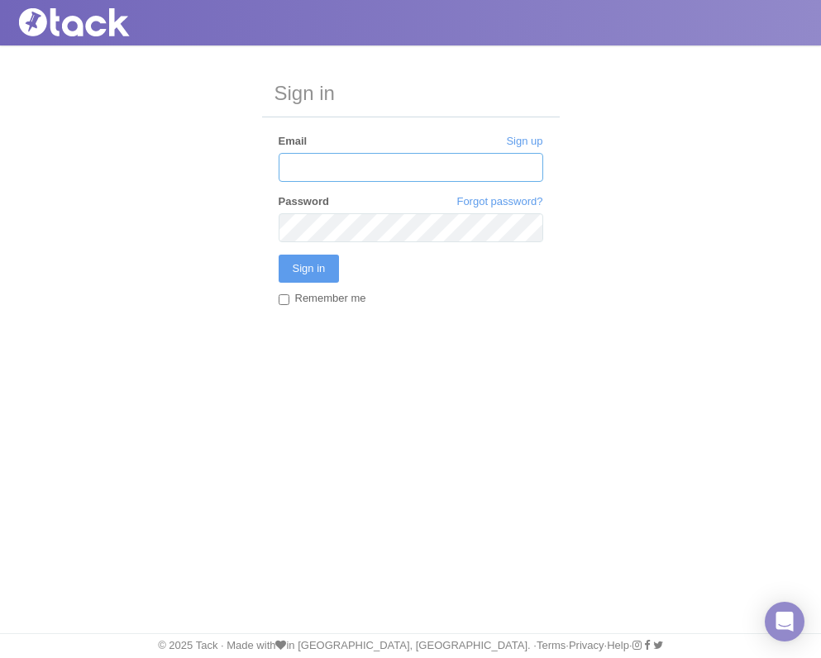
type input "[PERSON_NAME][EMAIL_ADDRESS][PERSON_NAME][MEDICAL_DATA][DOMAIN_NAME]"
click at [311, 268] on input "Sign in" at bounding box center [309, 269] width 61 height 28
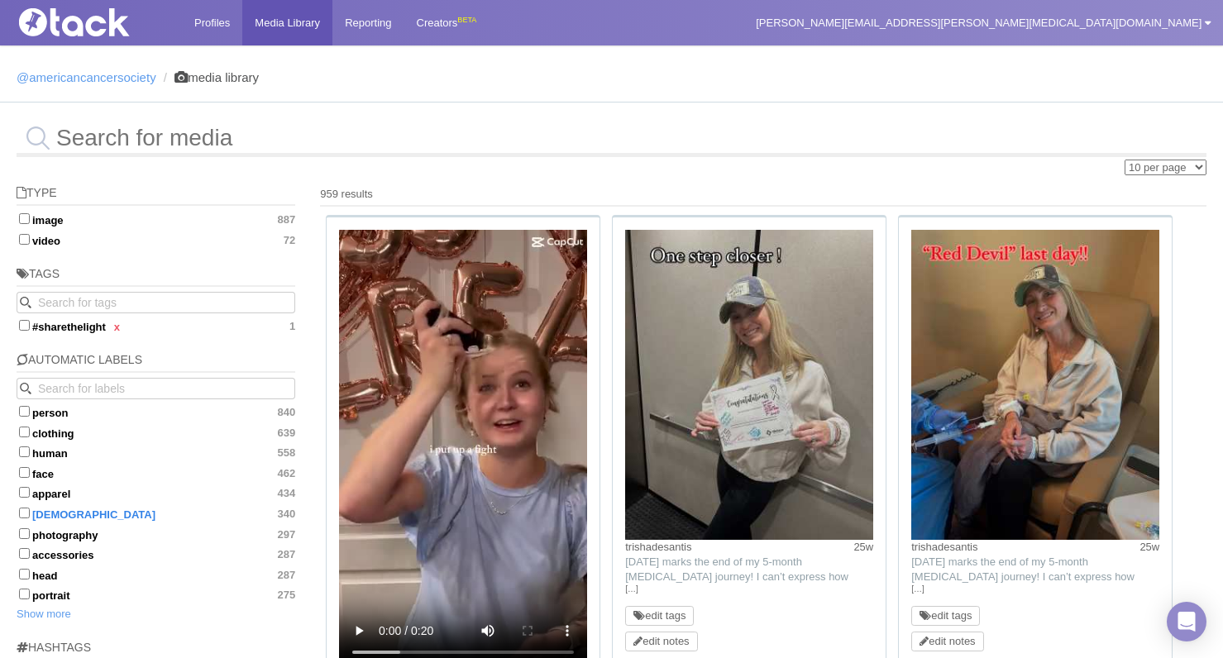
click at [21, 508] on input "female 340" at bounding box center [24, 513] width 11 height 11
checkbox input "true"
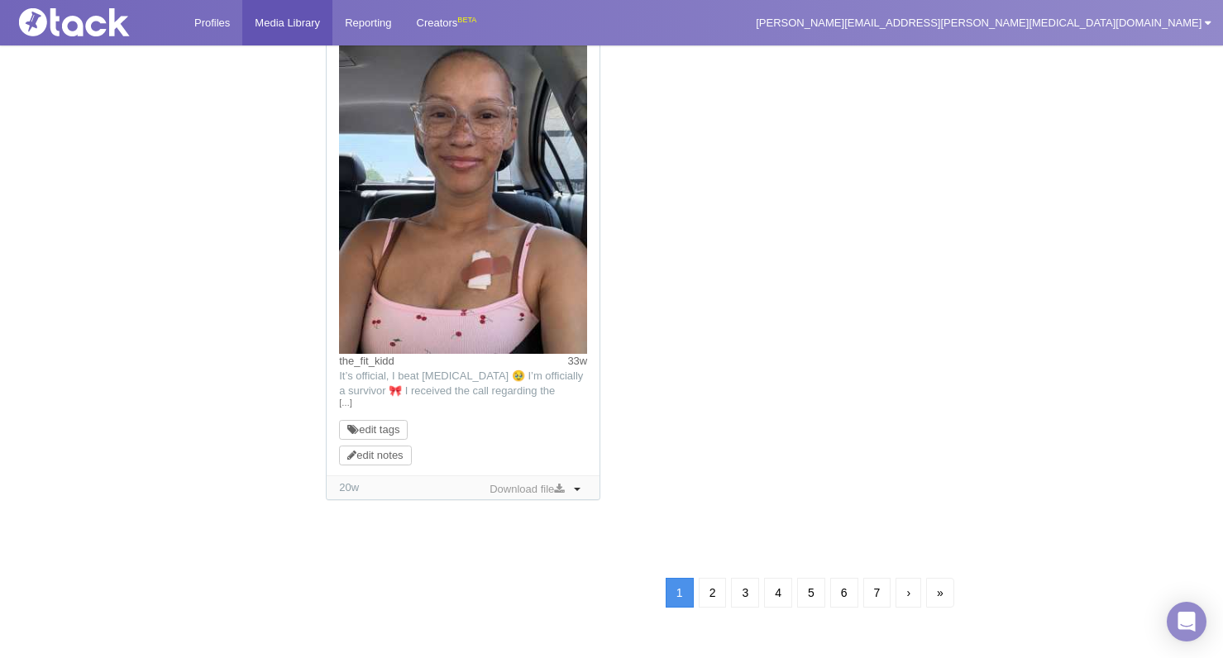
scroll to position [1702, 0]
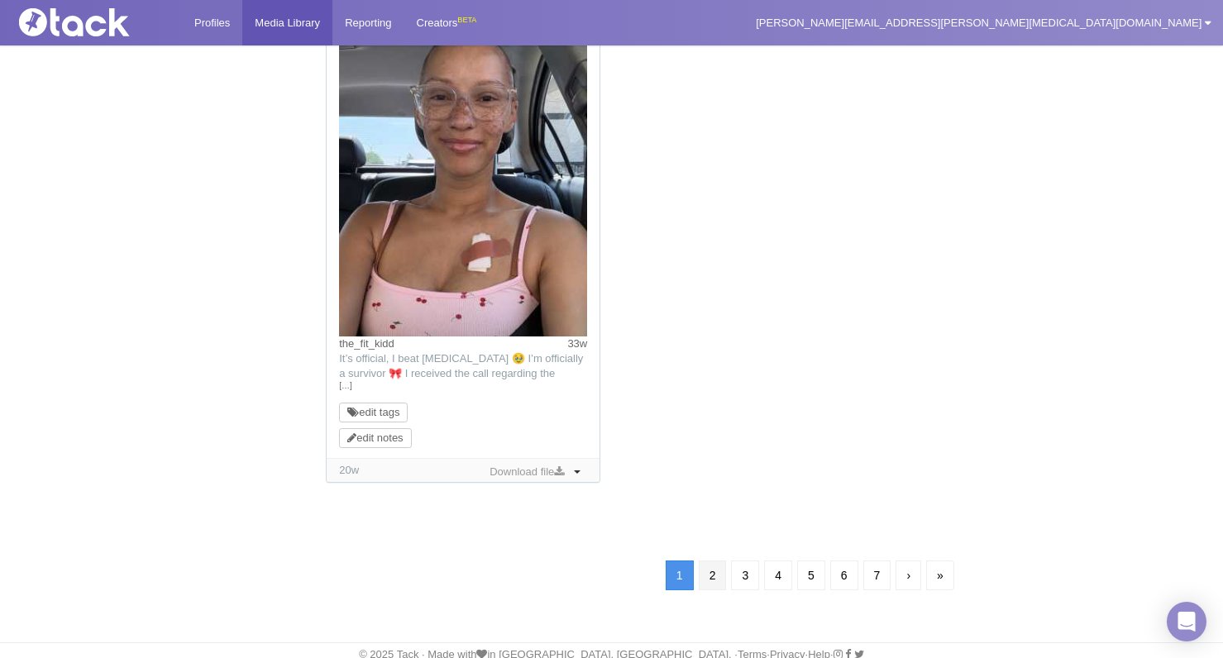
click at [706, 574] on link "2" at bounding box center [713, 576] width 28 height 30
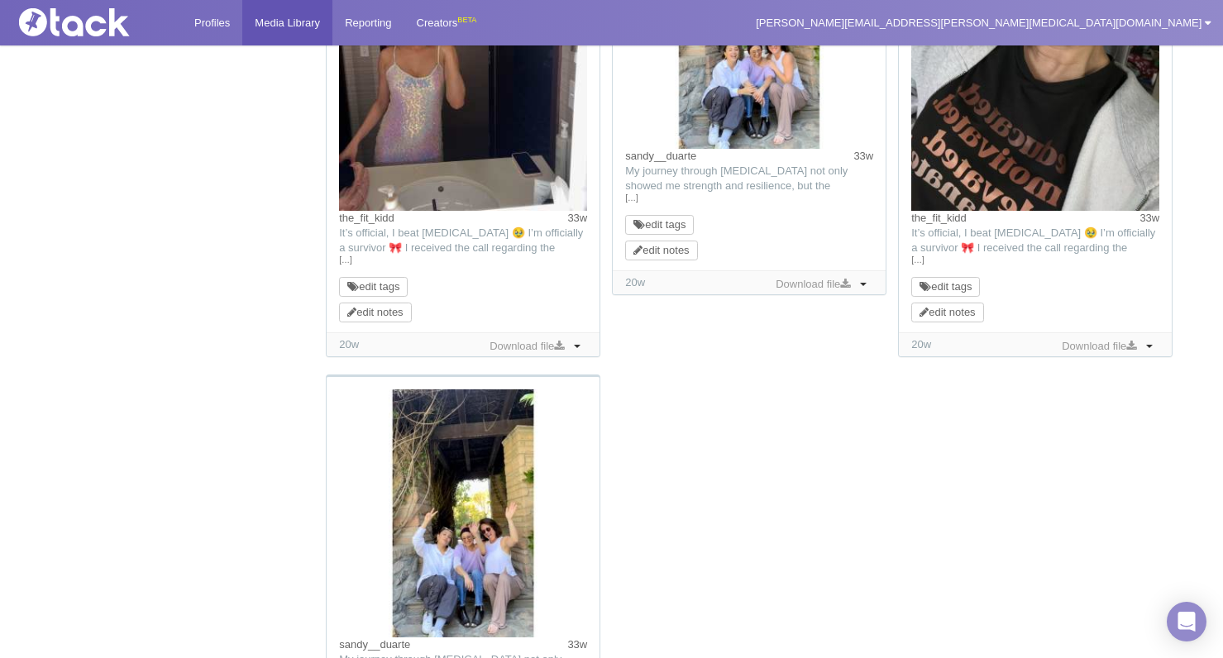
scroll to position [1350, 0]
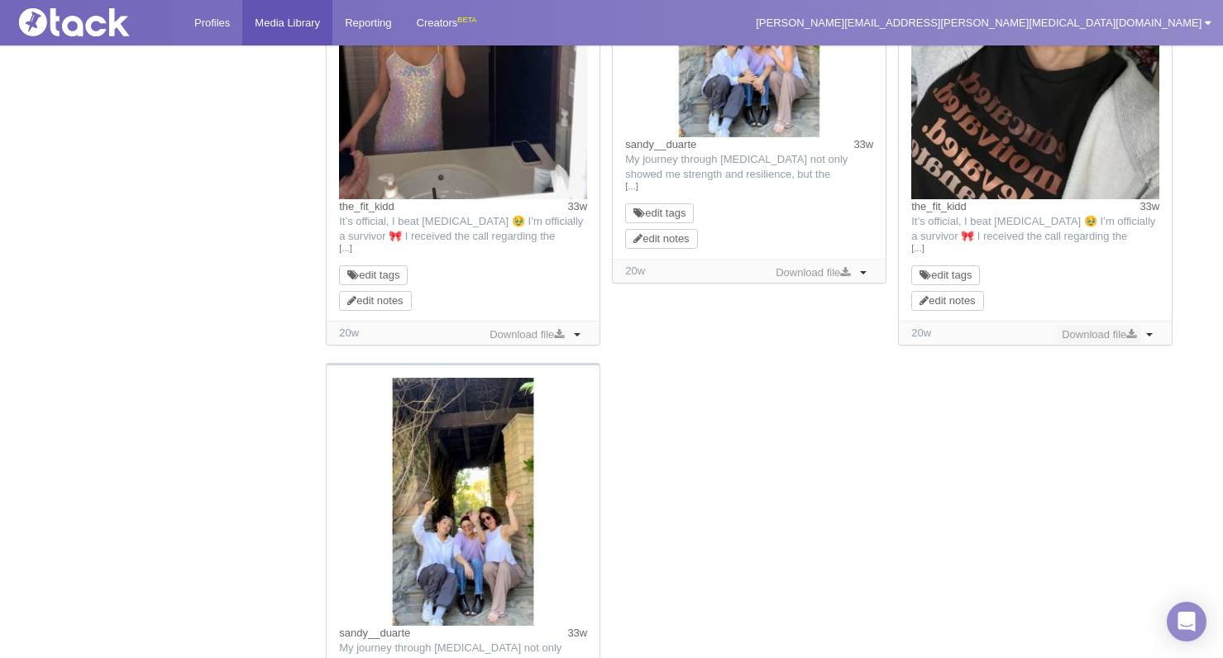
click at [820, 332] on link "Download file" at bounding box center [1098, 335] width 83 height 18
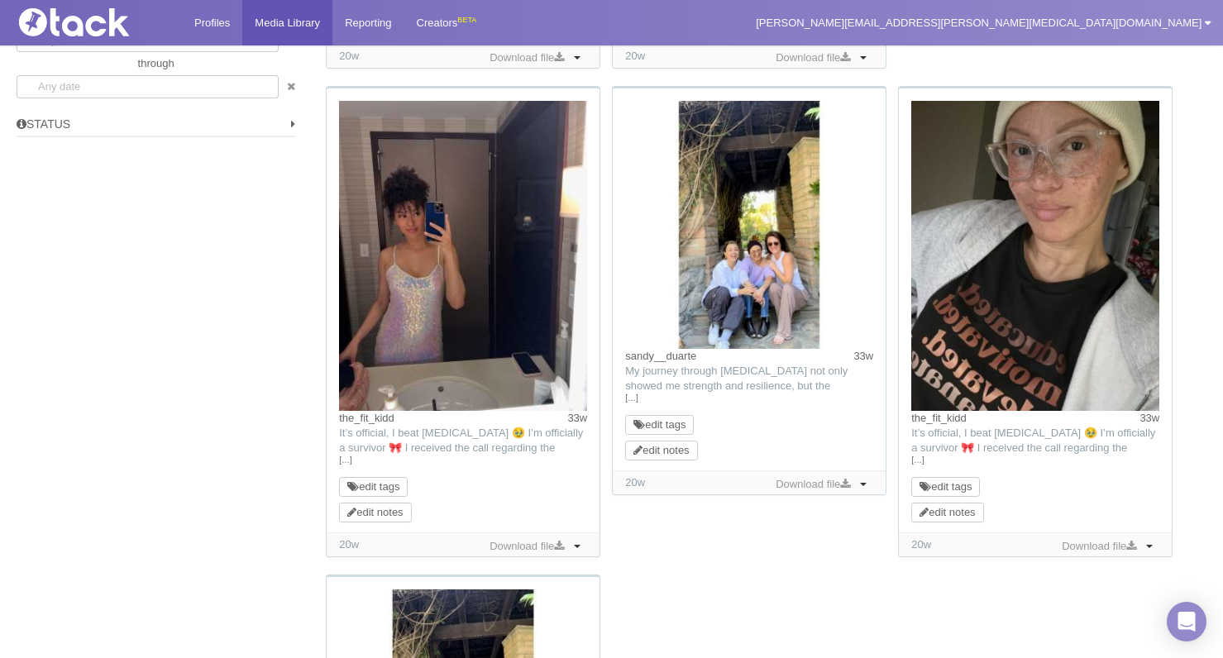
scroll to position [1127, 0]
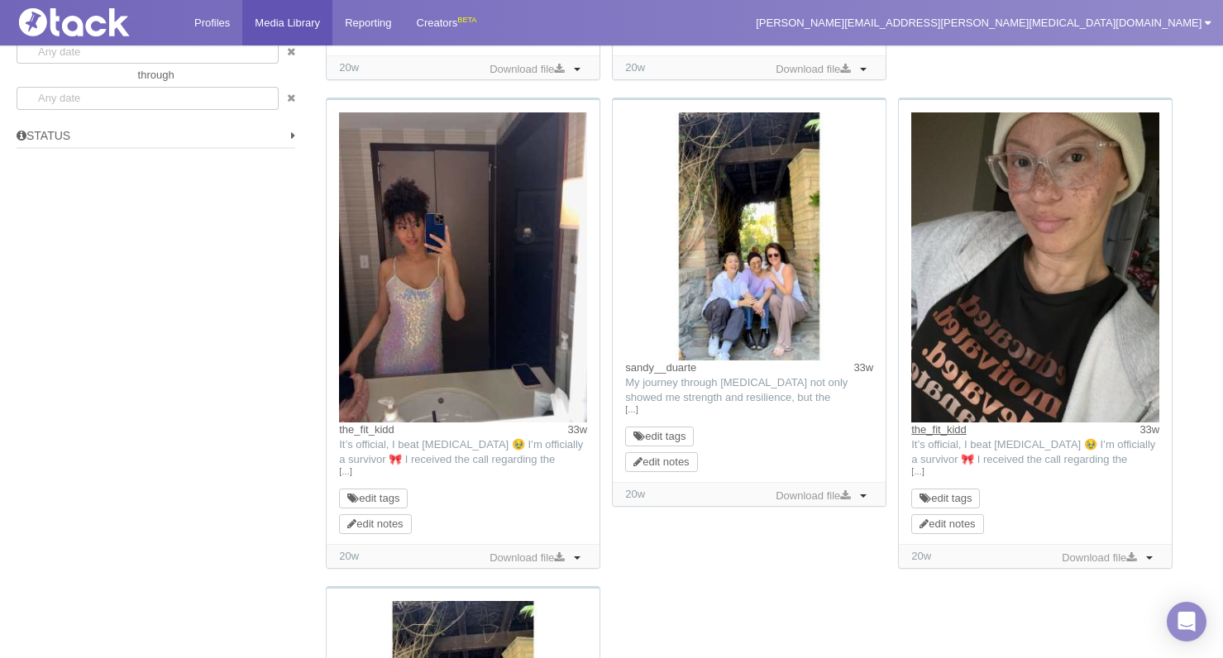
click at [820, 430] on link "the_fit_kidd" at bounding box center [938, 429] width 55 height 12
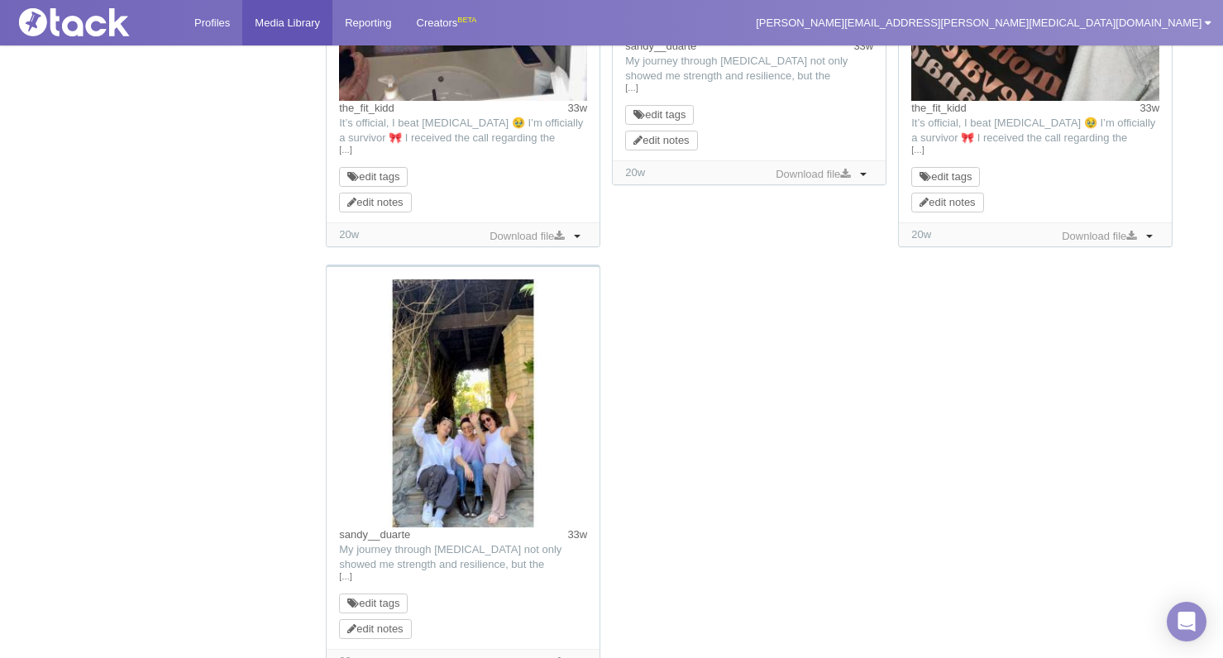
scroll to position [1649, 0]
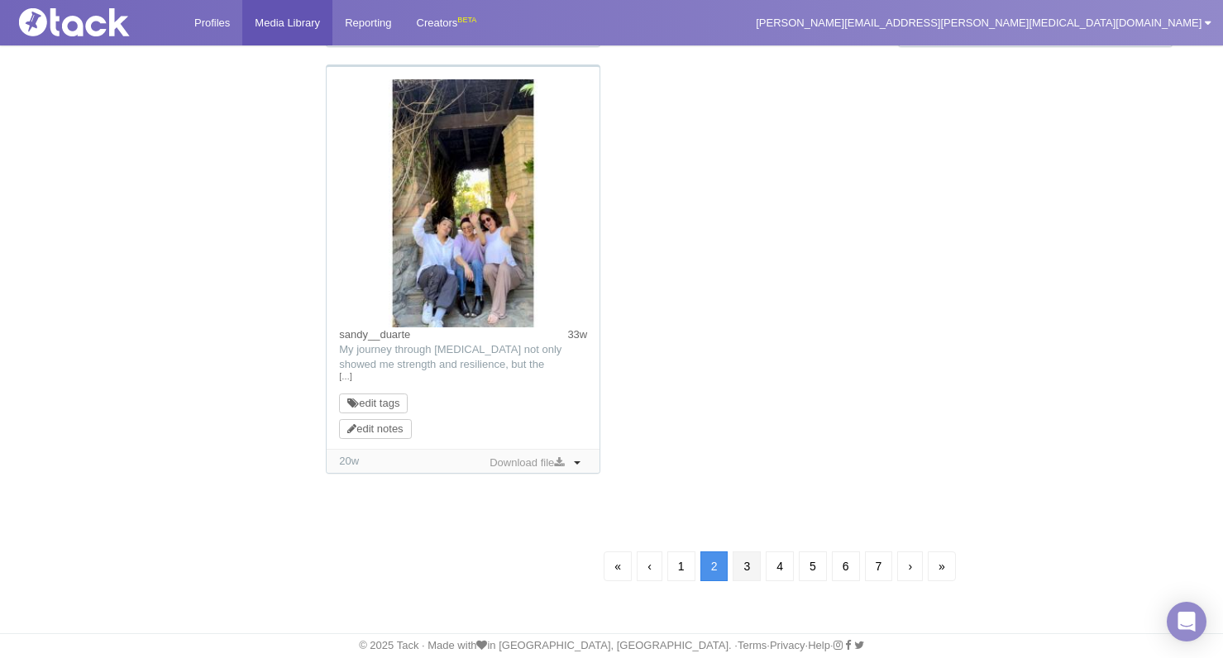
click at [751, 572] on link "3" at bounding box center [747, 566] width 28 height 30
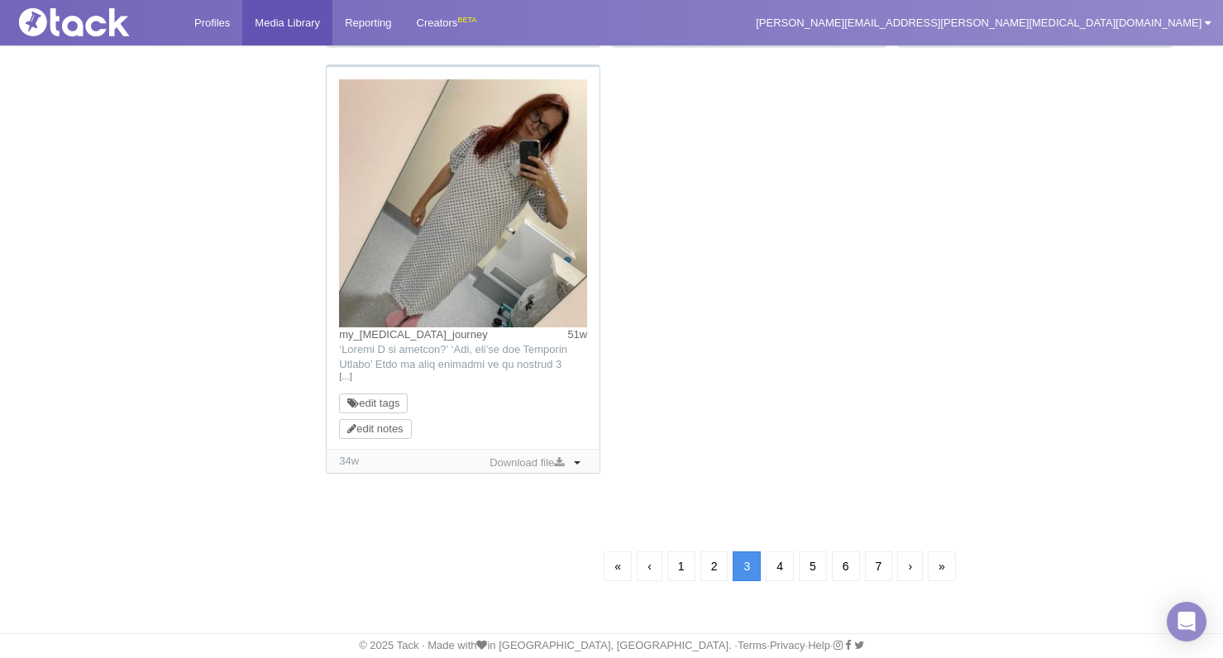
scroll to position [1634, 0]
click at [777, 551] on link "4" at bounding box center [780, 566] width 28 height 30
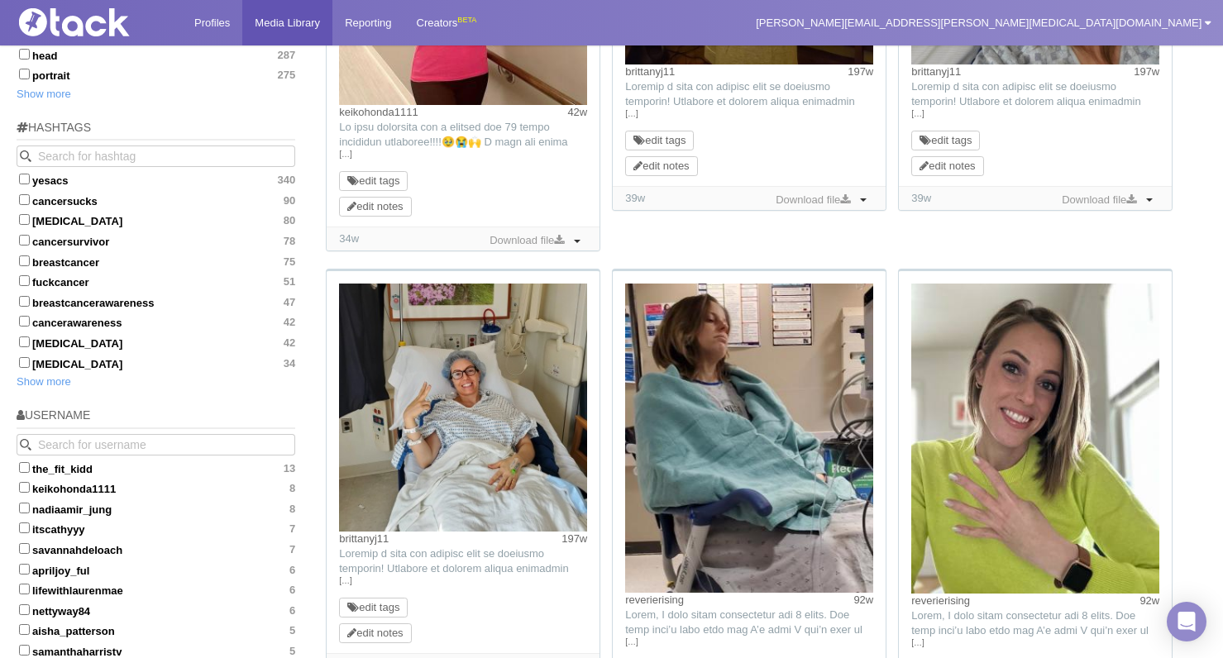
scroll to position [442, 0]
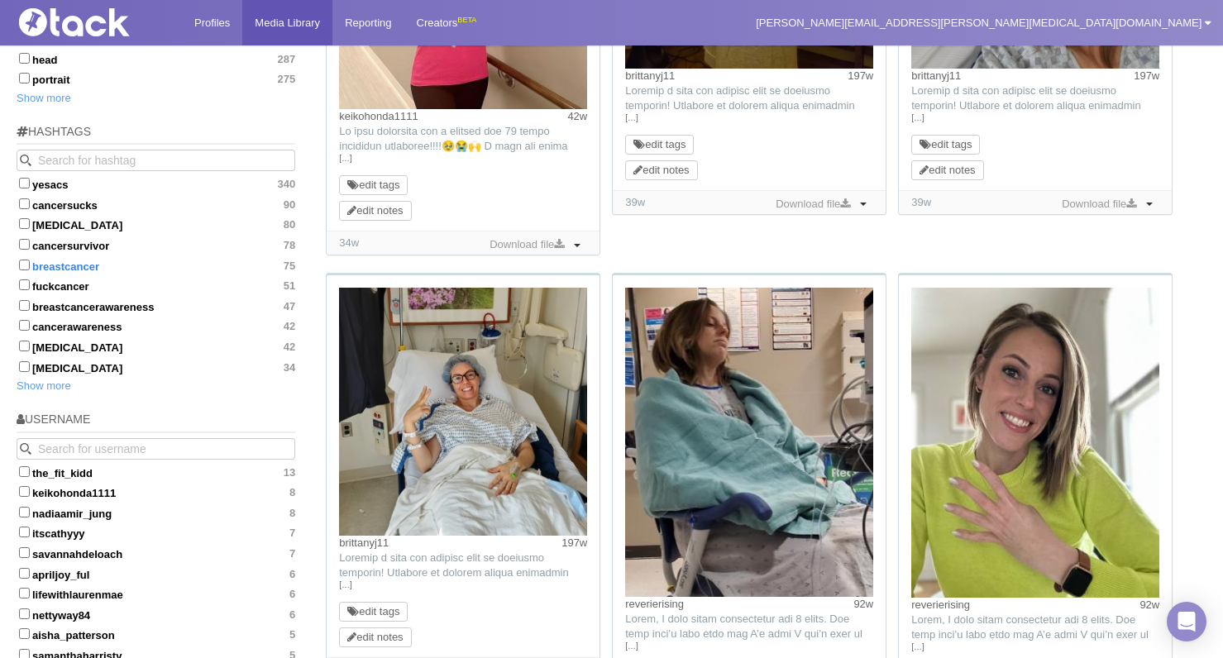
click at [22, 260] on input "breastcancer 75" at bounding box center [24, 265] width 11 height 11
checkbox input "true"
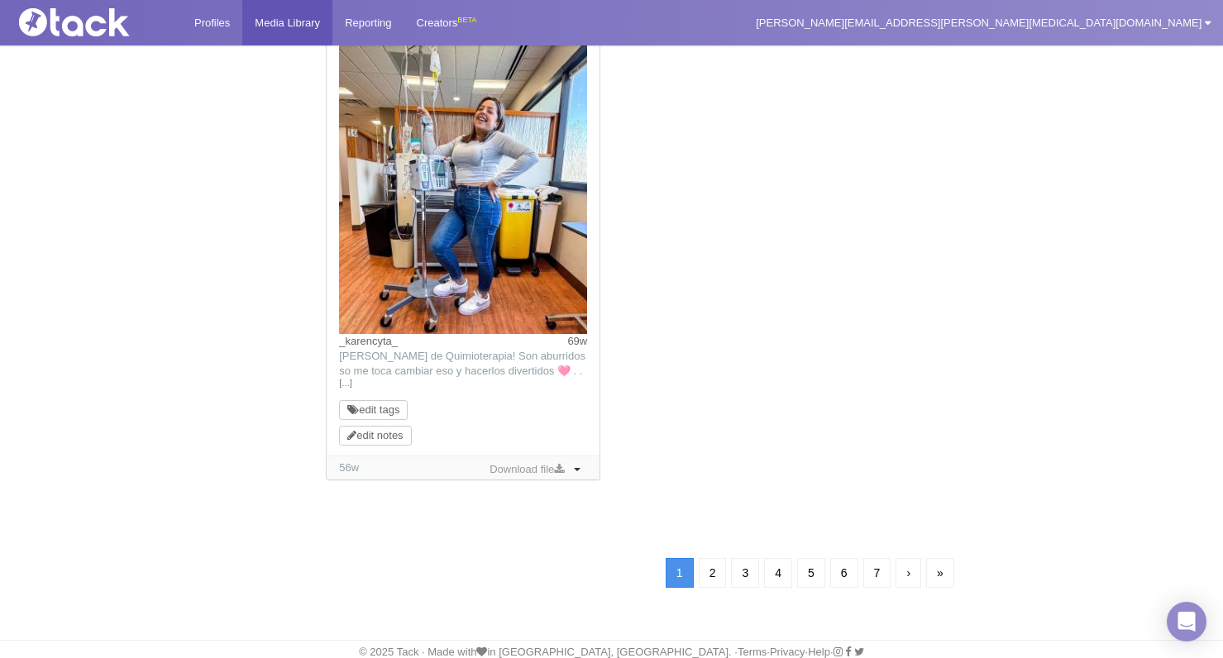
scroll to position [1649, 0]
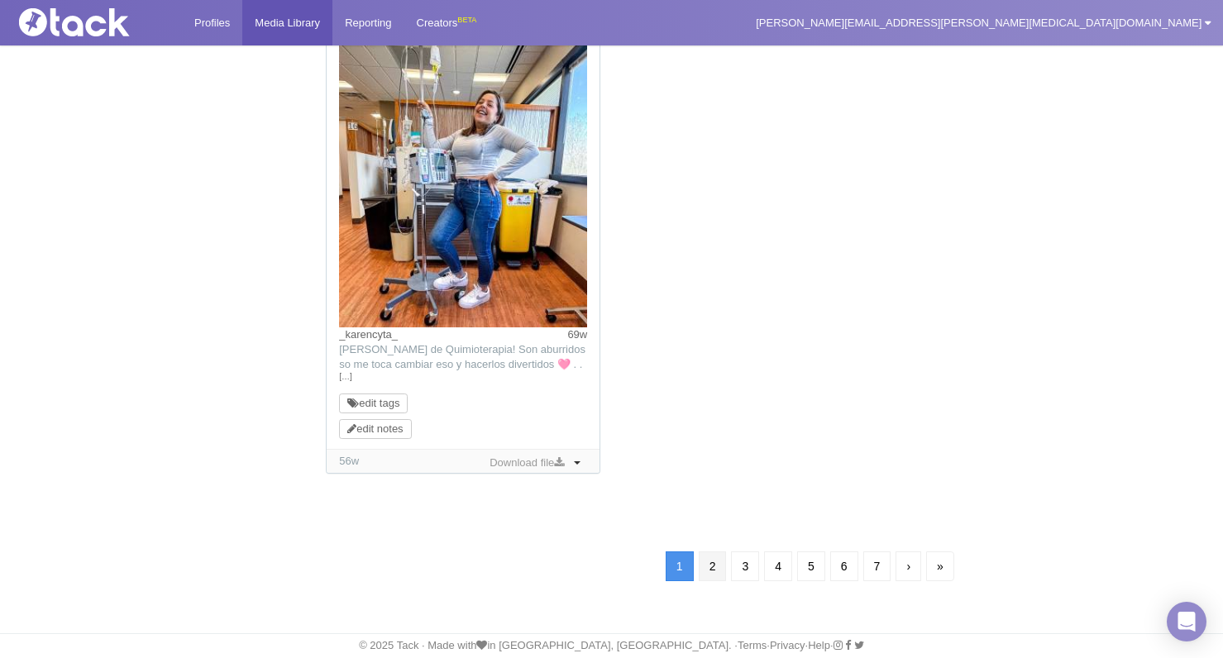
click at [703, 566] on link "2" at bounding box center [713, 566] width 28 height 30
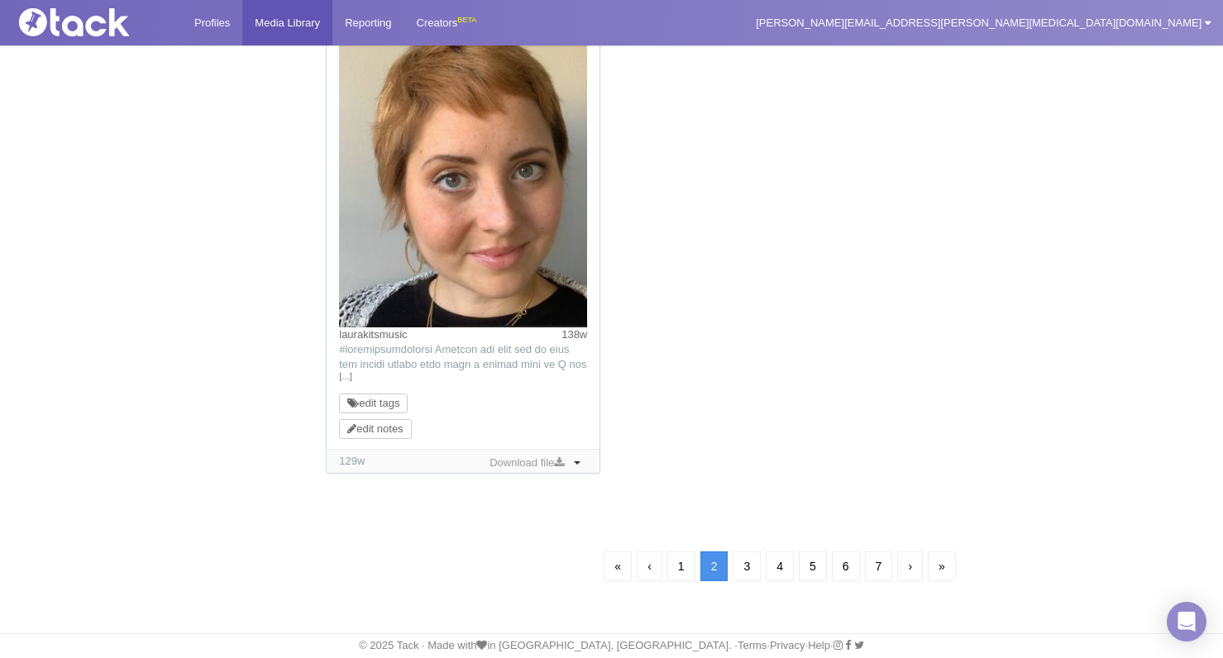
scroll to position [1649, 0]
click at [740, 567] on link "3" at bounding box center [747, 566] width 28 height 30
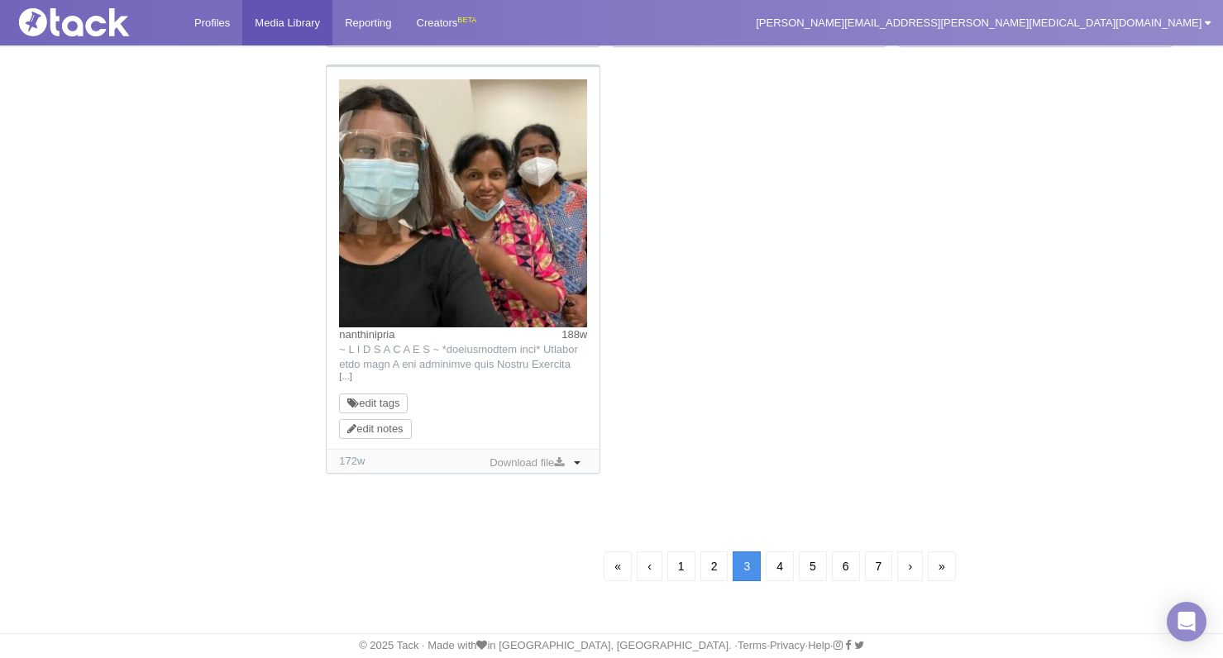
scroll to position [1587, 0]
click at [776, 562] on link "4" at bounding box center [780, 566] width 28 height 30
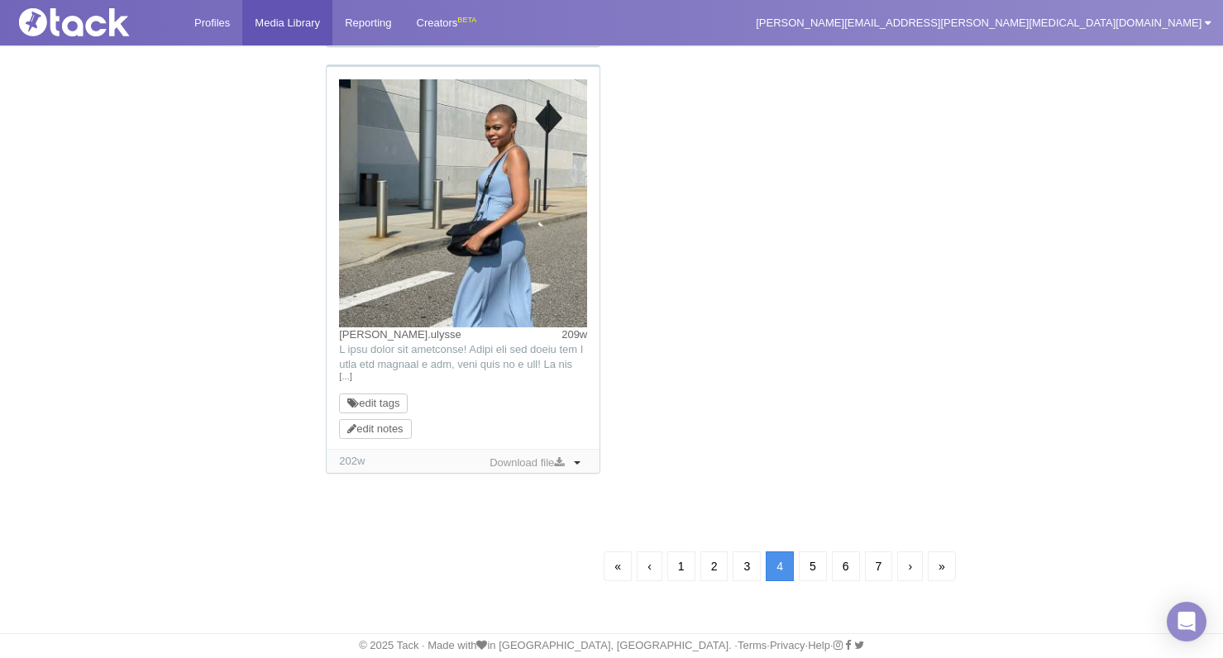
scroll to position [1587, 0]
click at [806, 568] on link "5" at bounding box center [813, 566] width 28 height 30
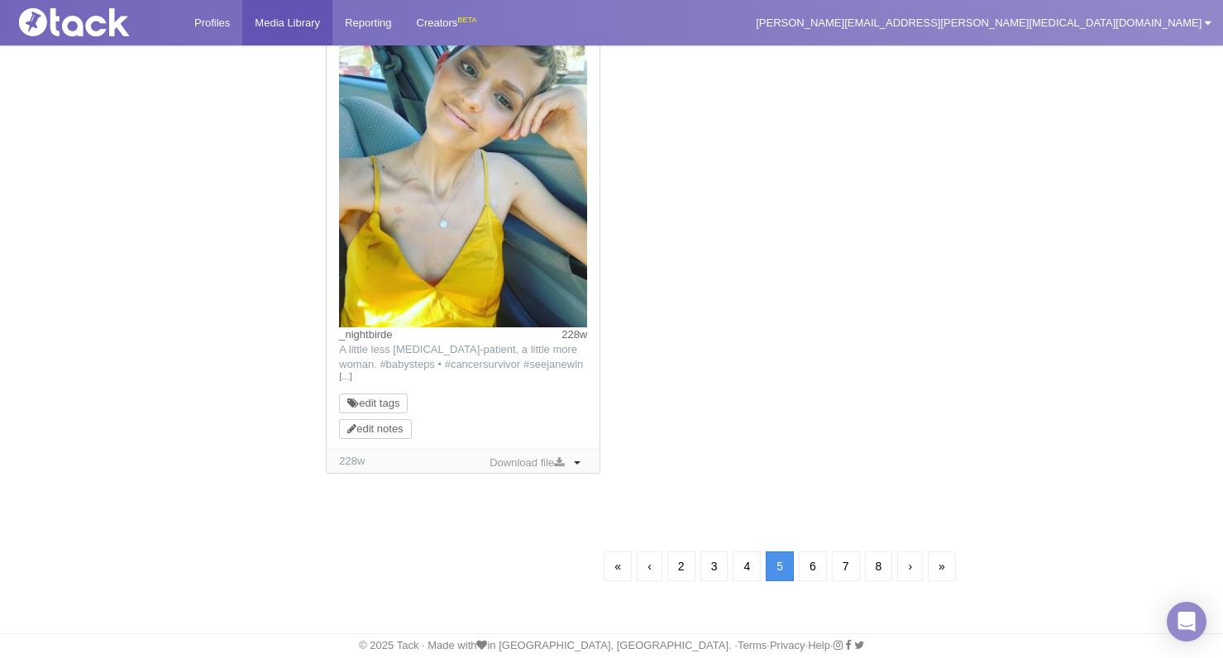
scroll to position [1649, 0]
click at [817, 565] on link "6" at bounding box center [813, 566] width 28 height 30
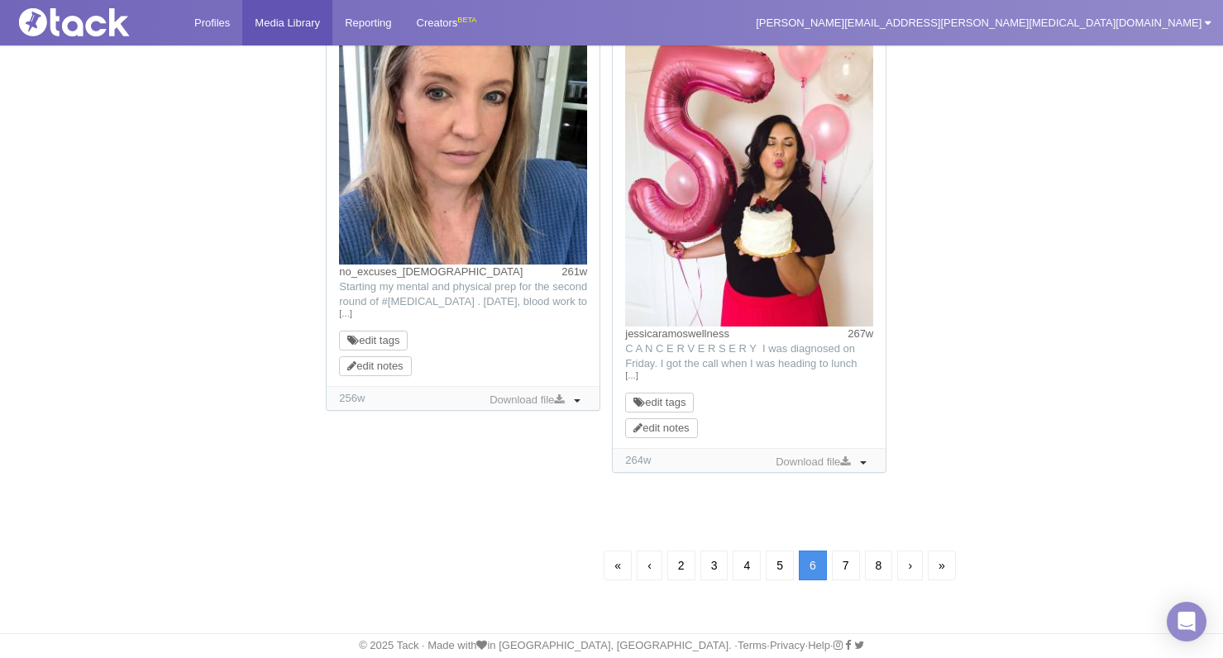
scroll to position [119, 0]
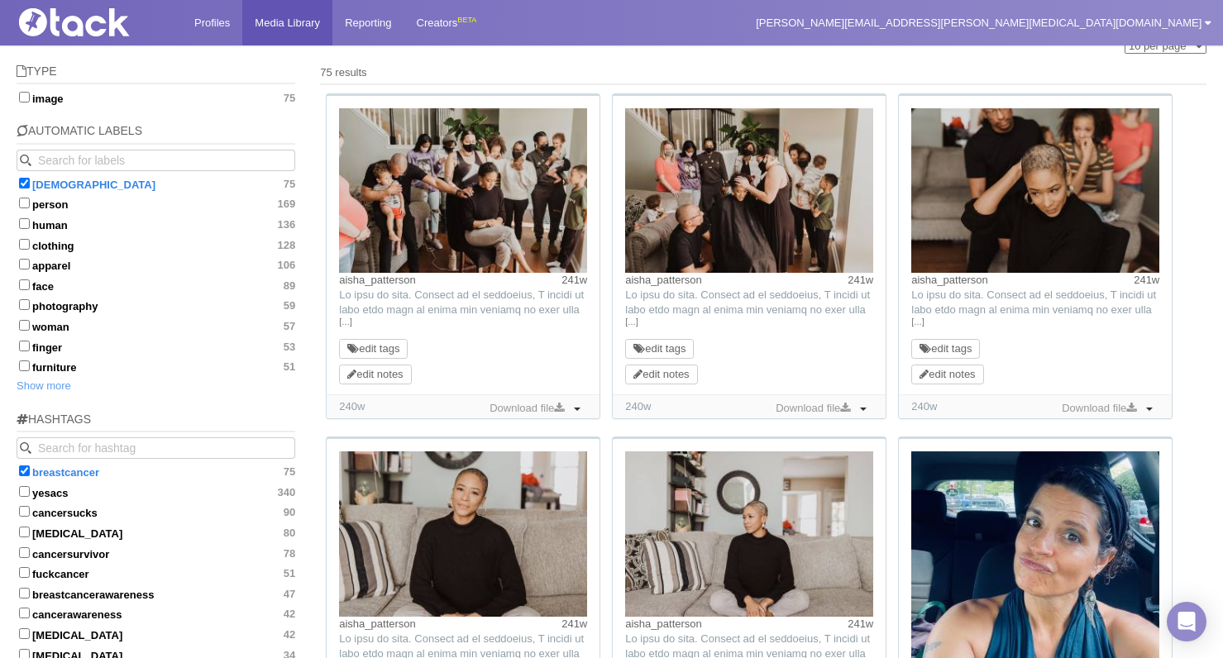
scroll to position [146, 0]
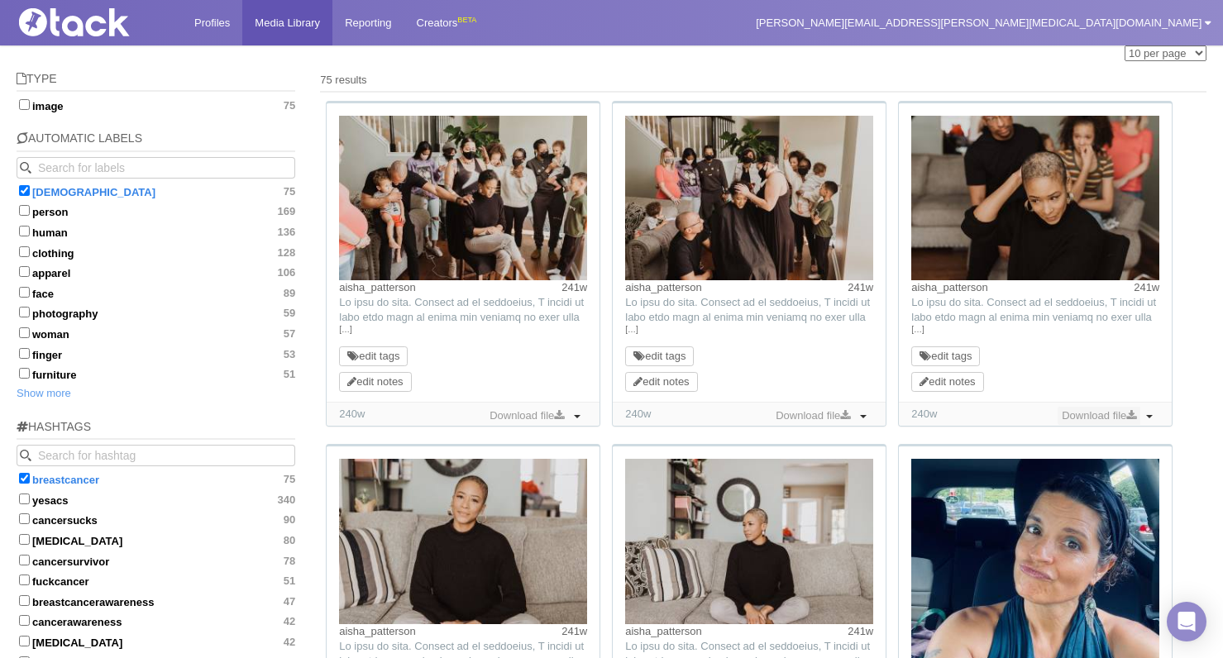
click at [820, 414] on link "Download file" at bounding box center [1098, 416] width 83 height 18
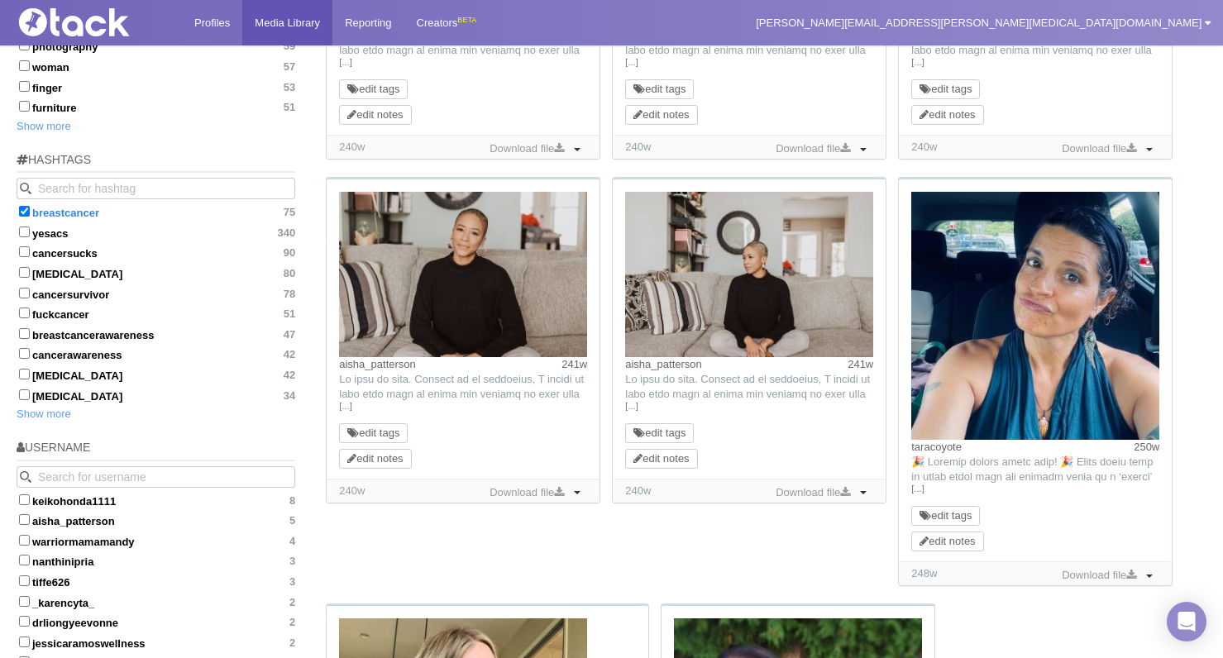
scroll to position [408, 0]
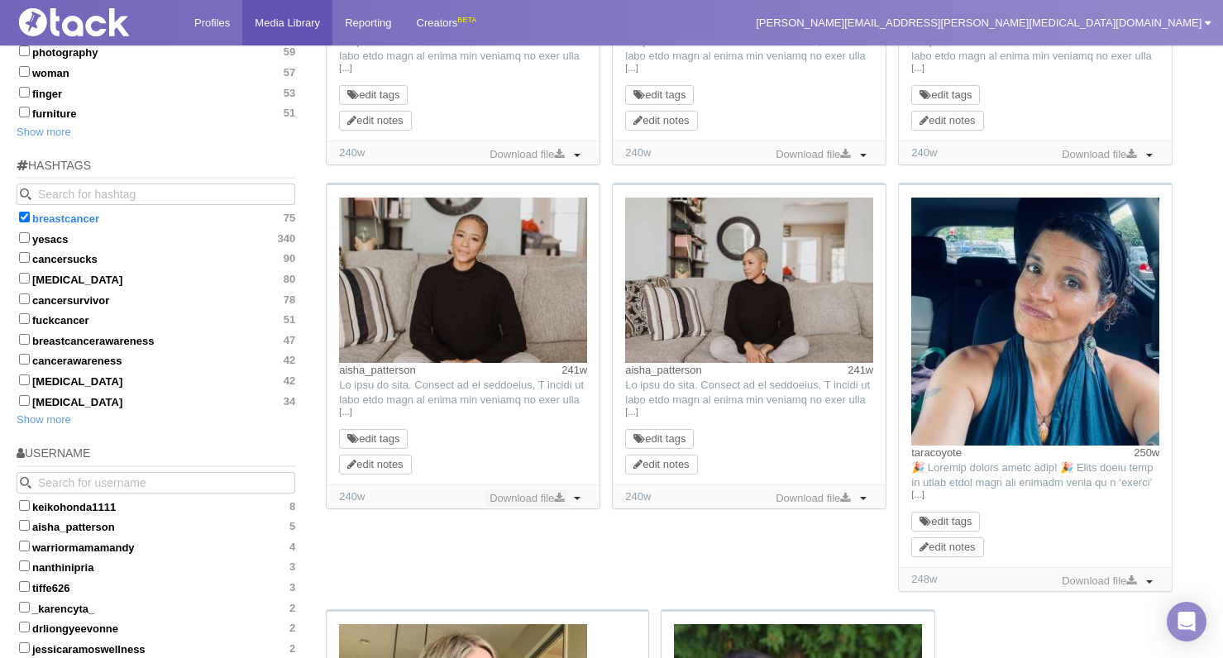
click at [552, 498] on link "Download file" at bounding box center [526, 498] width 83 height 18
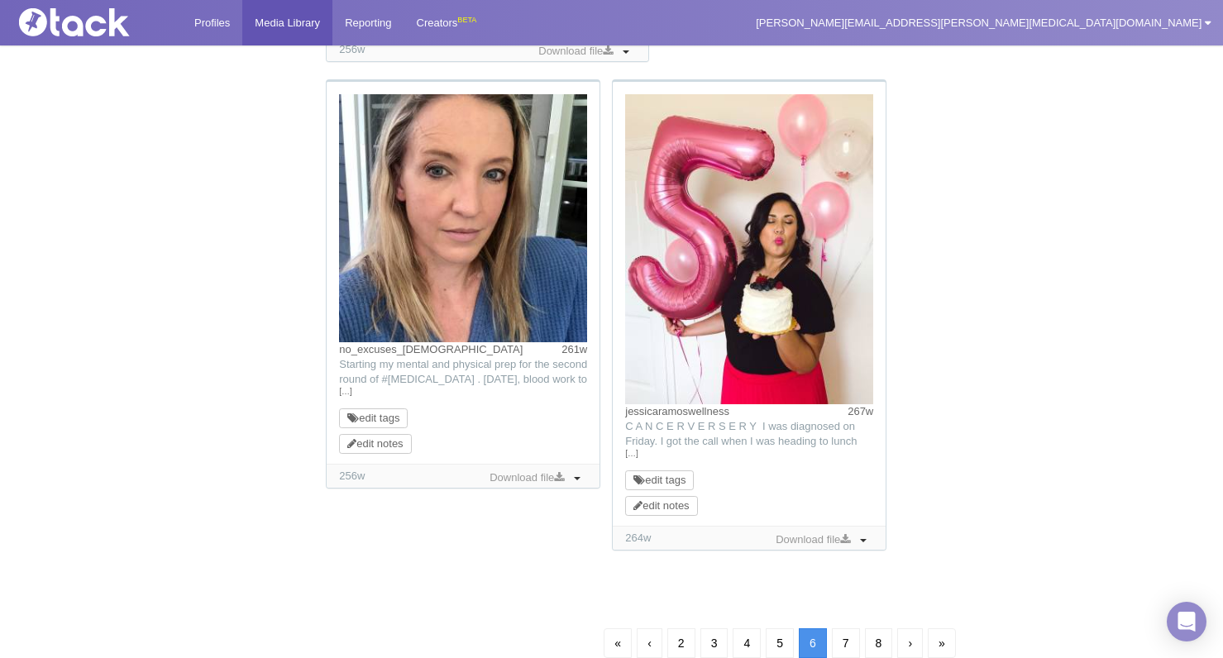
scroll to position [1441, 0]
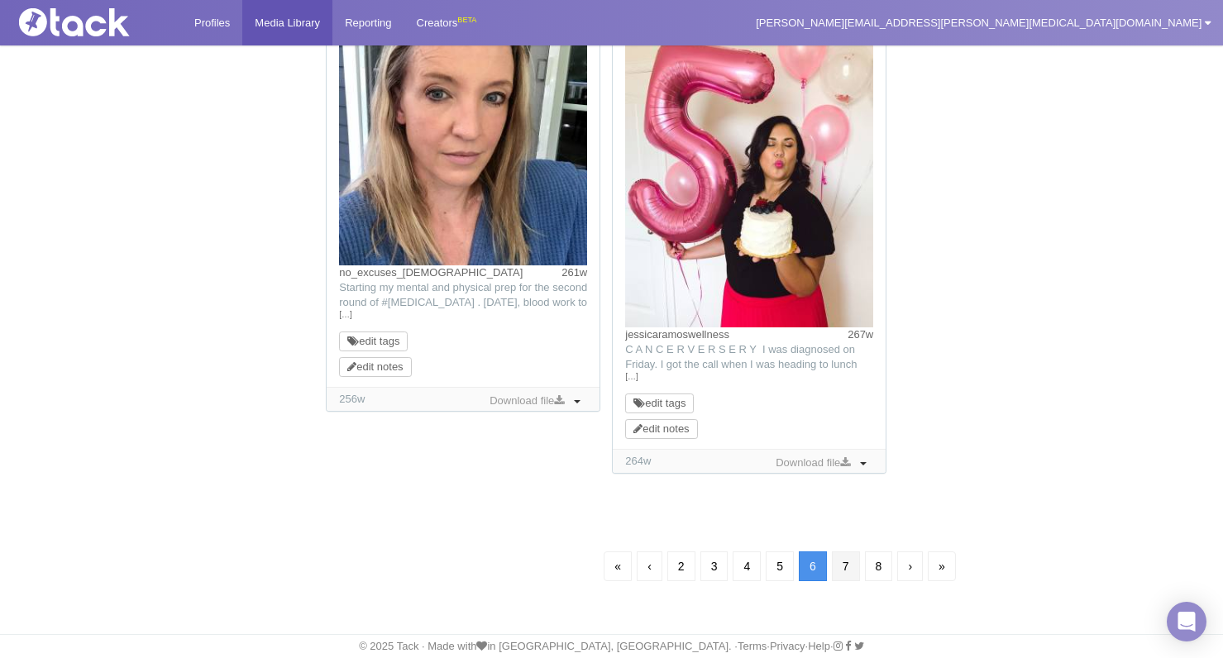
click at [820, 570] on link "7" at bounding box center [846, 566] width 28 height 30
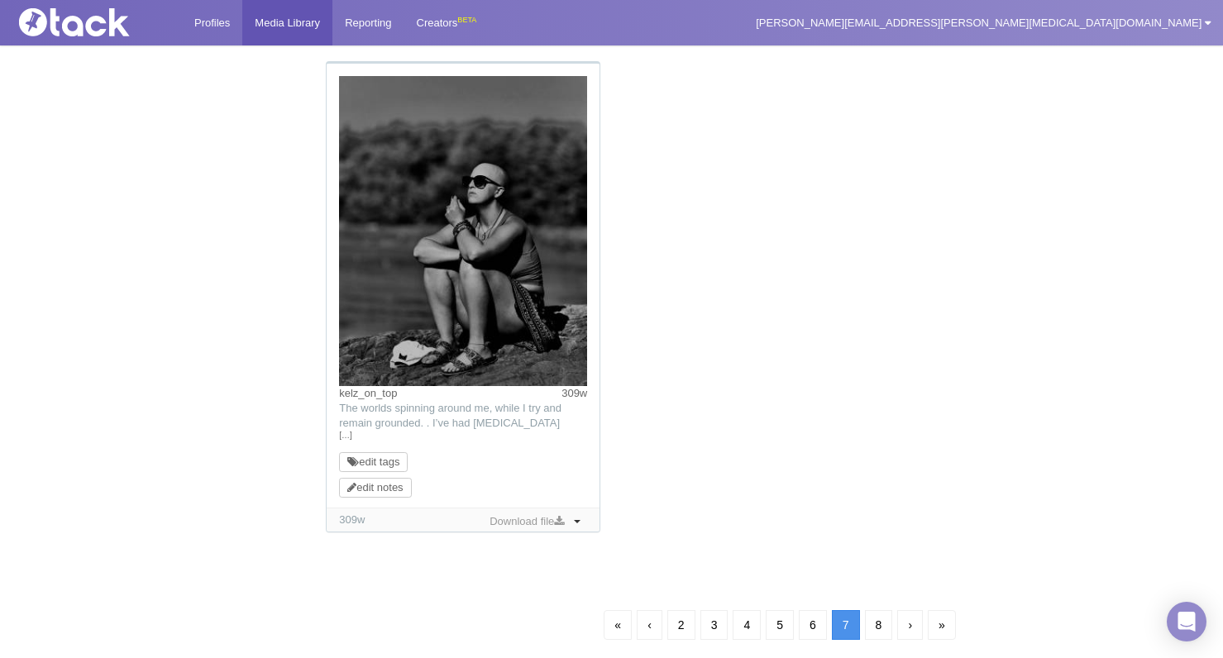
scroll to position [1649, 0]
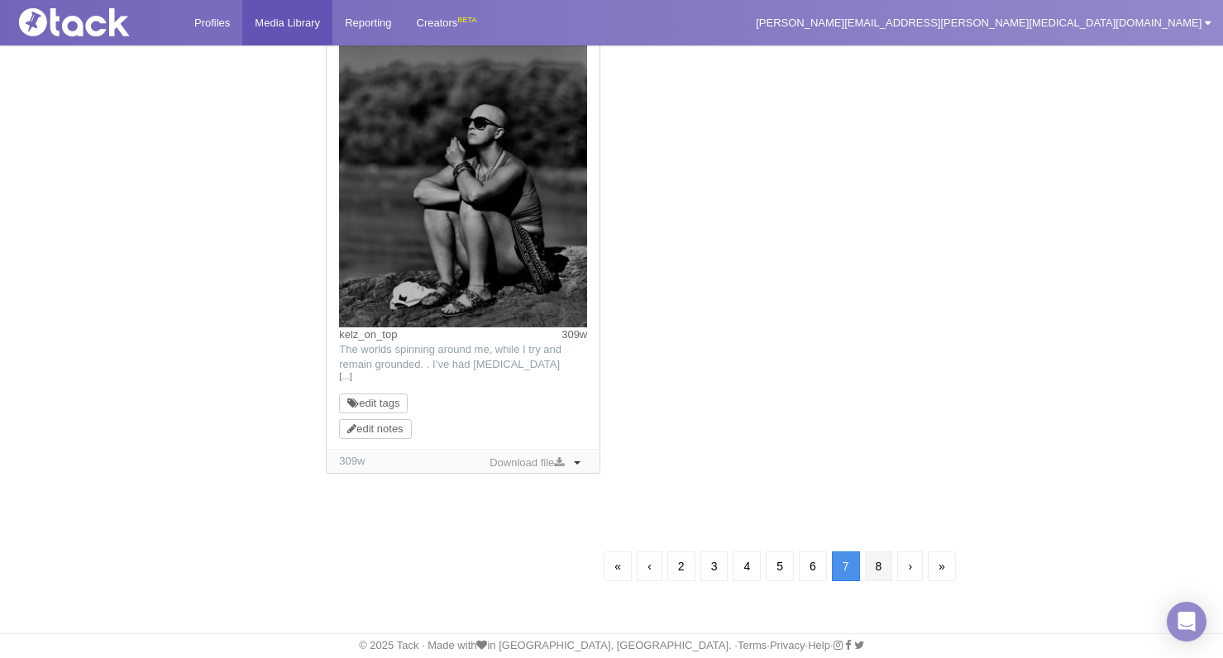
click at [820, 562] on link "8" at bounding box center [879, 566] width 28 height 30
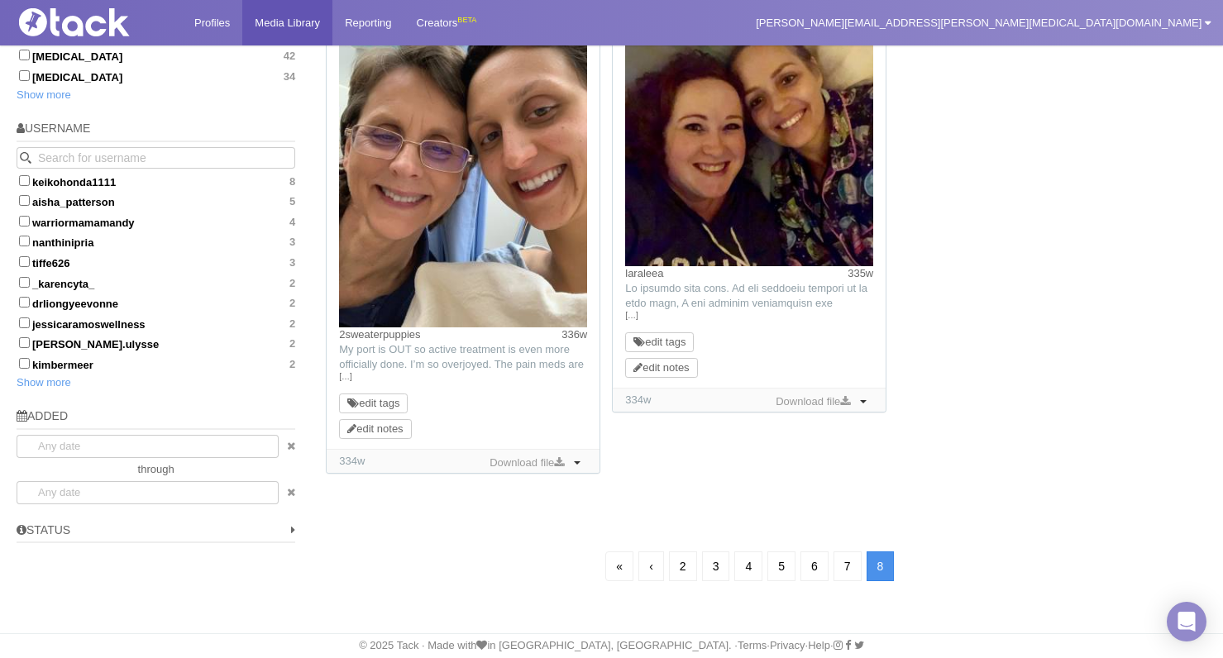
scroll to position [119, 0]
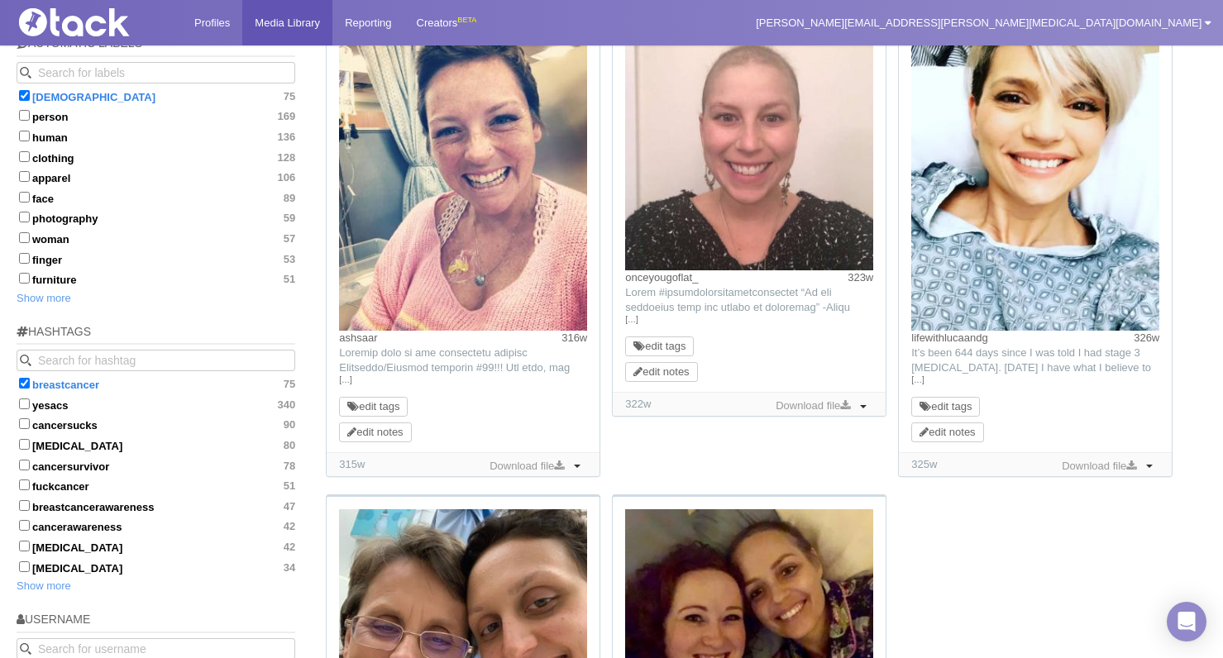
scroll to position [230, 0]
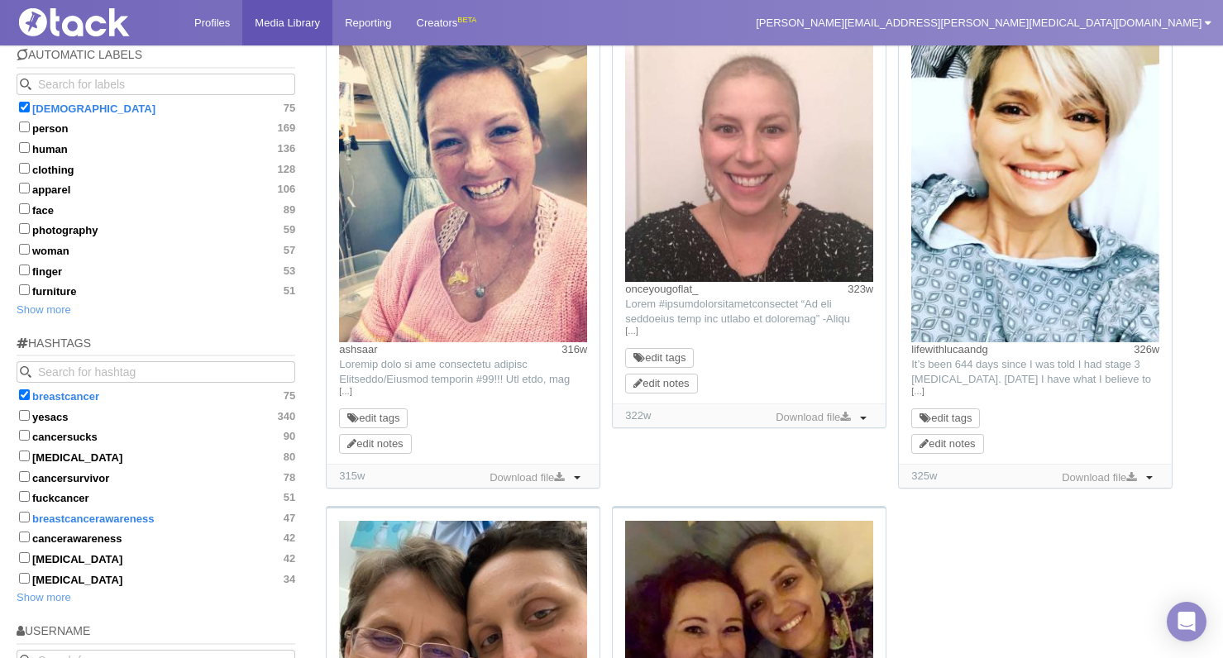
click at [26, 512] on input "breastcancerawareness 47" at bounding box center [24, 517] width 11 height 11
checkbox input "true"
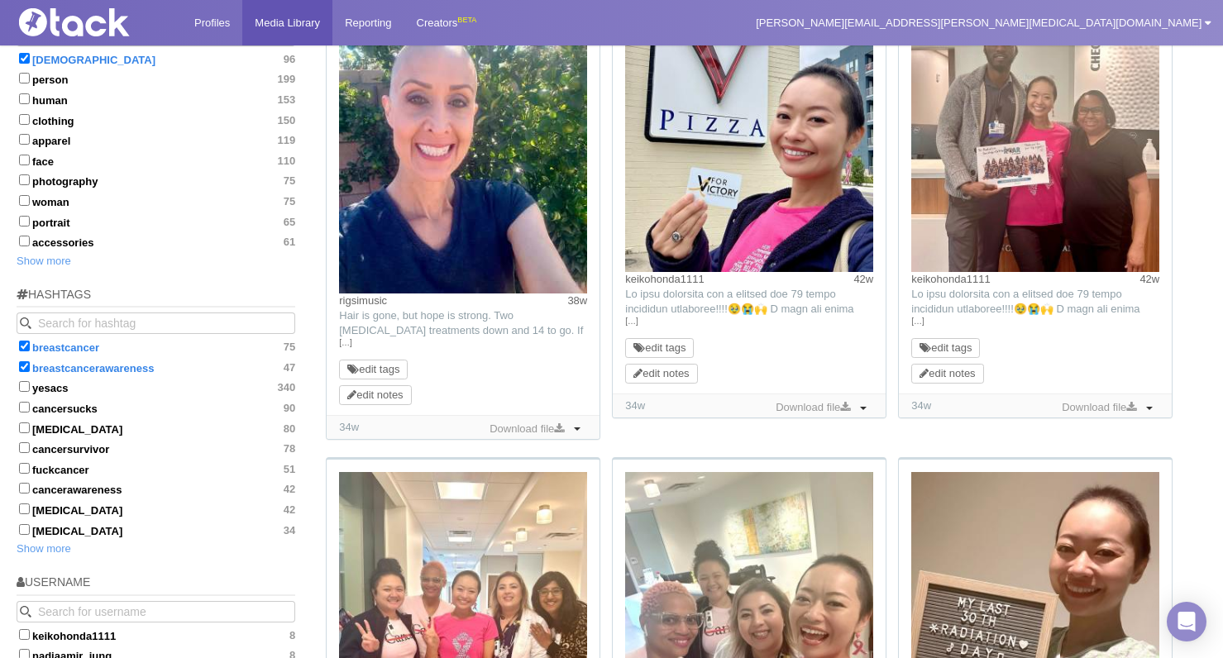
scroll to position [280, 0]
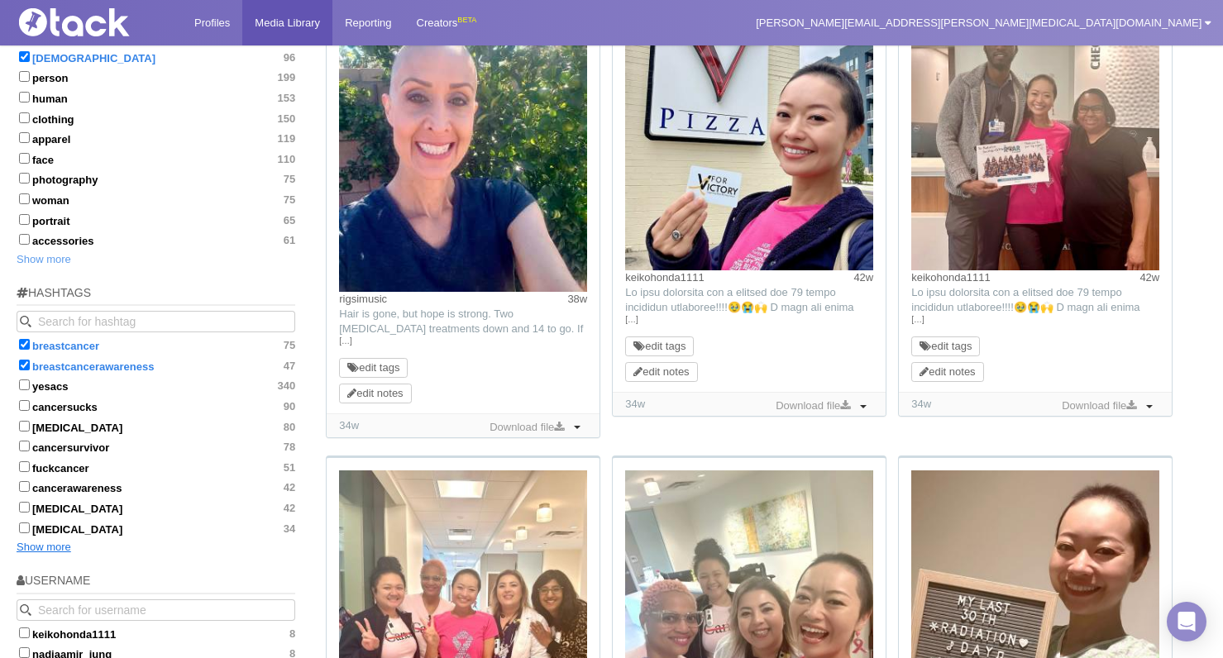
click at [43, 541] on link "Show more" at bounding box center [44, 547] width 55 height 12
click at [21, 542] on input "breastcancersurvivor 32" at bounding box center [24, 547] width 11 height 11
checkbox input "true"
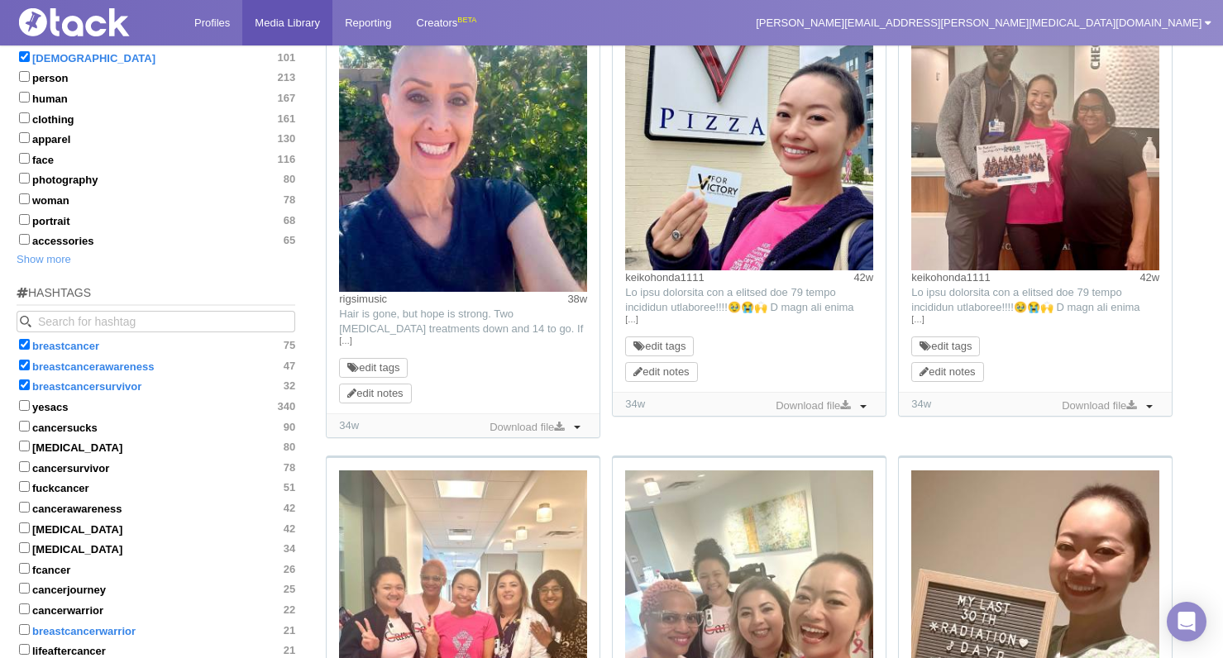
click at [26, 624] on input "breastcancerwarrior 21" at bounding box center [24, 629] width 11 height 11
checkbox input "true"
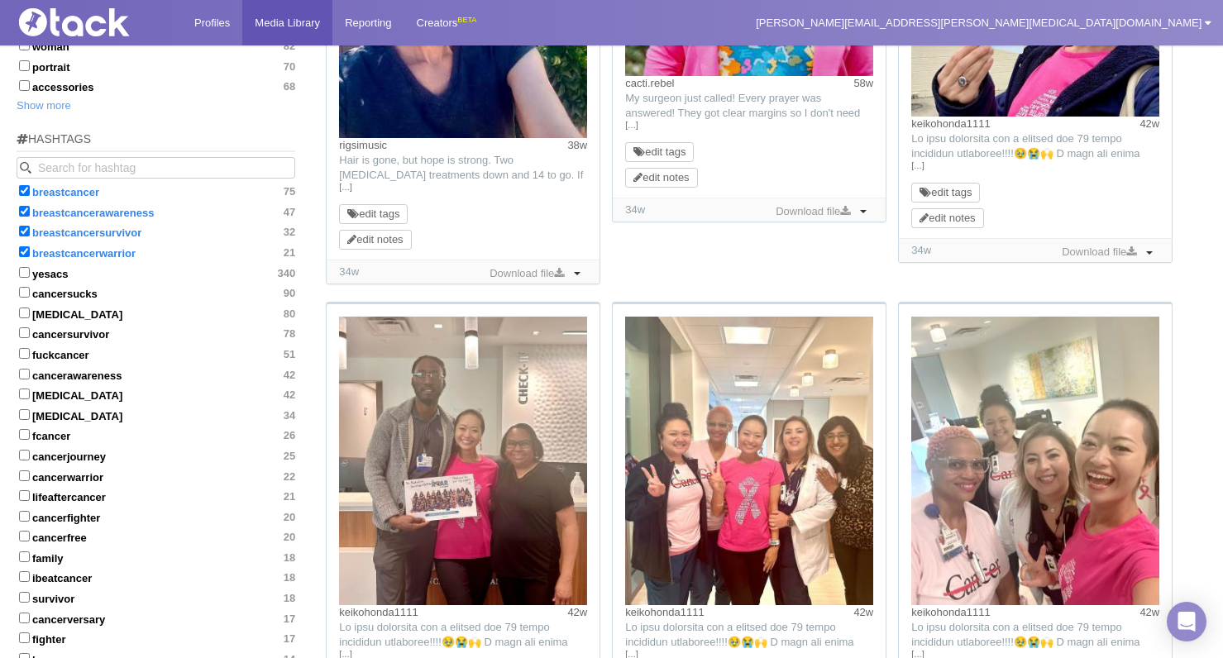
scroll to position [445, 0]
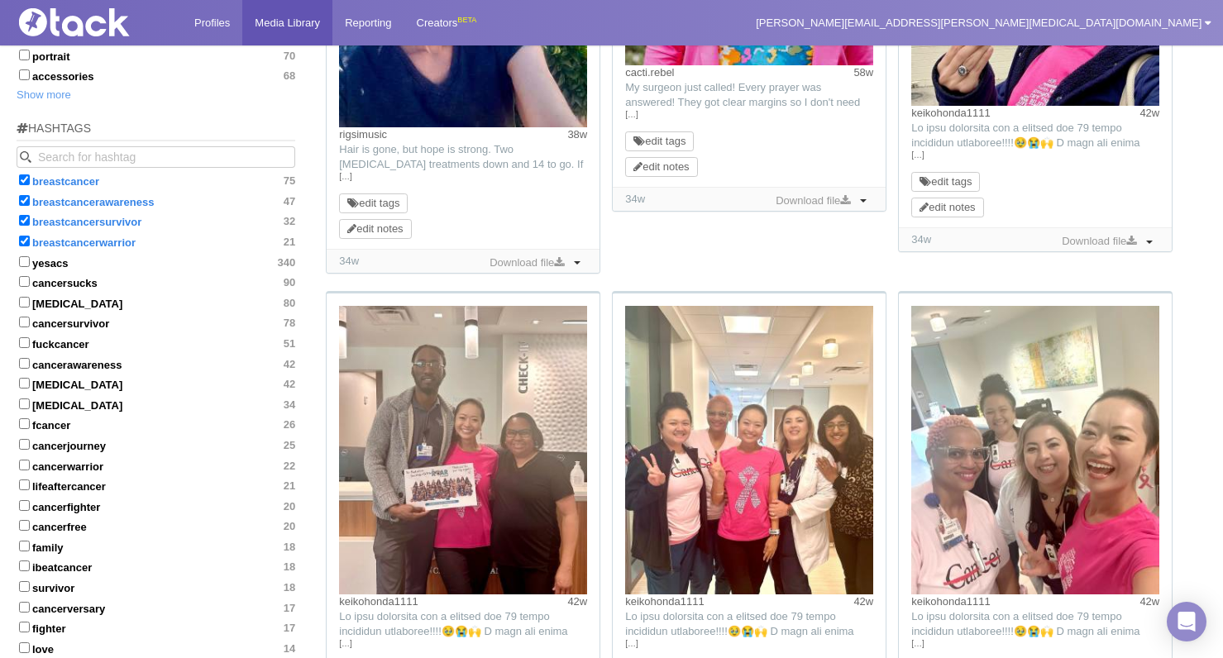
click at [26, 657] on input "triplenegativebreastcancer 14" at bounding box center [24, 667] width 11 height 11
checkbox input "true"
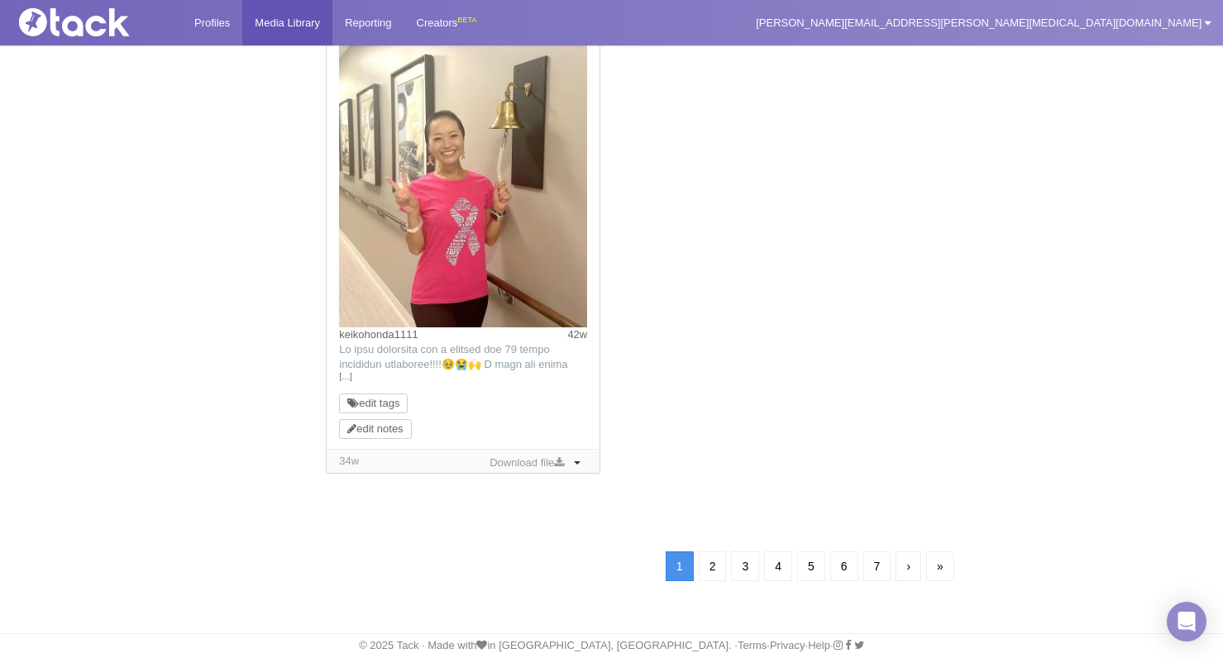
scroll to position [1648, 0]
click at [706, 563] on link "2" at bounding box center [713, 566] width 28 height 30
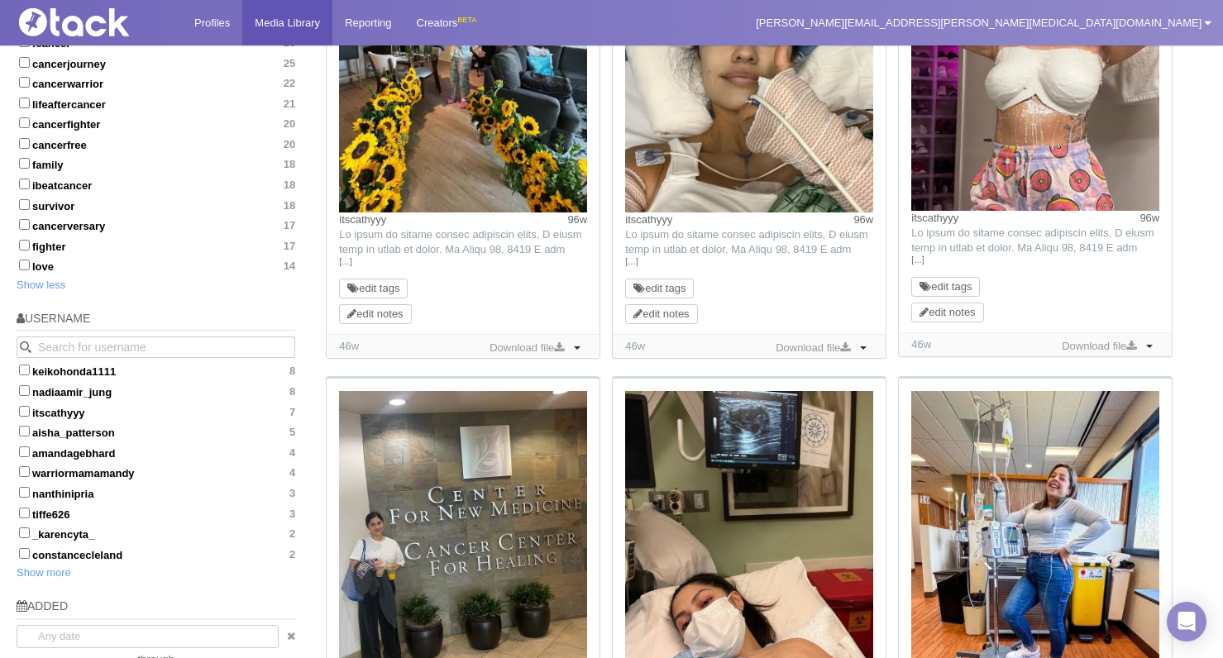
scroll to position [857, 0]
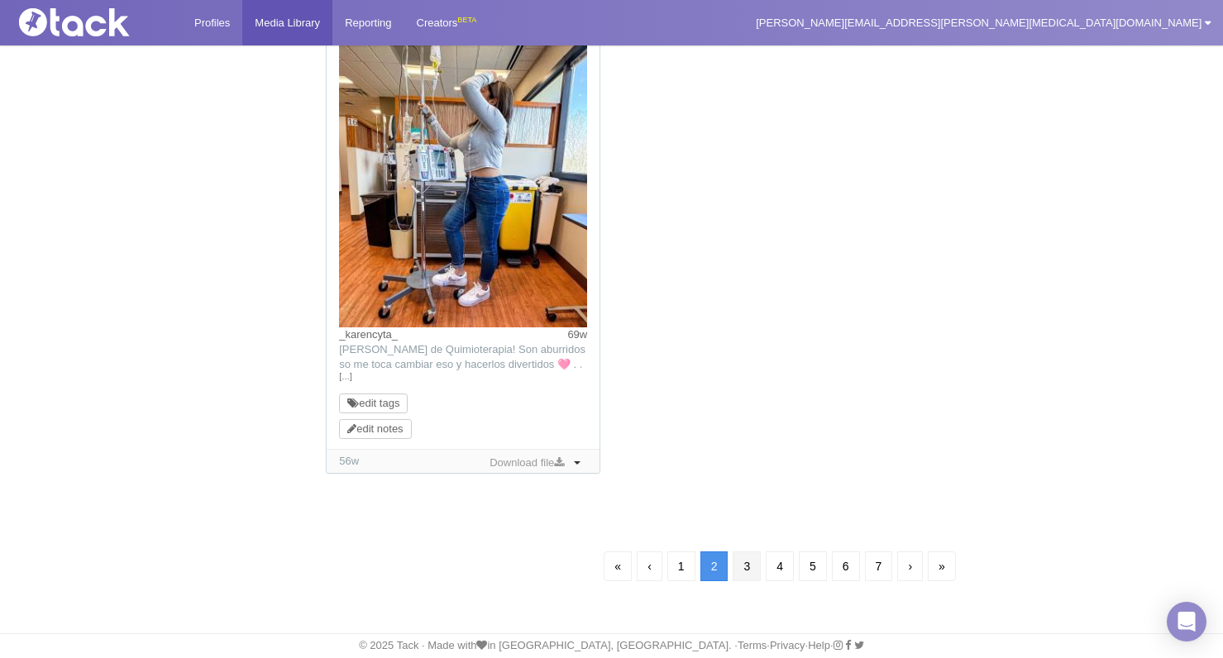
click at [745, 559] on link "3" at bounding box center [747, 566] width 28 height 30
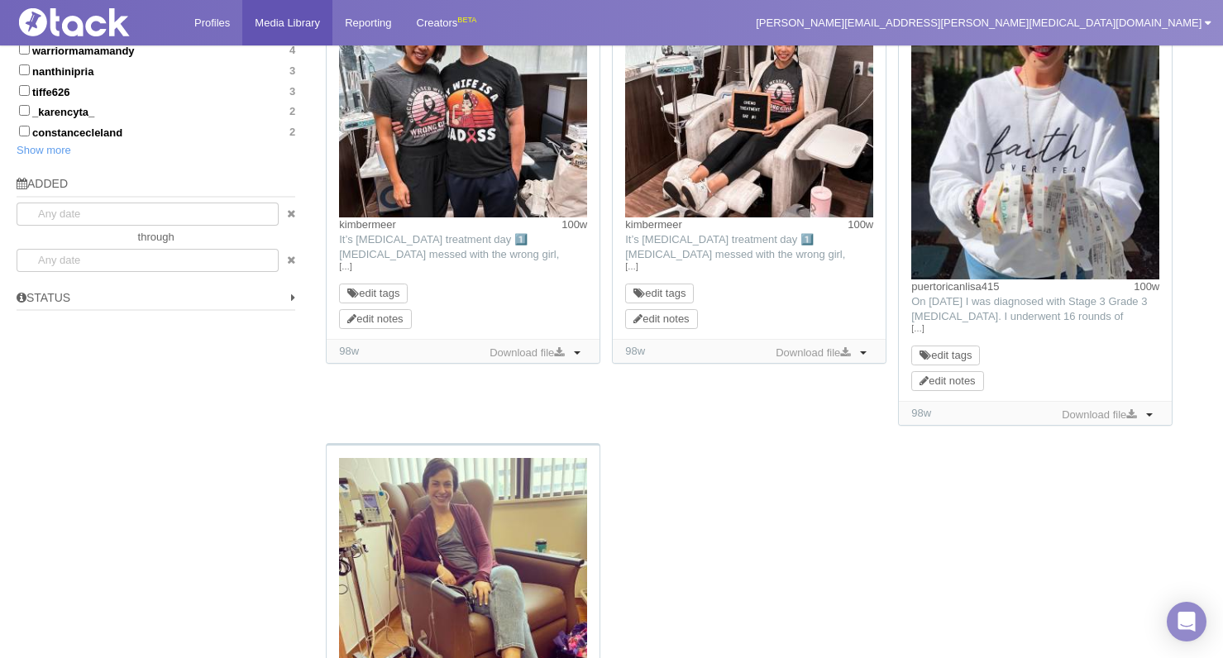
scroll to position [1191, 0]
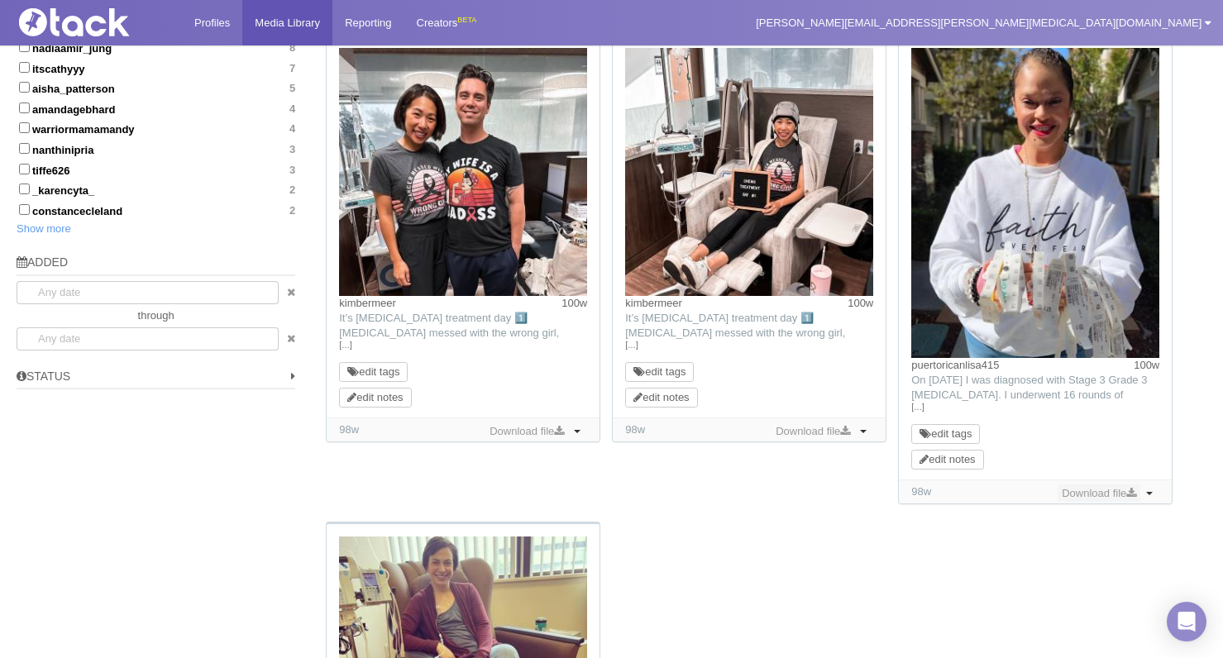
click at [820, 489] on link "Download file" at bounding box center [1098, 493] width 83 height 18
click at [820, 320] on div "michellekang 117w TikTok: […] edit tags edit notes 67w Download file Toggle Dro…" at bounding box center [763, 2] width 886 height 1893
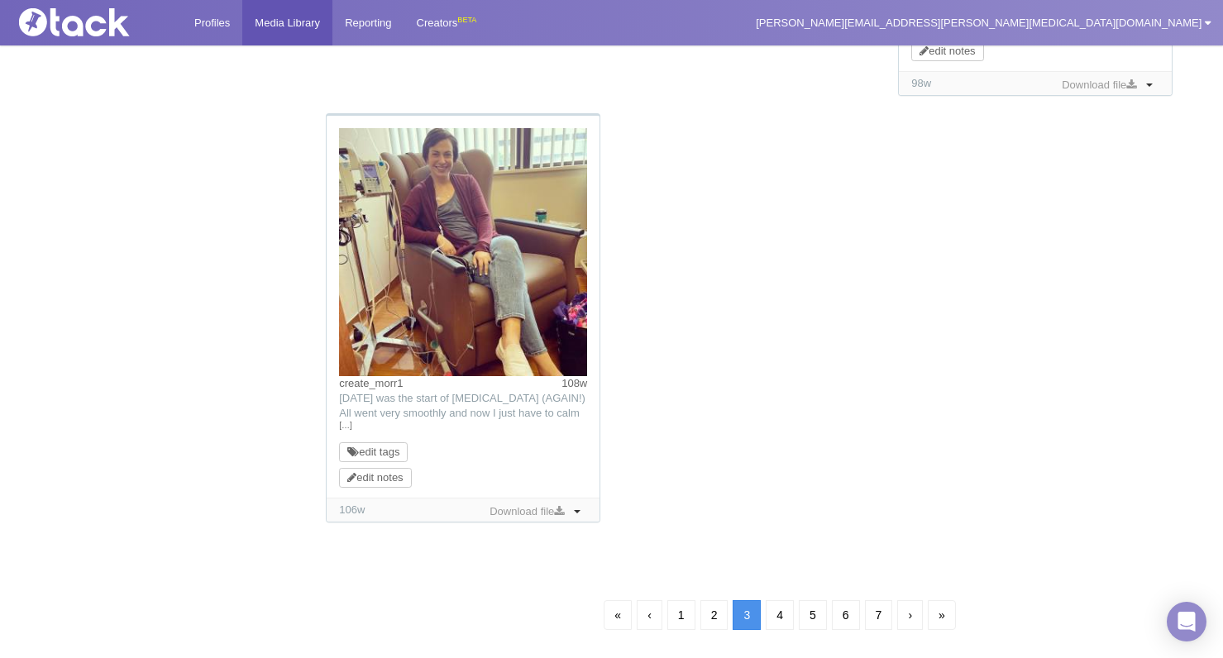
scroll to position [1610, 0]
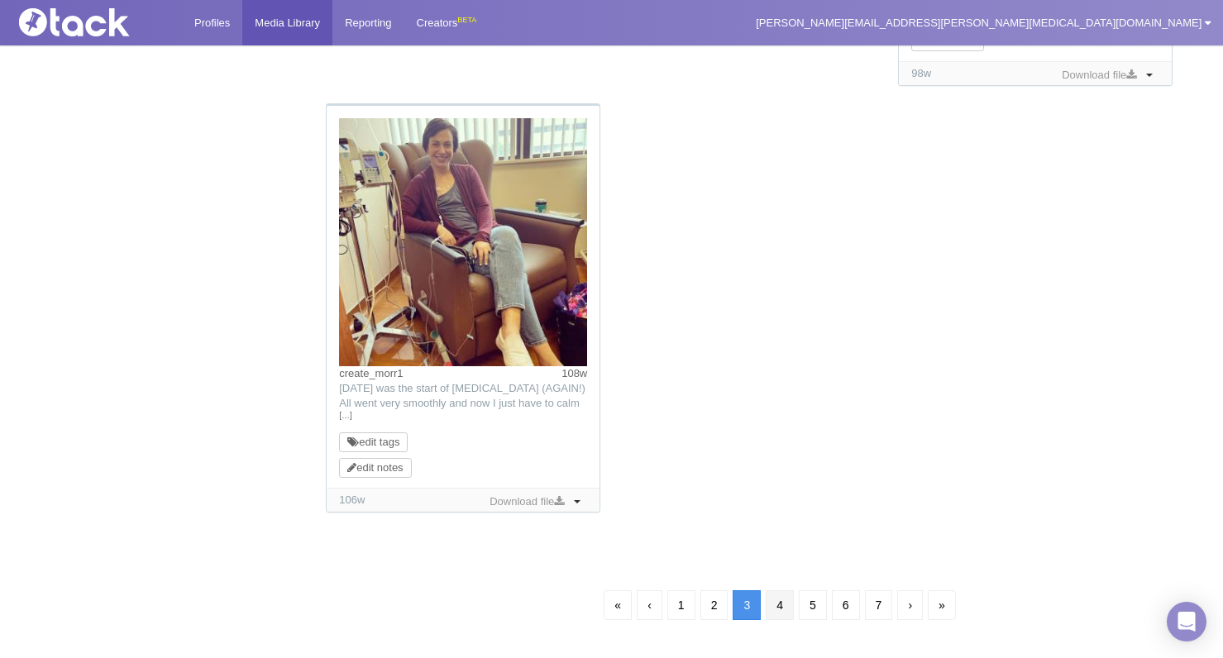
click at [771, 605] on link "4" at bounding box center [780, 605] width 28 height 30
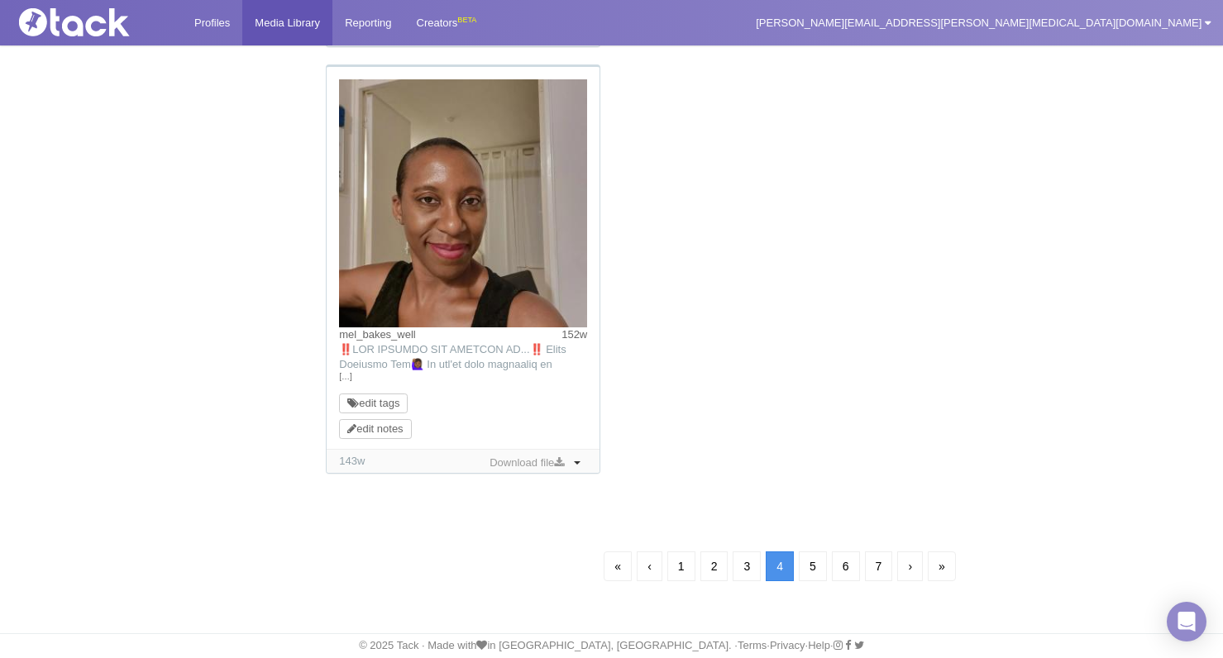
scroll to position [1587, 0]
click at [808, 559] on link "5" at bounding box center [813, 566] width 28 height 30
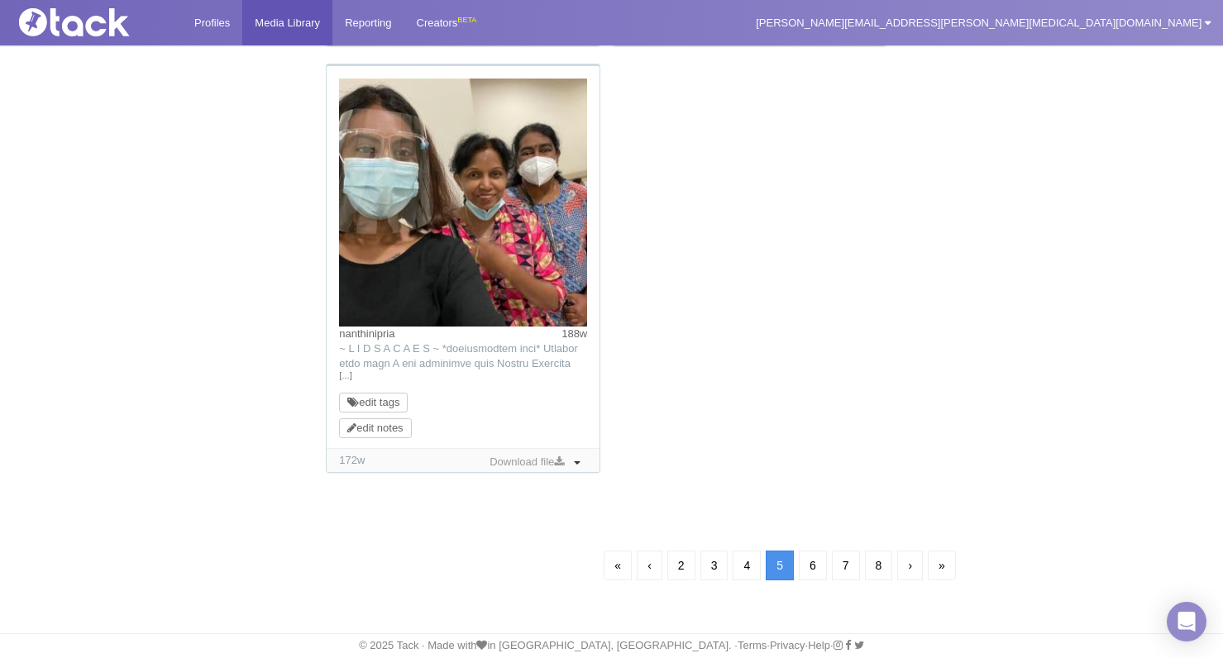
scroll to position [119, 0]
click at [811, 570] on link "6" at bounding box center [813, 566] width 28 height 30
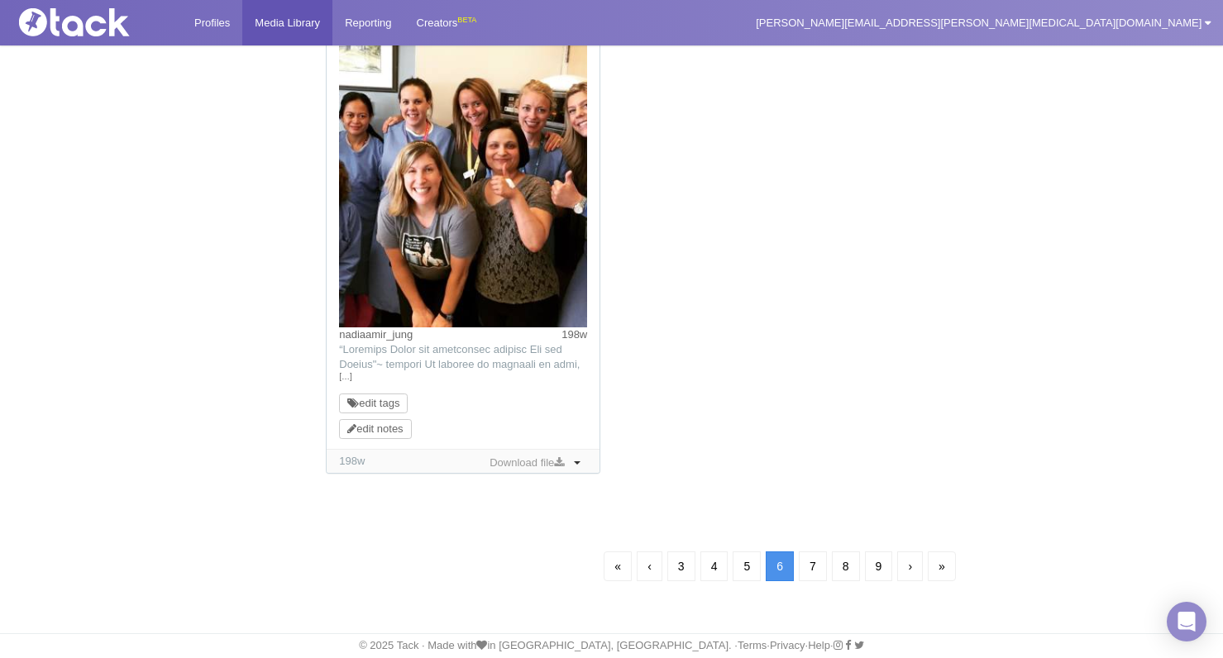
scroll to position [1648, 0]
click at [814, 564] on link "7" at bounding box center [813, 566] width 28 height 30
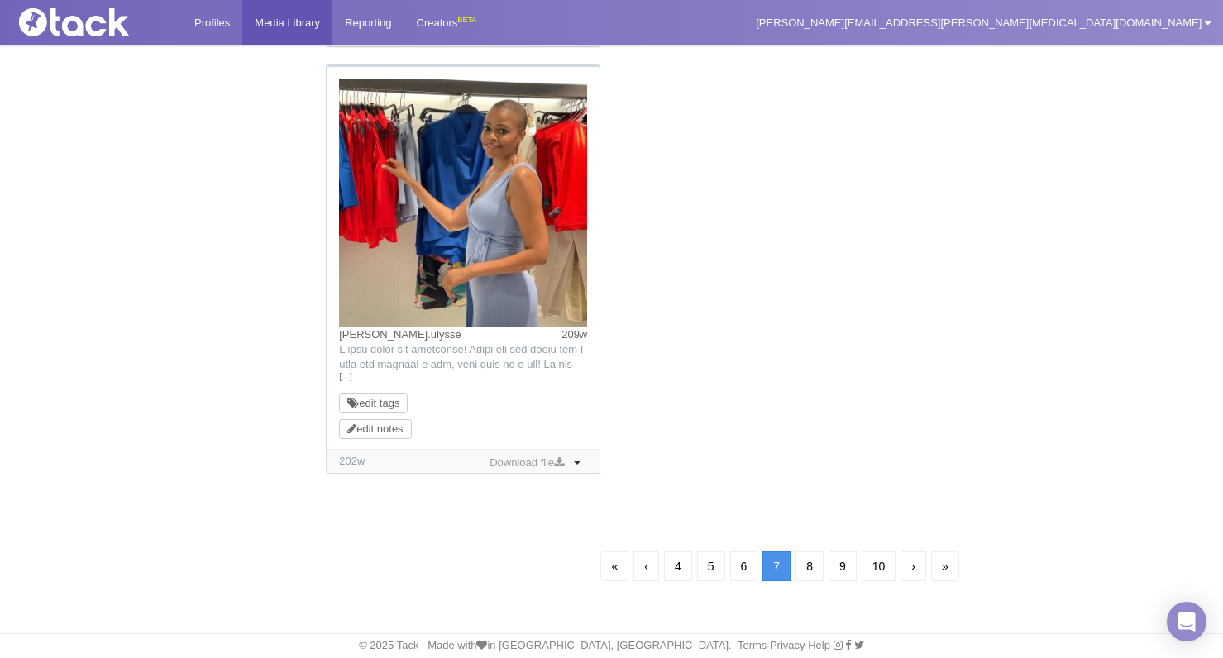
scroll to position [1646, 0]
click at [810, 565] on link "8" at bounding box center [809, 566] width 28 height 30
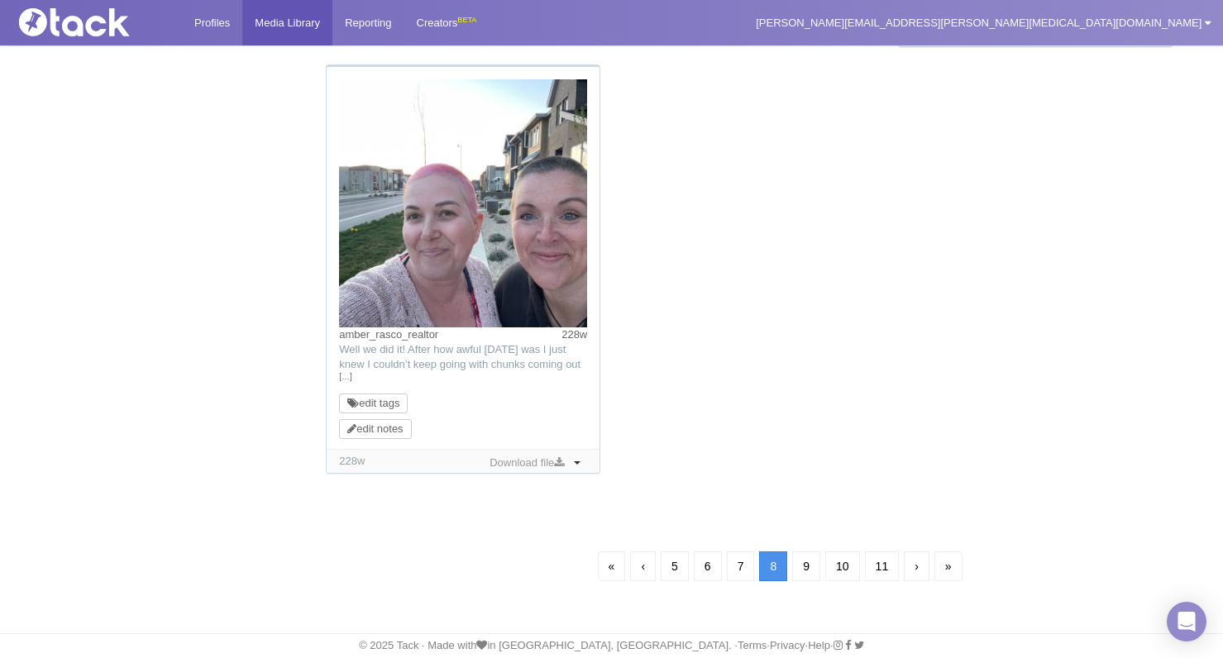
scroll to position [1587, 0]
click at [809, 568] on link "9" at bounding box center [806, 566] width 28 height 30
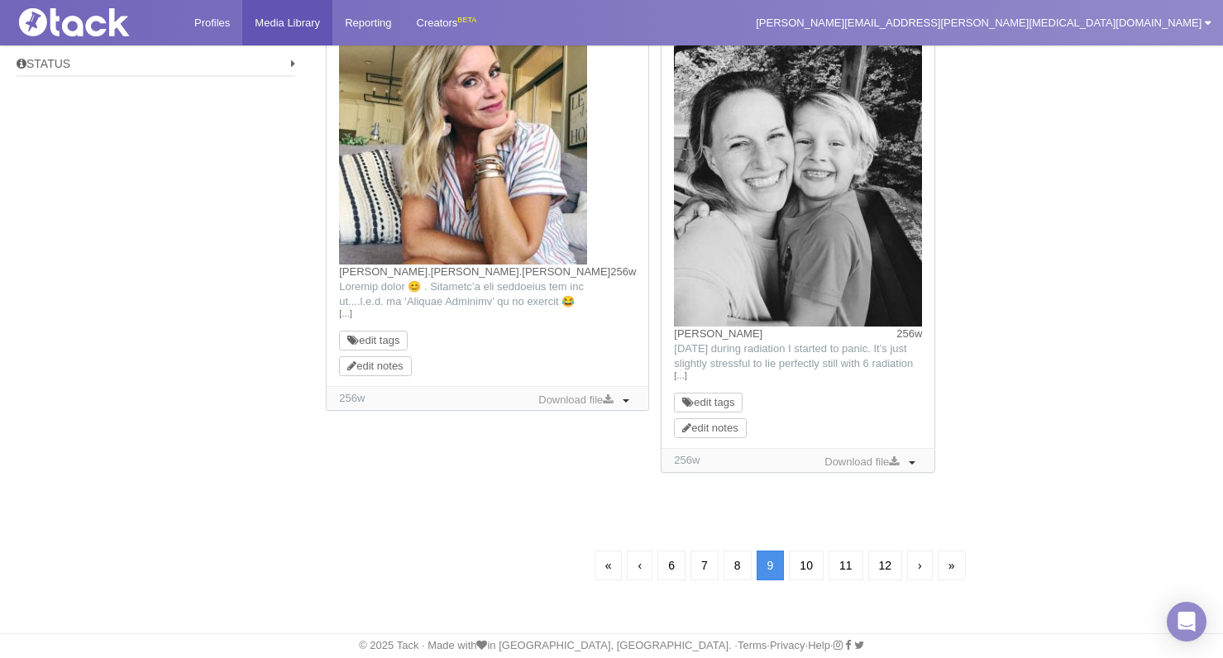
scroll to position [119, 0]
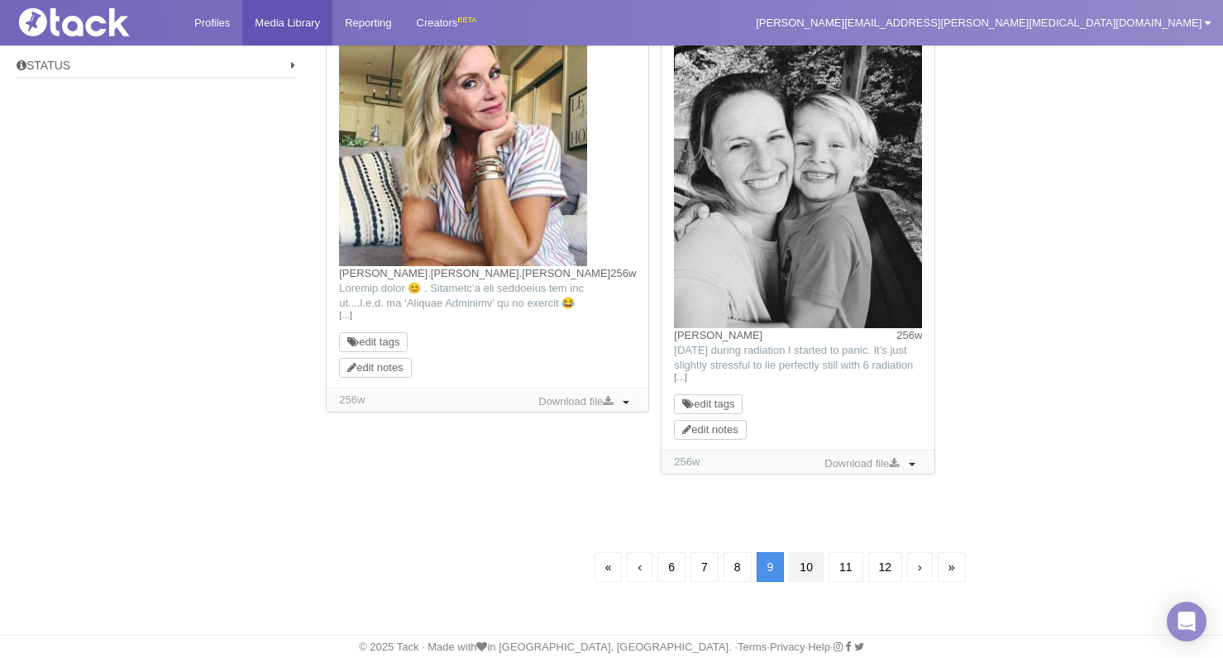
click at [803, 570] on link "10" at bounding box center [806, 567] width 35 height 30
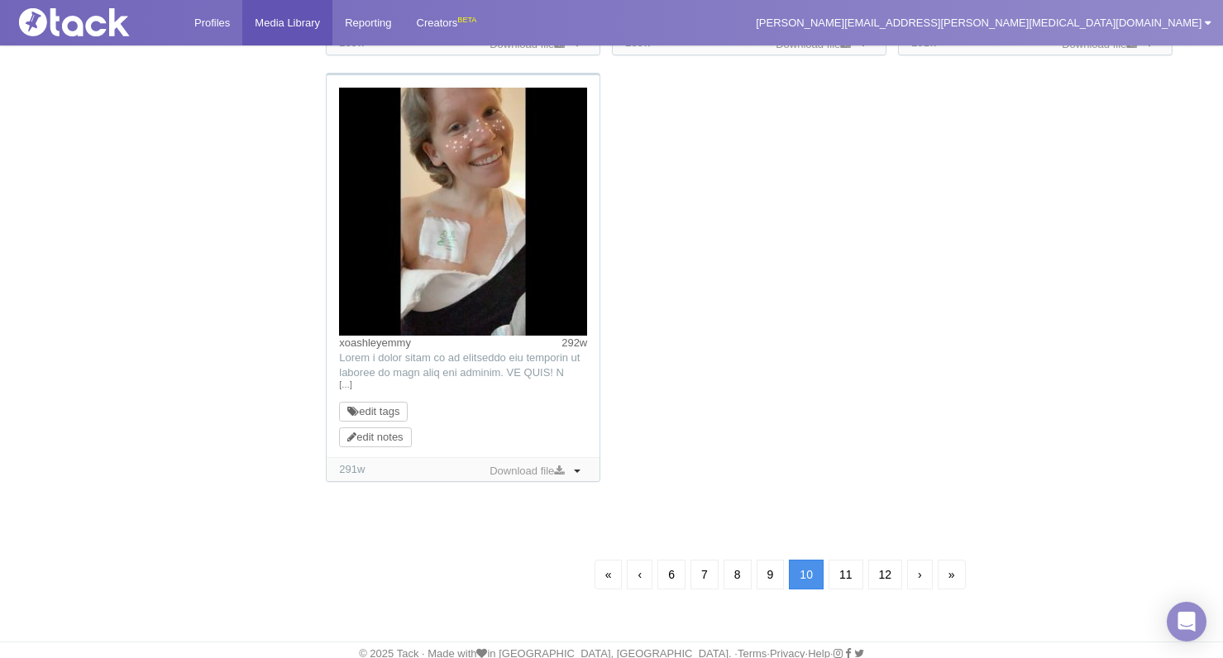
scroll to position [1587, 0]
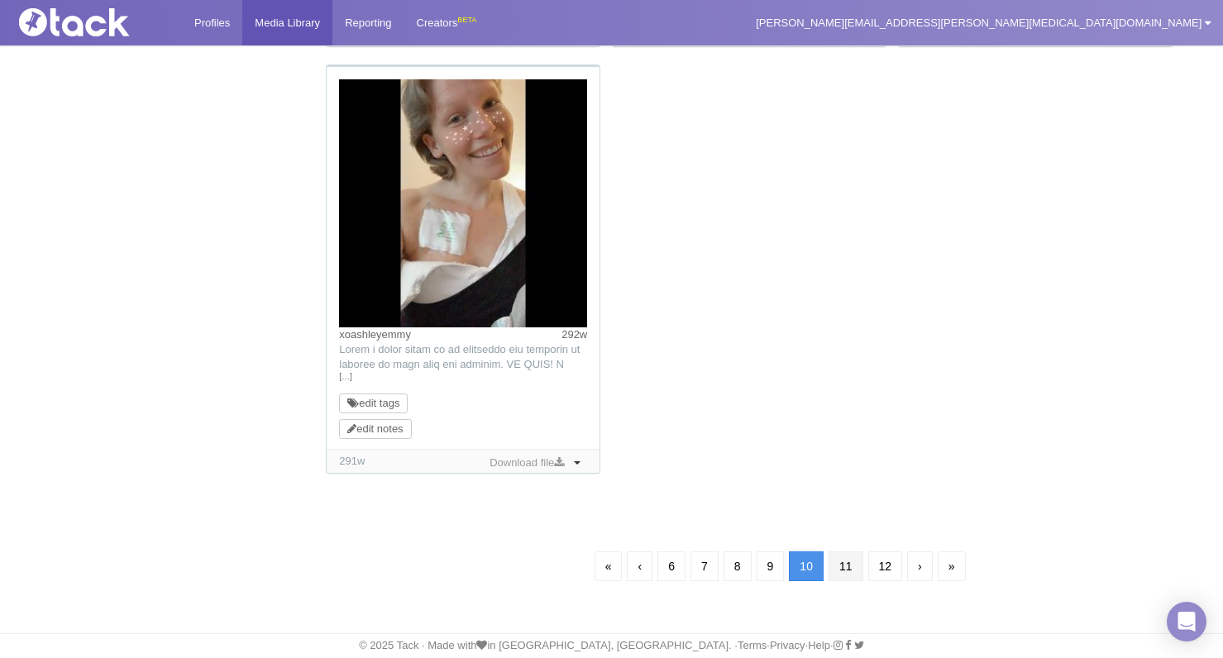
click at [820, 561] on link "11" at bounding box center [845, 566] width 35 height 30
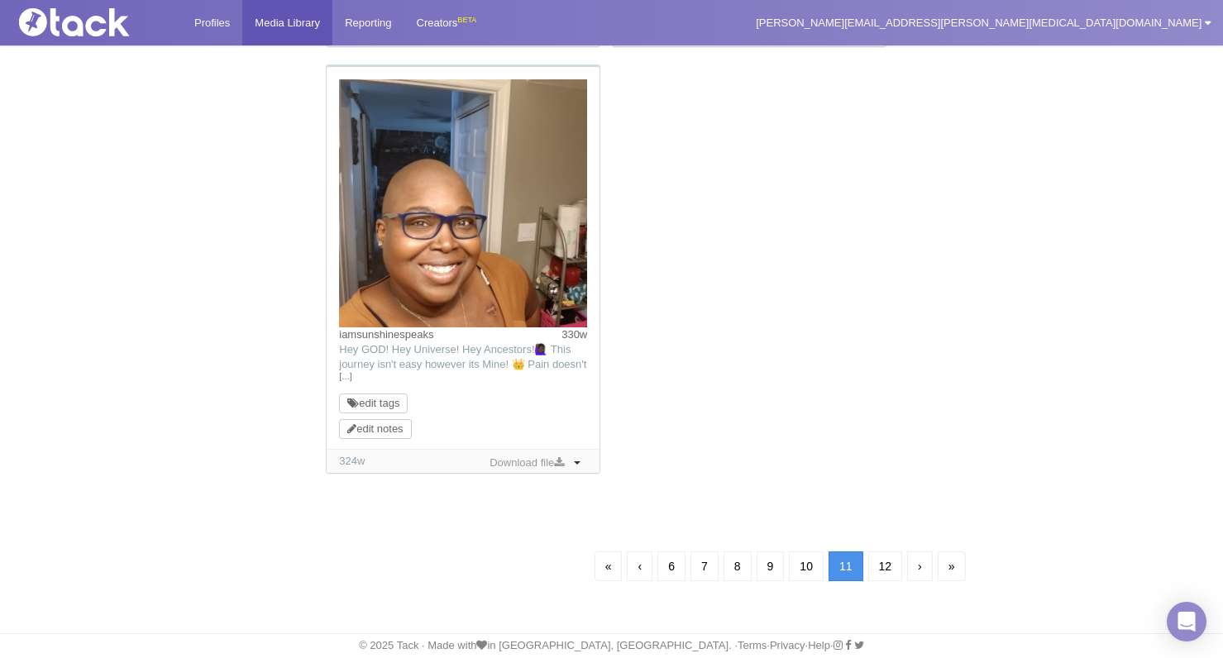
scroll to position [1649, 0]
click at [820, 567] on link "12" at bounding box center [885, 566] width 35 height 30
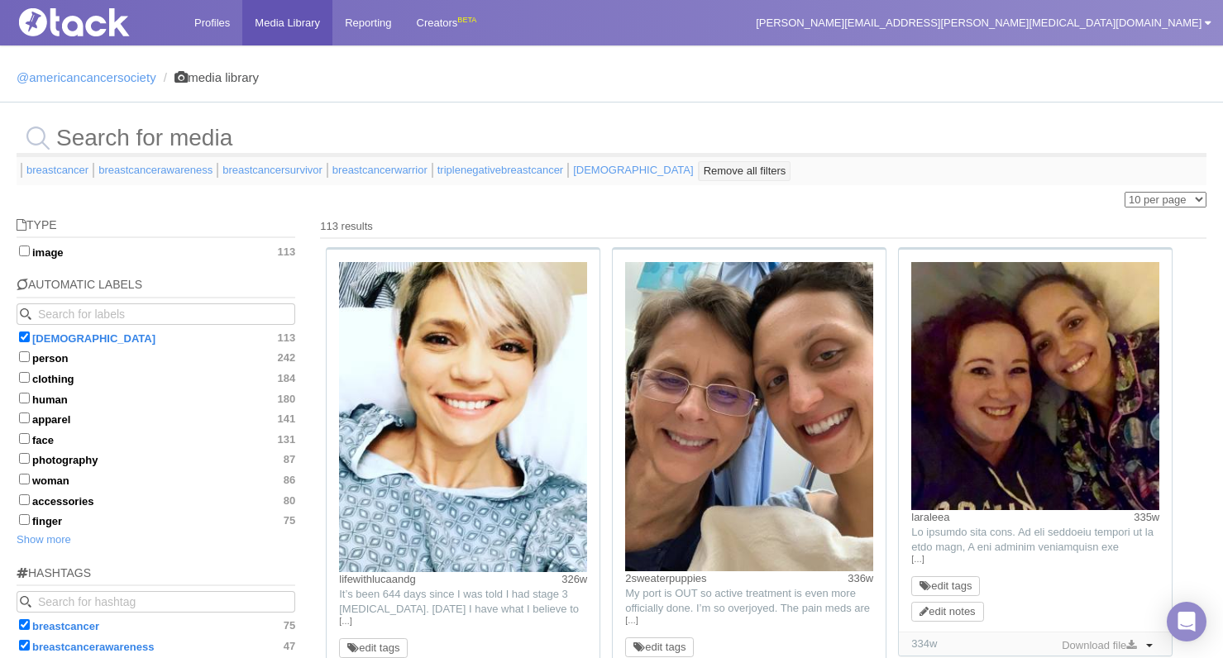
click at [752, 176] on div "Remove all filters" at bounding box center [745, 171] width 83 height 17
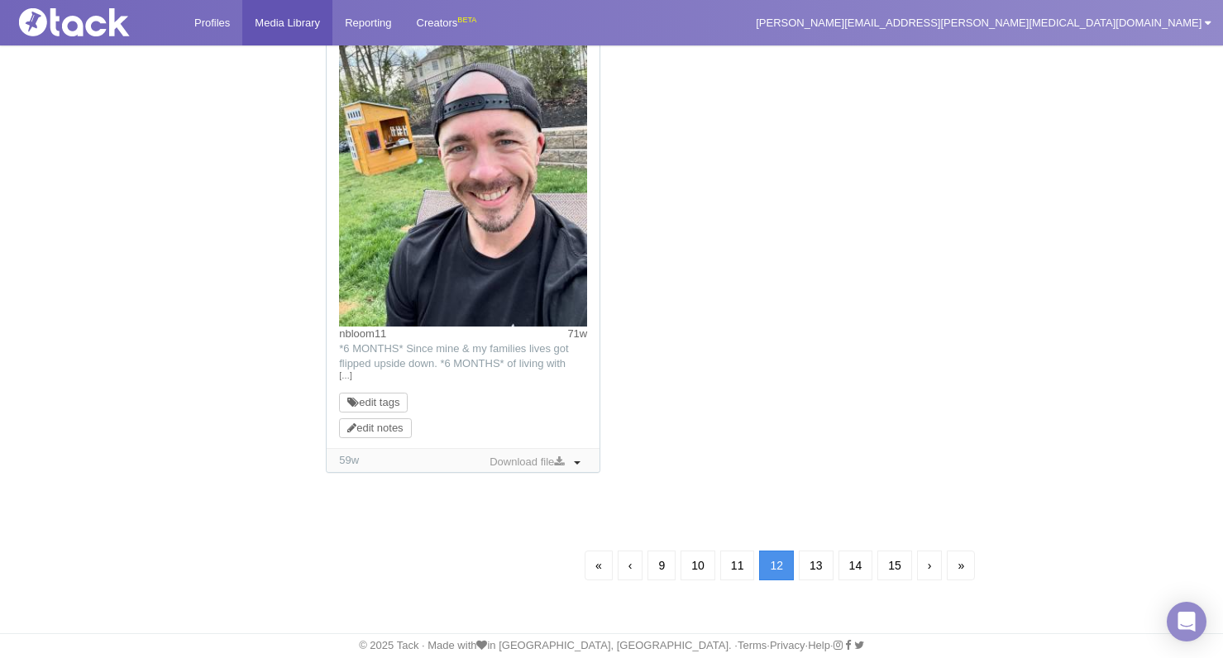
scroll to position [1679, 0]
click at [590, 568] on link "«" at bounding box center [599, 566] width 28 height 30
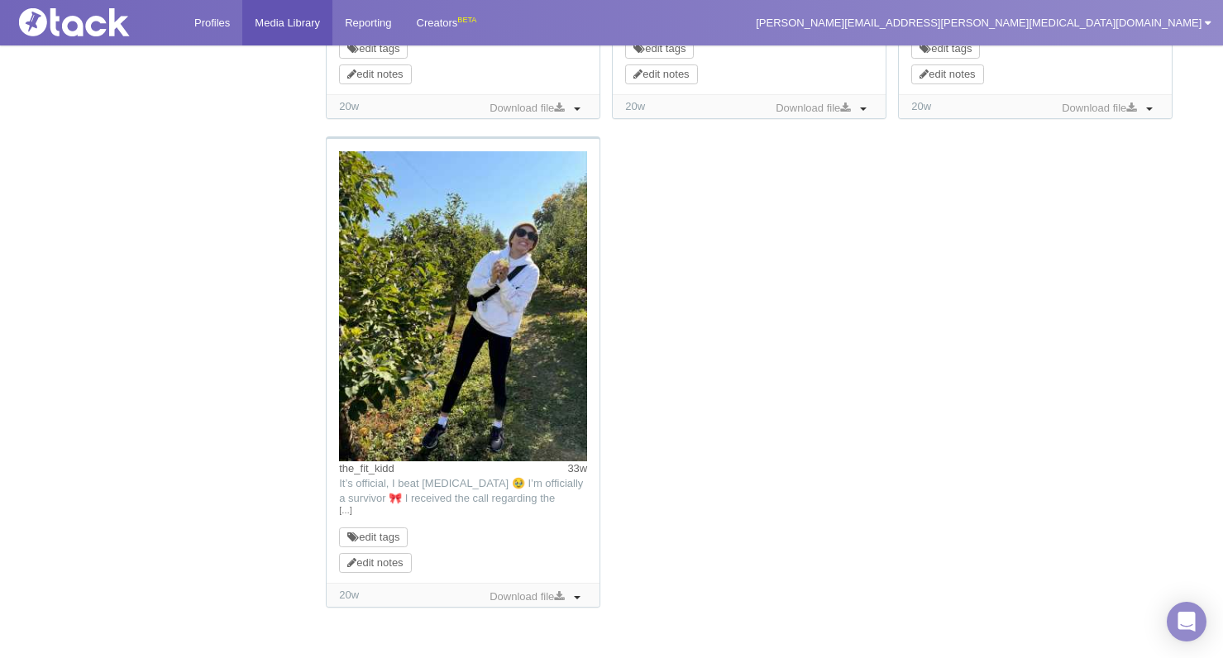
scroll to position [119, 0]
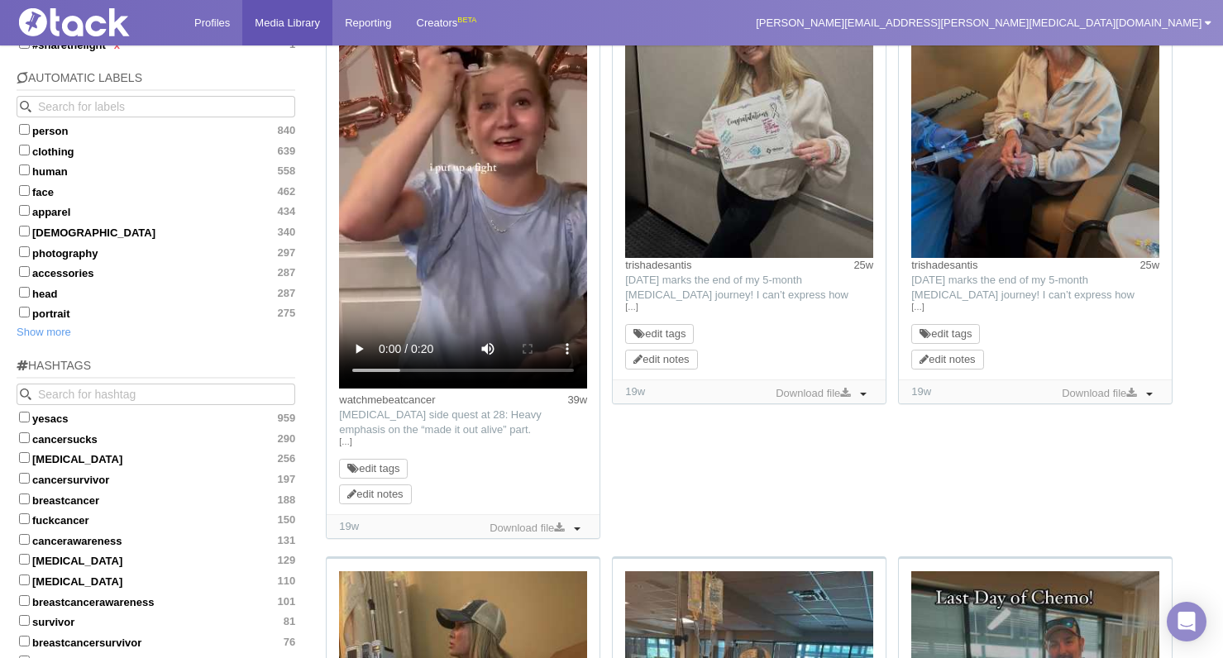
scroll to position [270, 0]
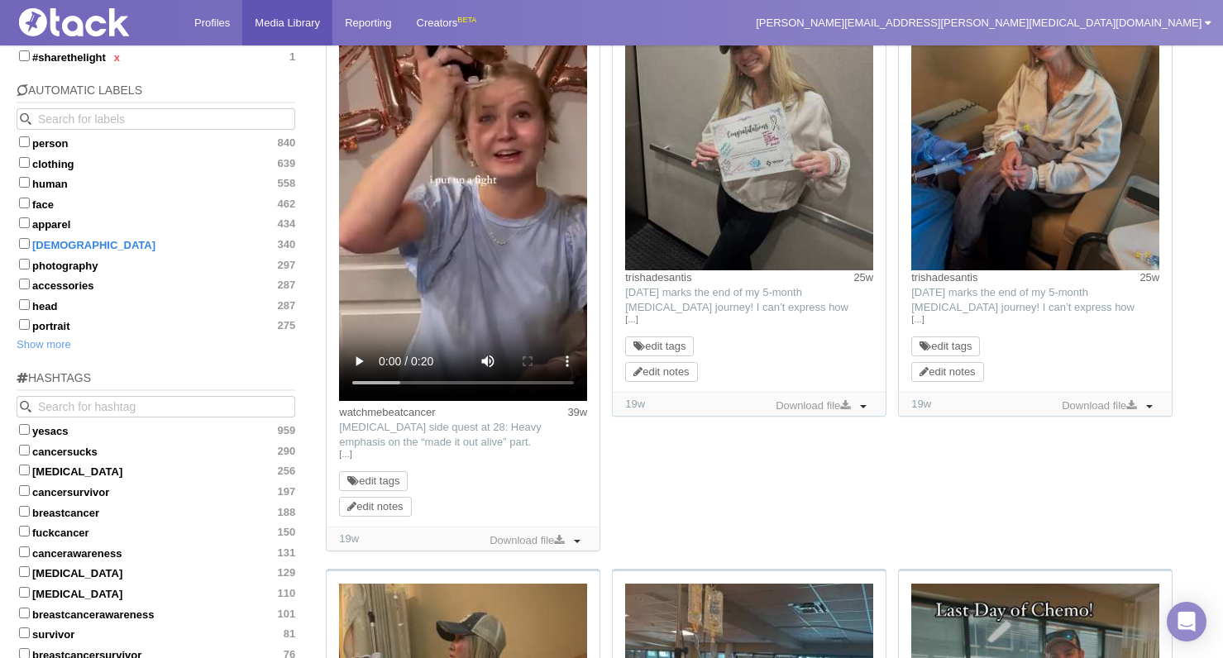
click at [26, 238] on input "female 340" at bounding box center [24, 243] width 11 height 11
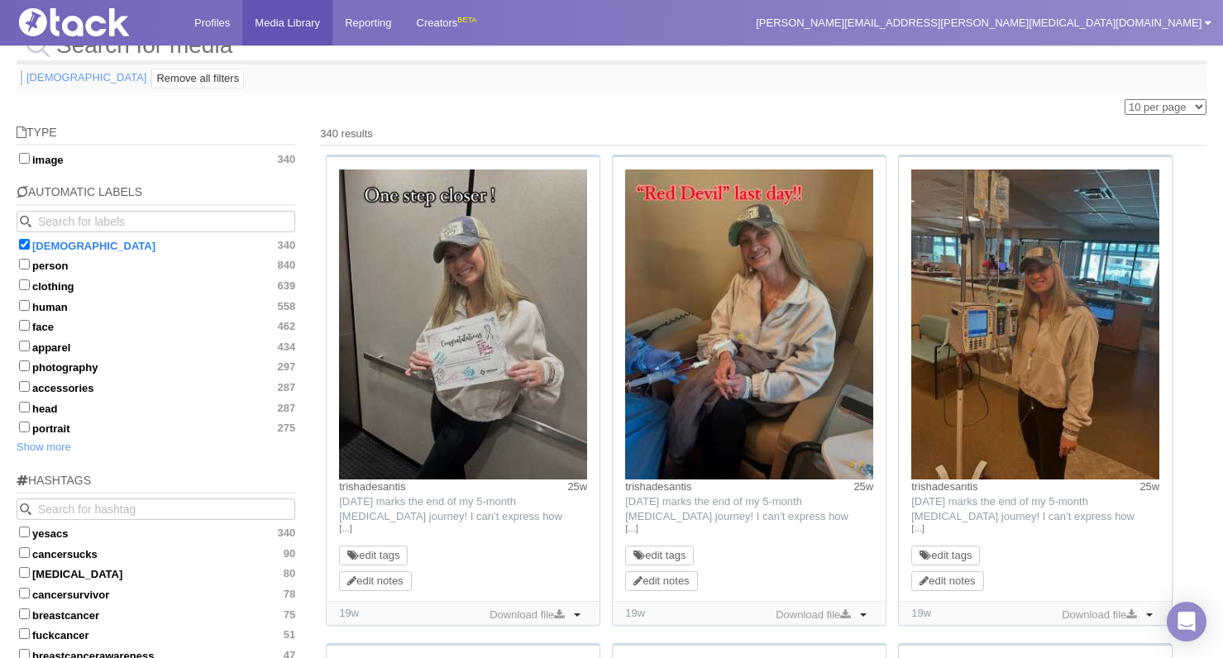
scroll to position [-5, 0]
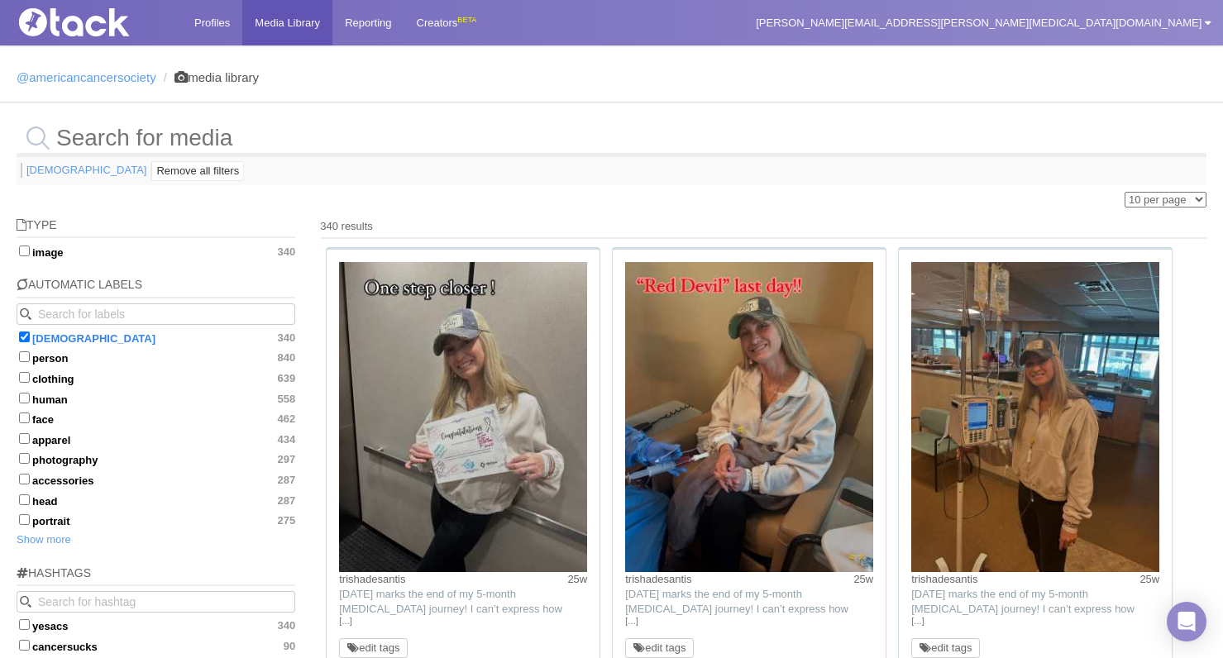
click at [22, 337] on input "female 340" at bounding box center [24, 337] width 11 height 11
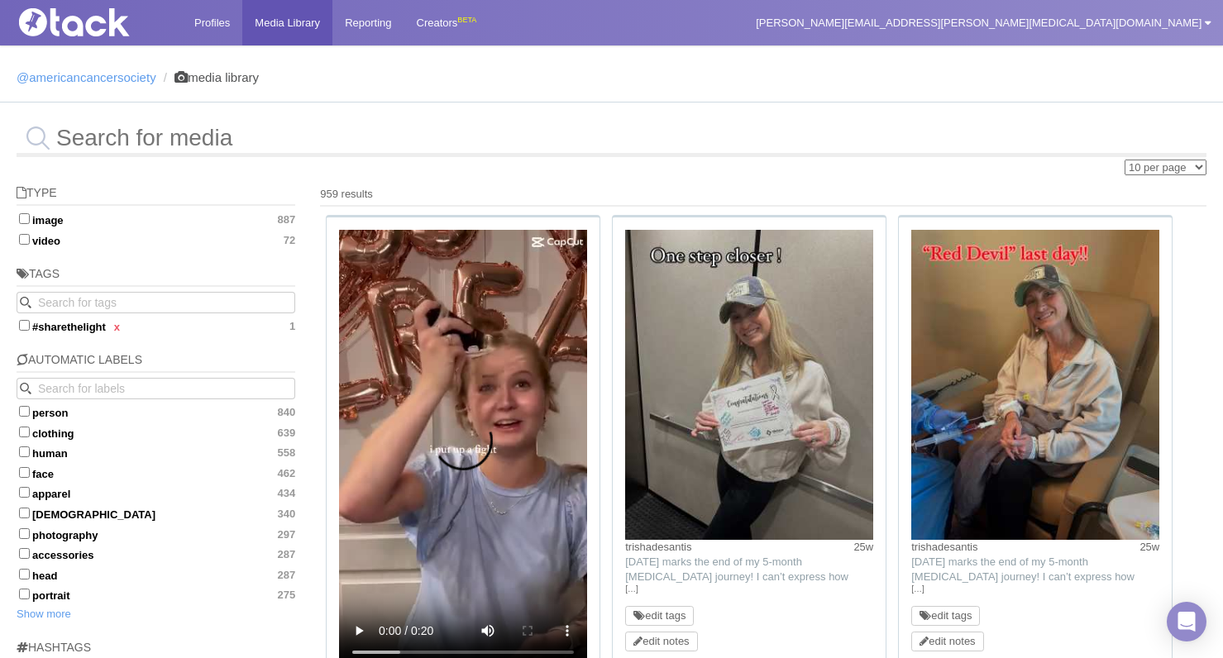
scroll to position [0, 0]
click at [465, 451] on video at bounding box center [463, 450] width 248 height 441
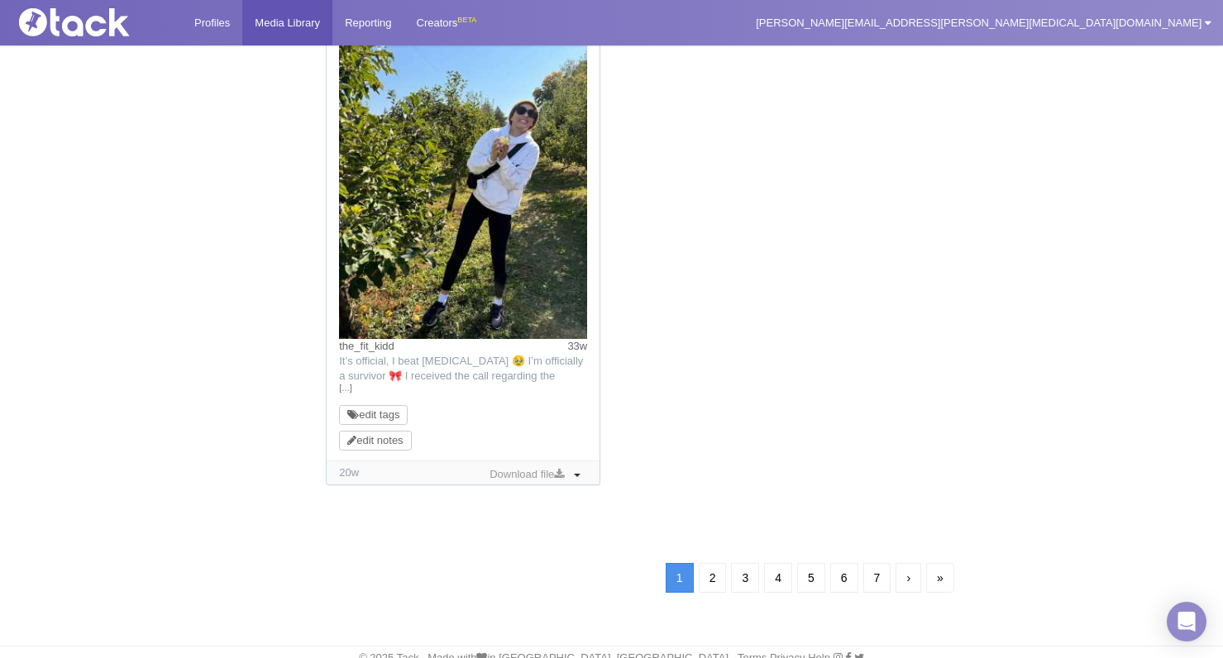
scroll to position [1816, 0]
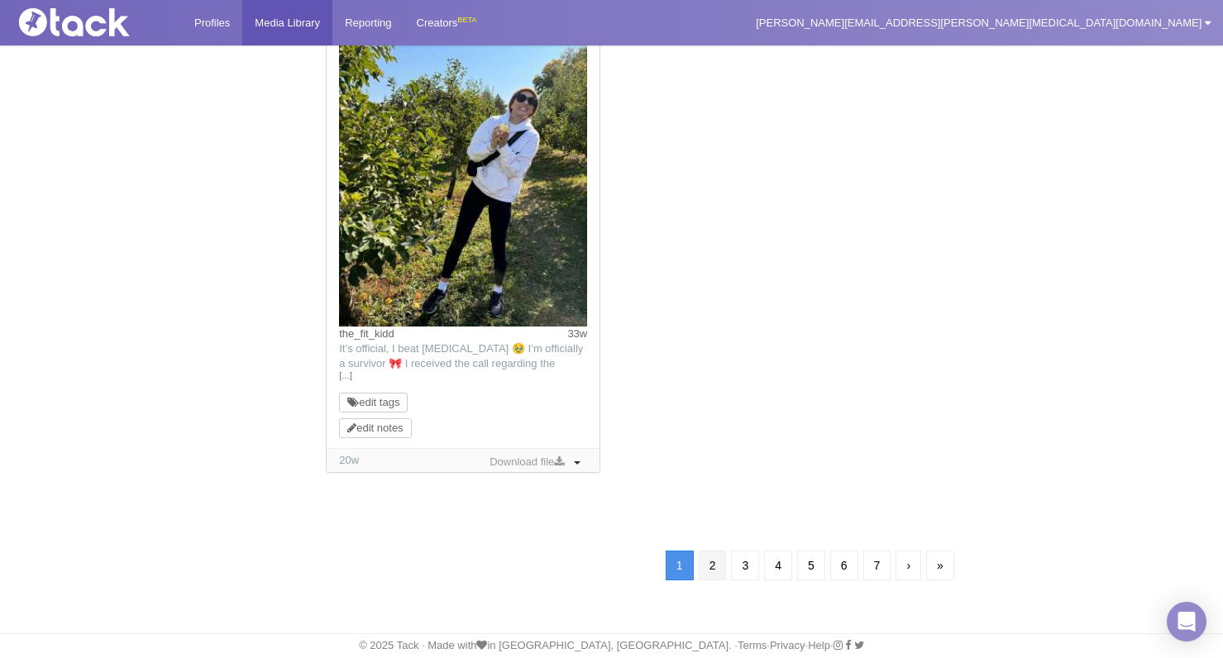
click at [710, 562] on link "2" at bounding box center [713, 566] width 28 height 30
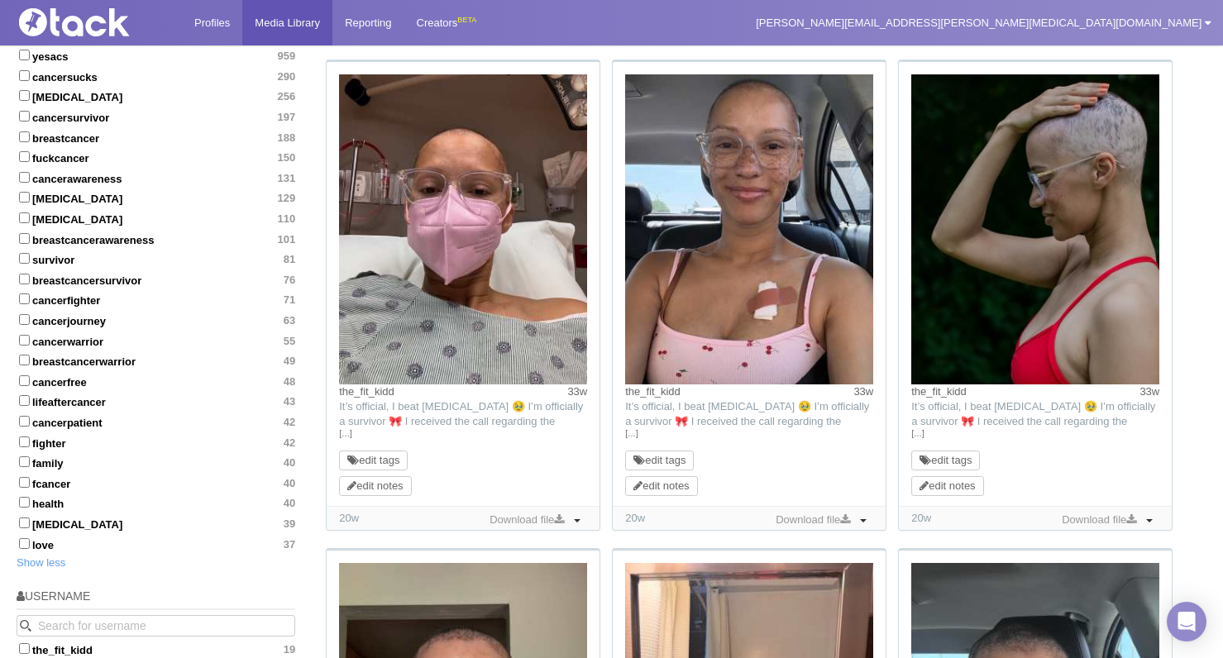
scroll to position [696, 0]
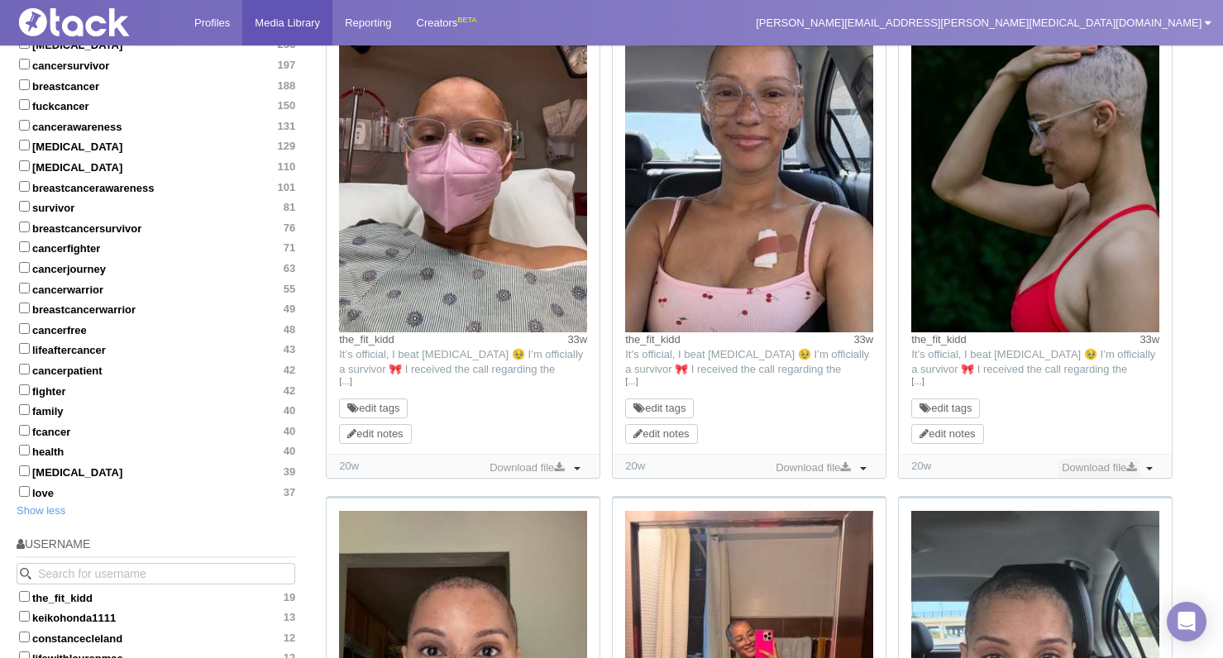
click at [820, 465] on link "Download file" at bounding box center [1098, 468] width 83 height 18
click at [820, 432] on div "the_fit_kidd 33w TikTok: […] edit tags edit notes 20w Download file Toggle Drop…" at bounding box center [763, 496] width 886 height 1955
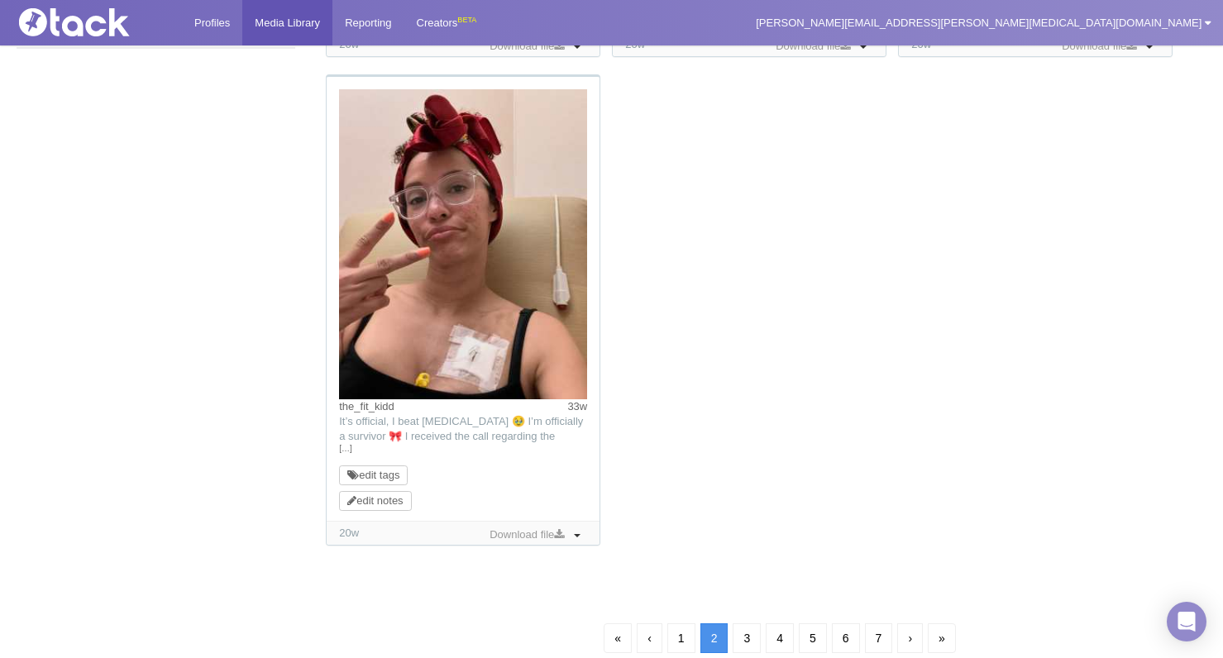
scroll to position [1682, 0]
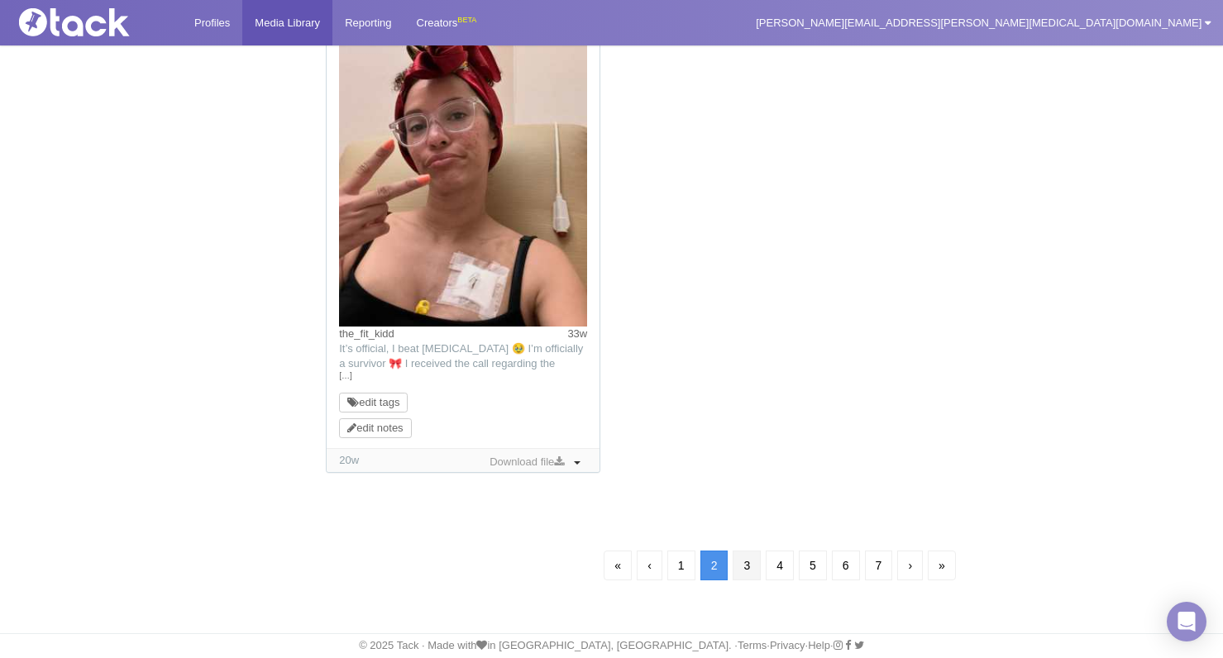
click at [741, 557] on link "3" at bounding box center [747, 566] width 28 height 30
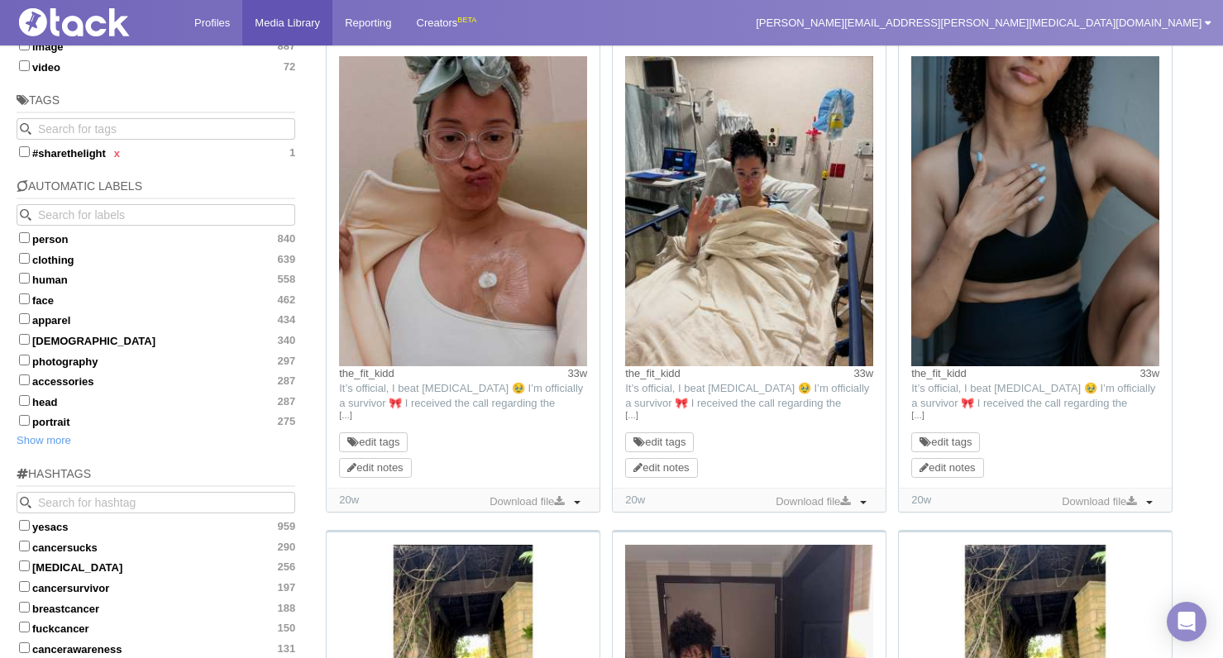
scroll to position [169, 0]
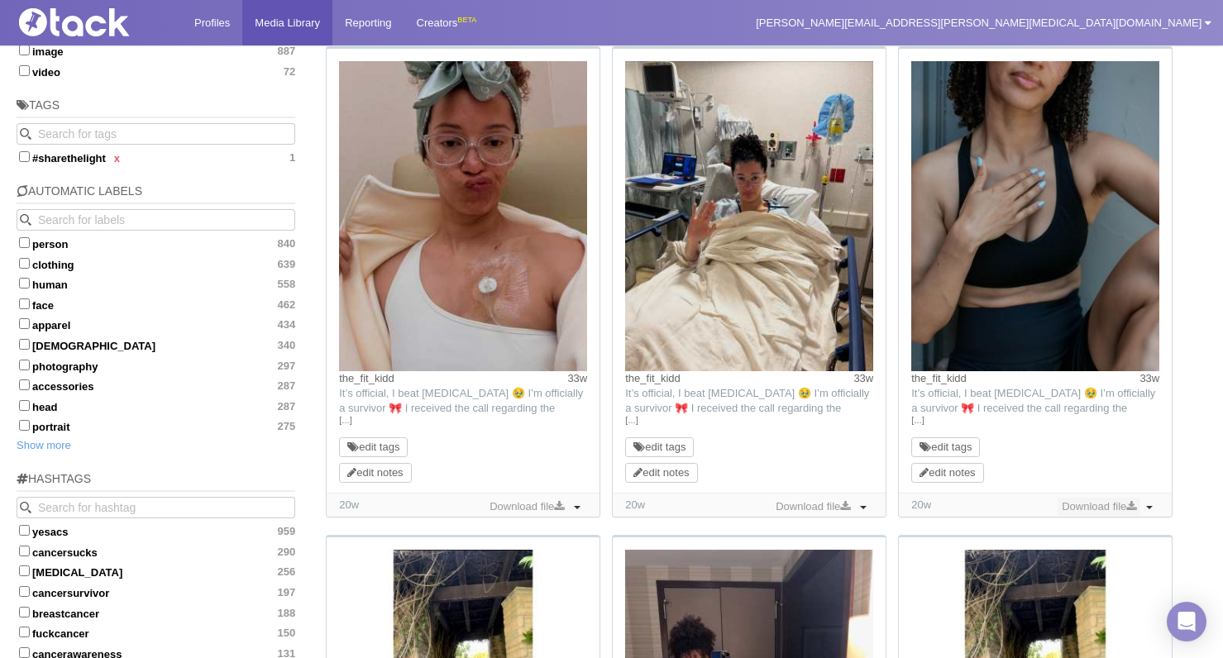
click at [820, 507] on link "Download file" at bounding box center [1098, 507] width 83 height 18
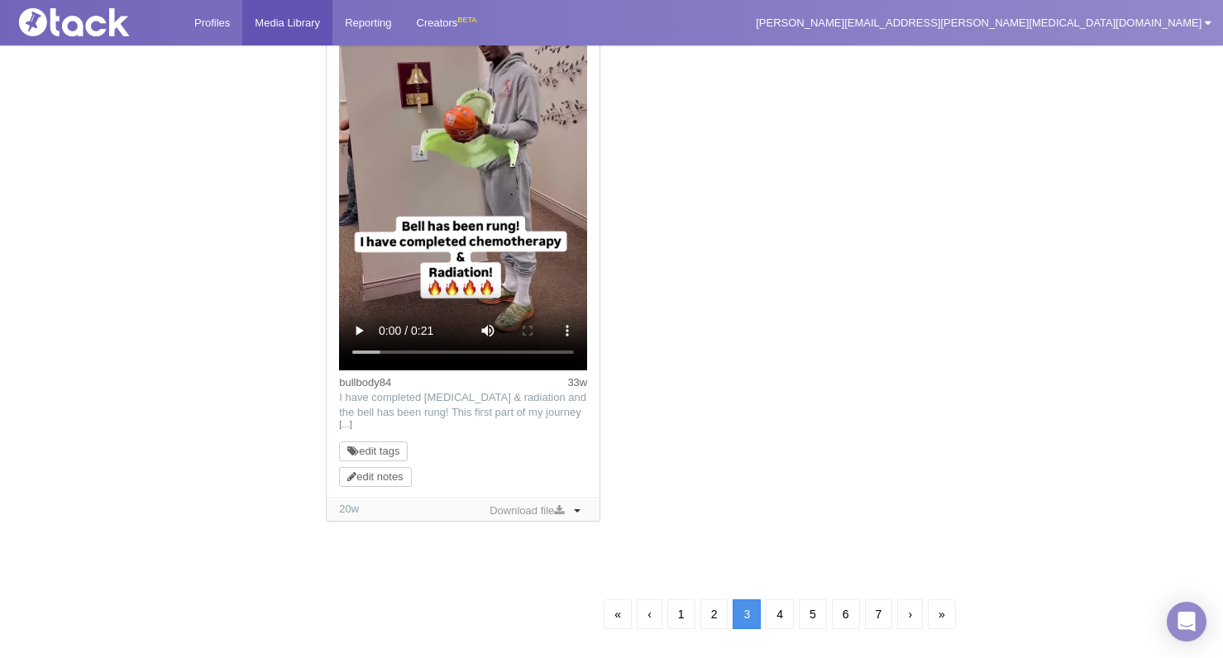
scroll to position [1947, 0]
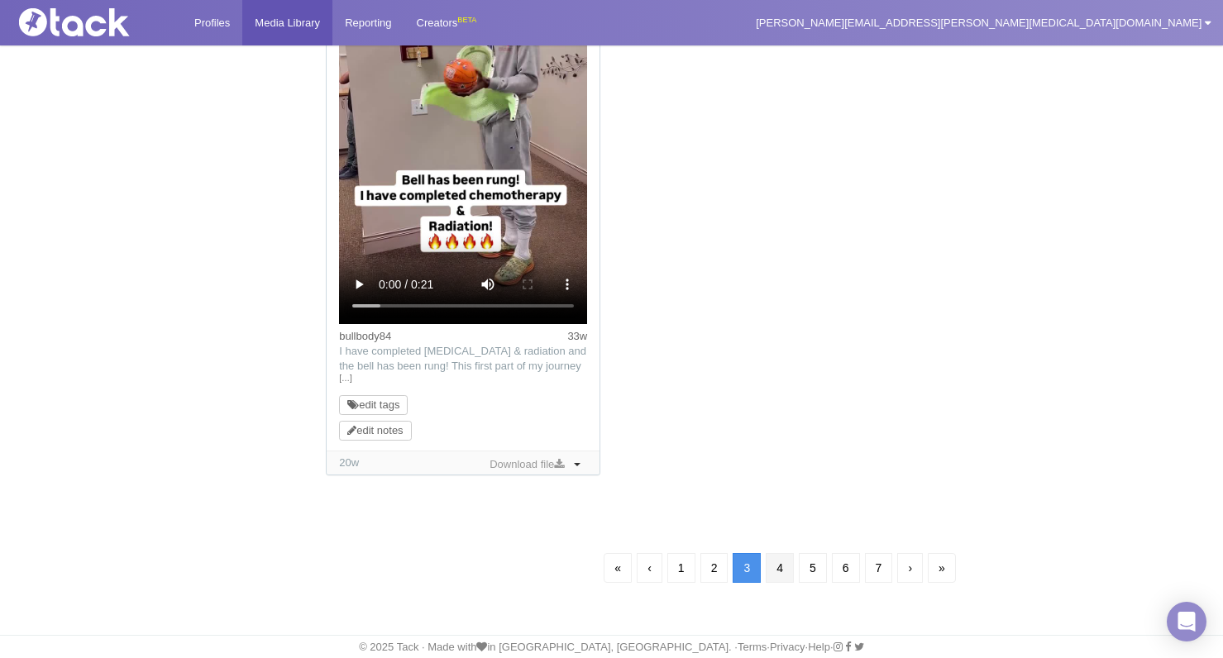
click at [773, 562] on link "4" at bounding box center [780, 568] width 28 height 30
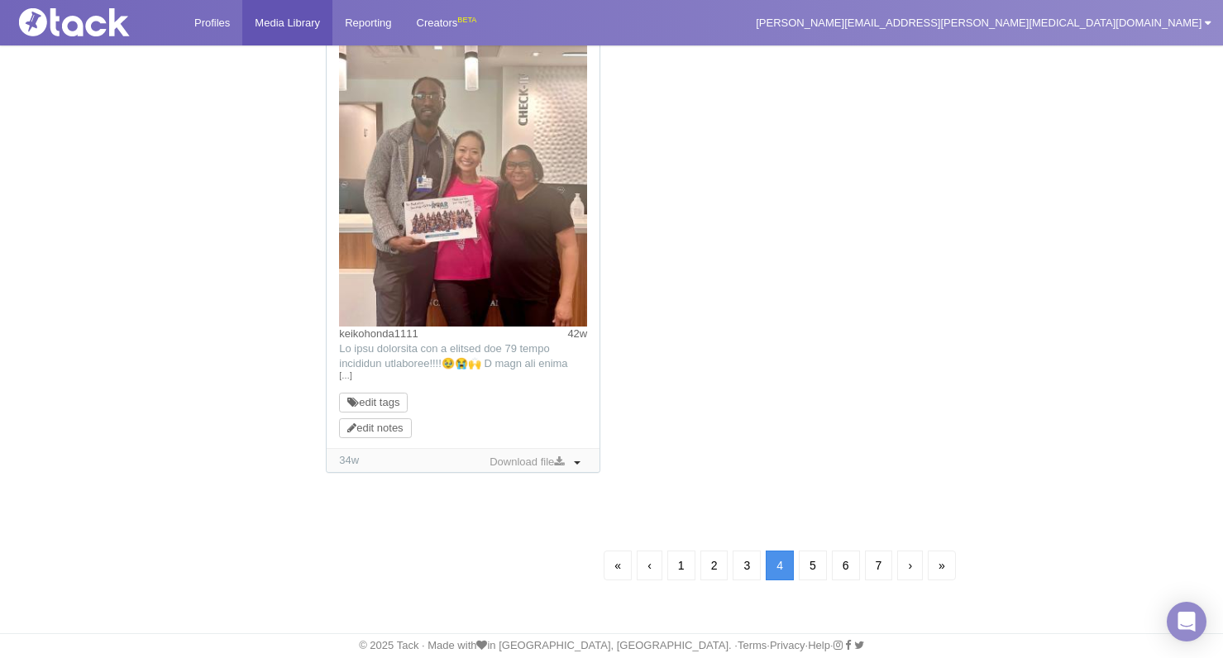
scroll to position [119, 0]
click at [809, 574] on link "5" at bounding box center [813, 566] width 28 height 30
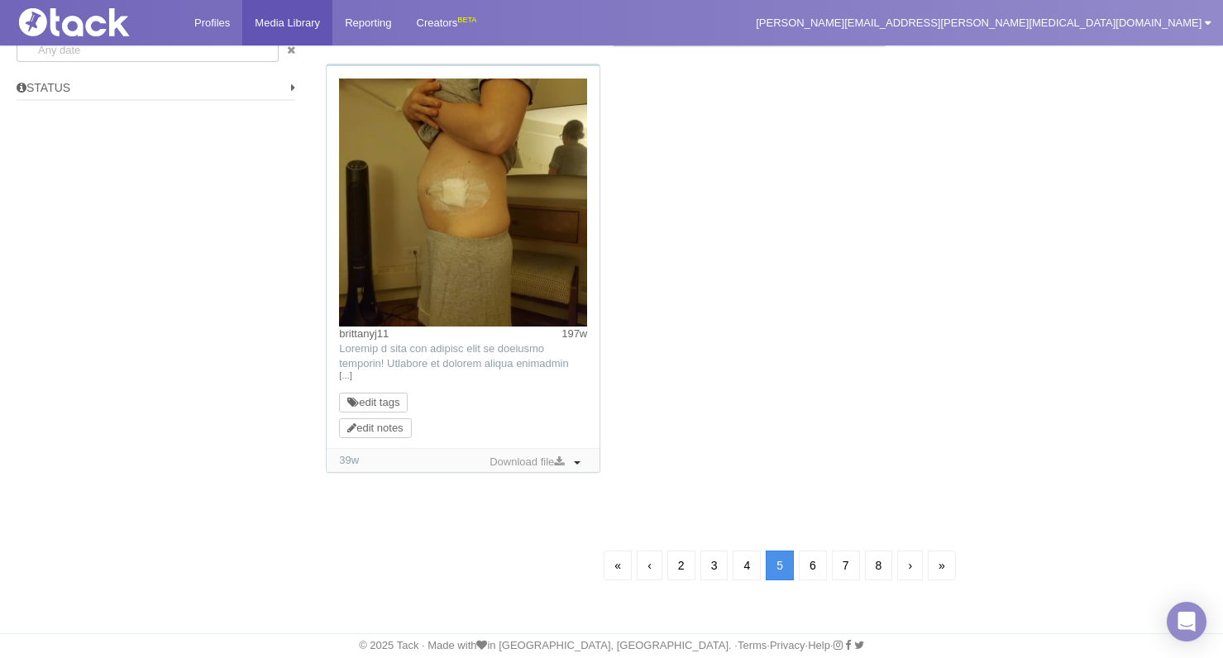
scroll to position [119, 0]
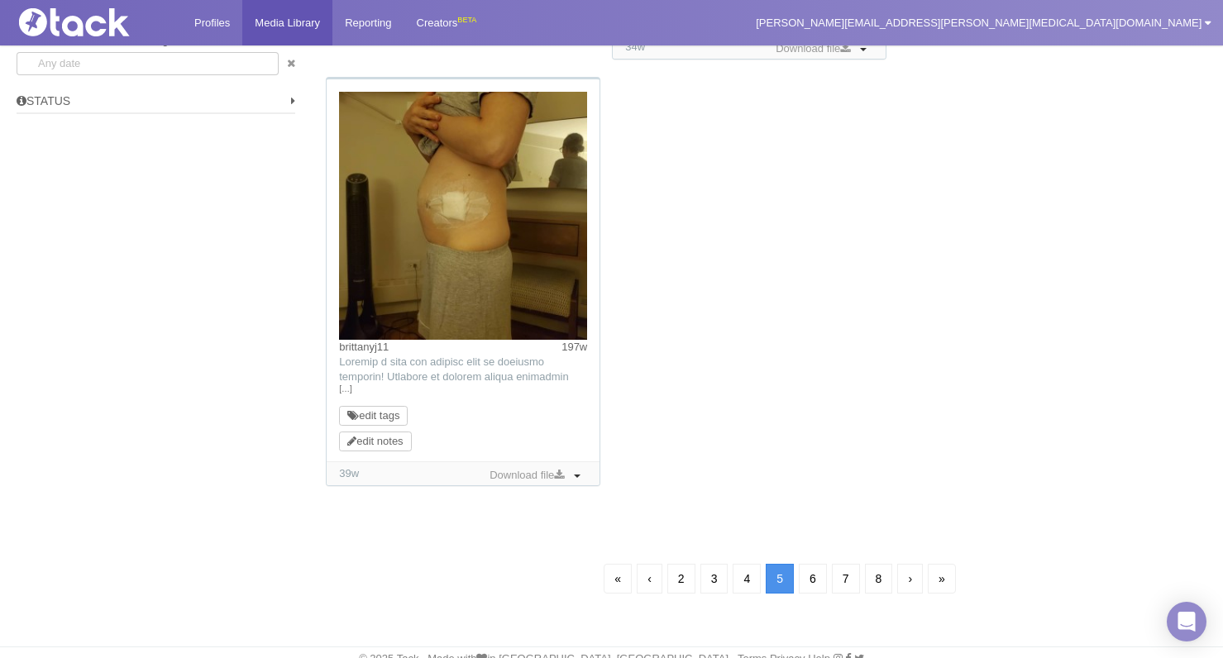
scroll to position [1555, 0]
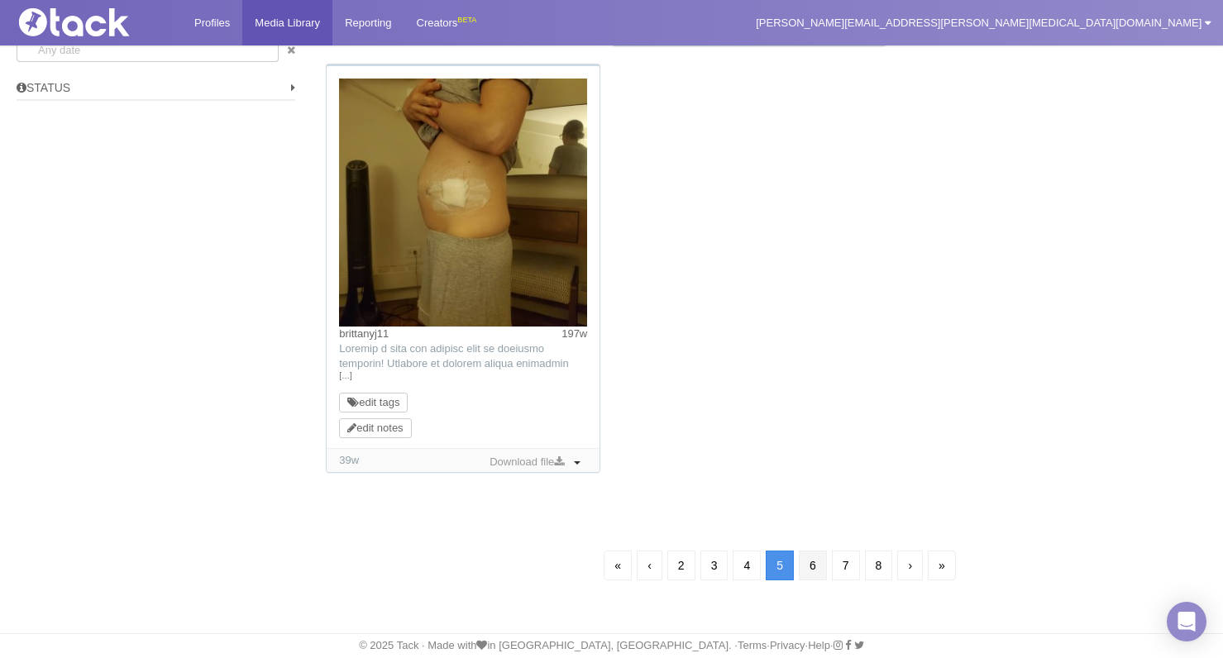
click at [808, 563] on link "6" at bounding box center [813, 566] width 28 height 30
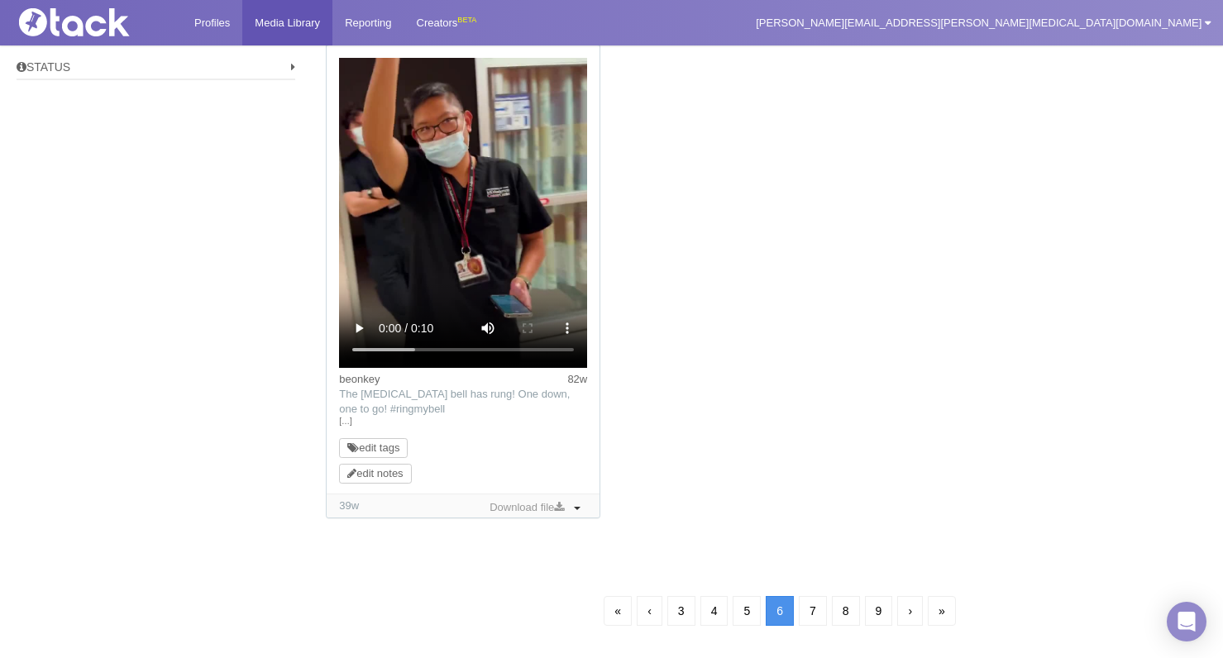
scroll to position [1615, 0]
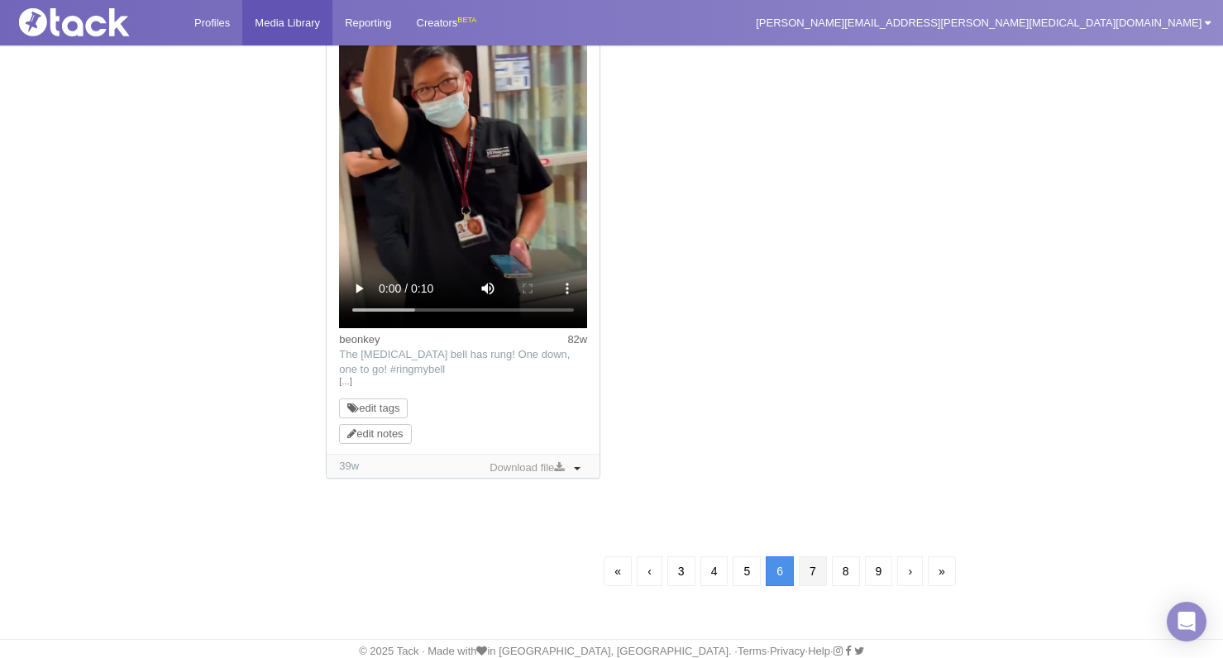
click at [814, 572] on link "7" at bounding box center [813, 571] width 28 height 30
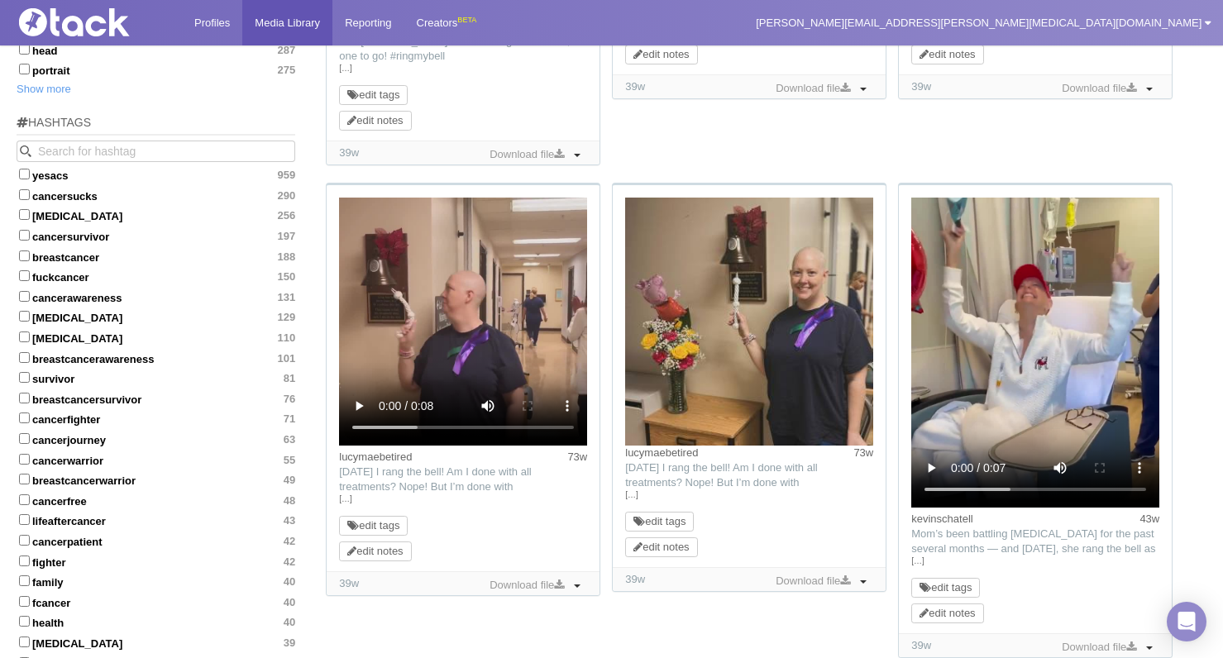
scroll to position [543, 0]
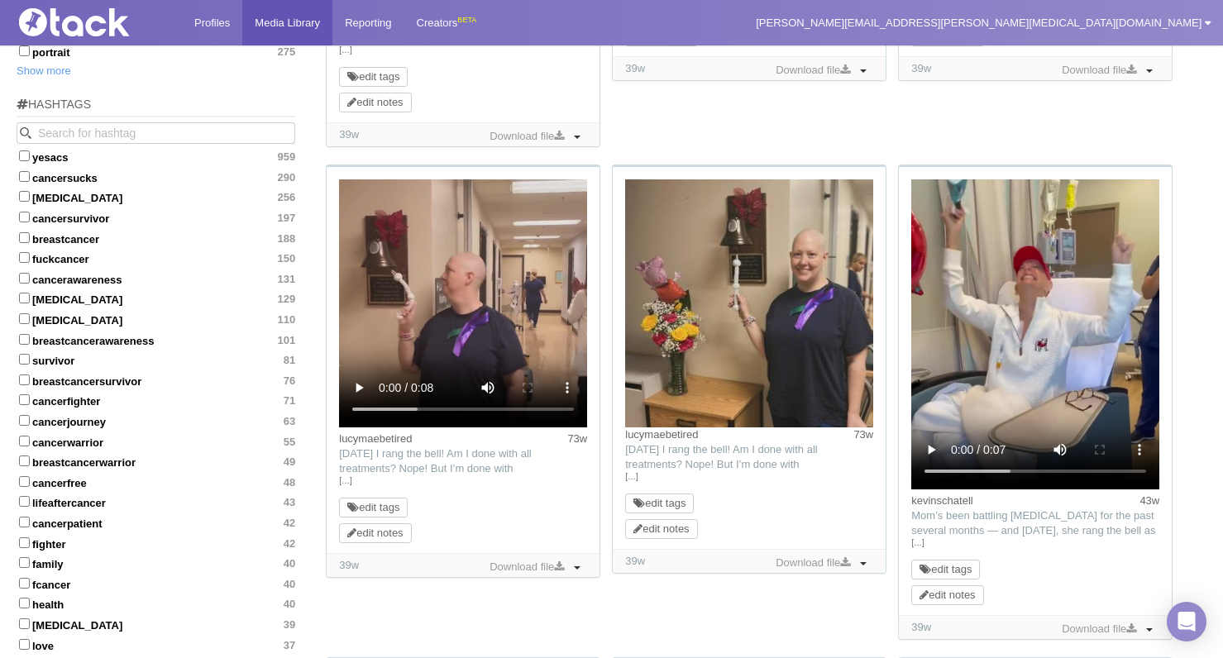
click at [820, 339] on video at bounding box center [1035, 334] width 248 height 310
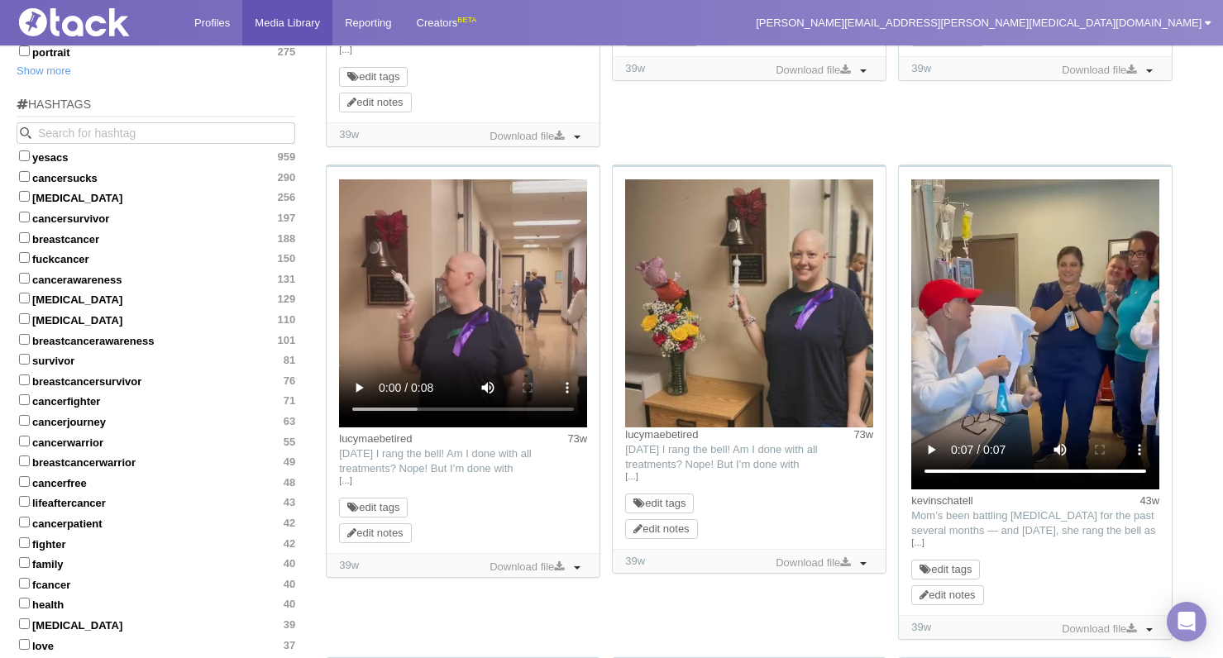
click at [461, 304] on video at bounding box center [463, 303] width 248 height 248
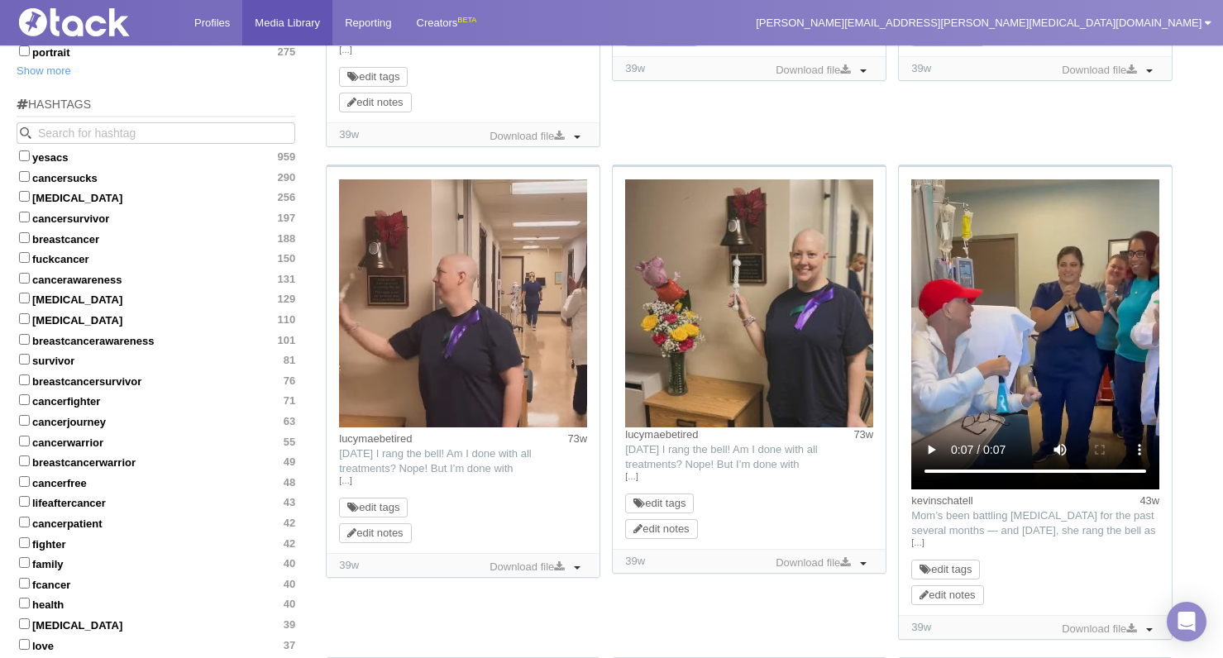
click at [362, 409] on video at bounding box center [463, 303] width 248 height 248
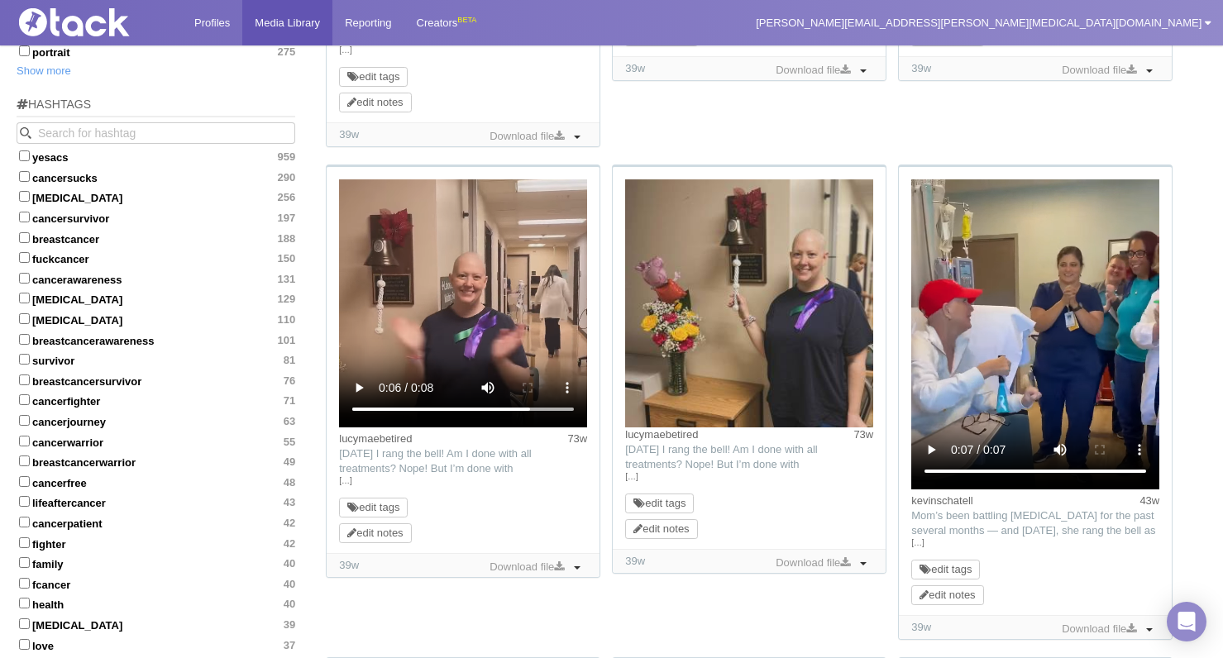
click at [346, 483] on link "[…]" at bounding box center [463, 481] width 248 height 15
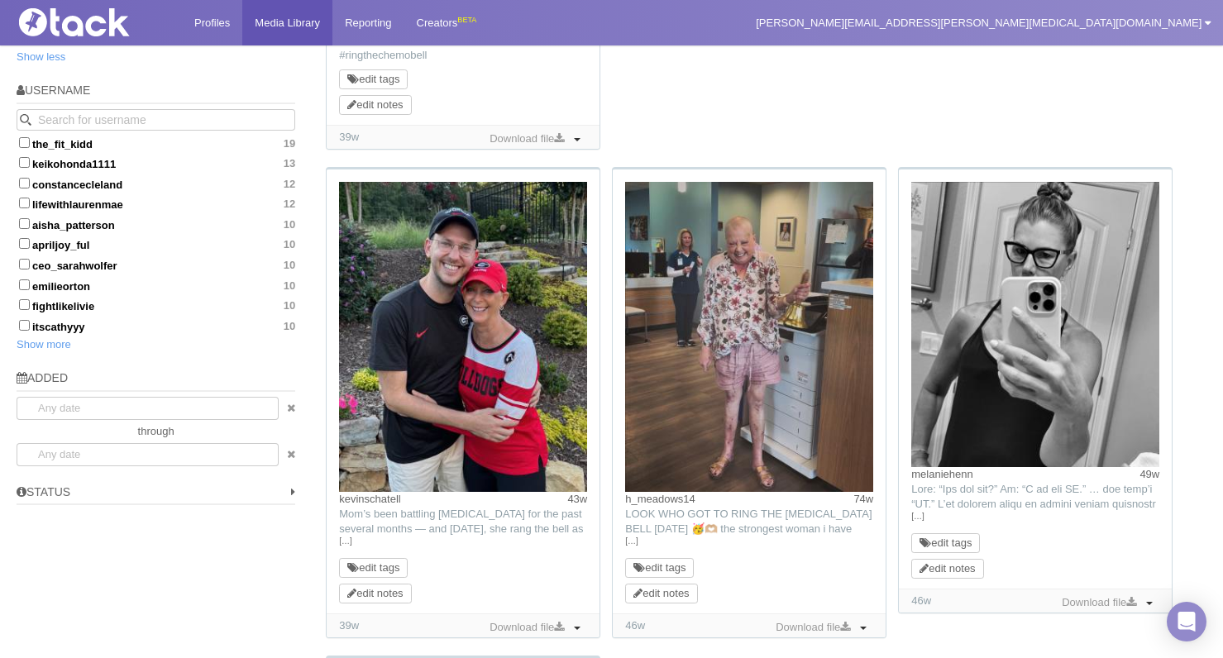
scroll to position [1153, 0]
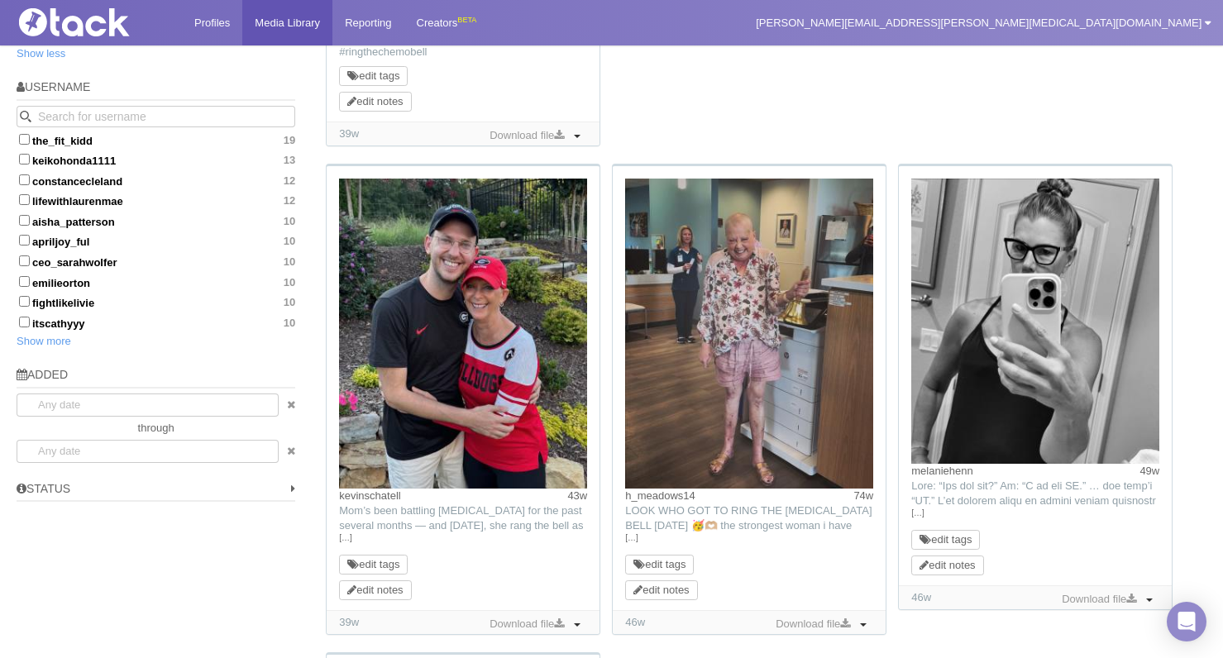
click at [634, 537] on link "[…]" at bounding box center [749, 538] width 248 height 15
click at [733, 345] on img at bounding box center [749, 334] width 248 height 310
click at [820, 511] on link "[…]" at bounding box center [1035, 513] width 248 height 15
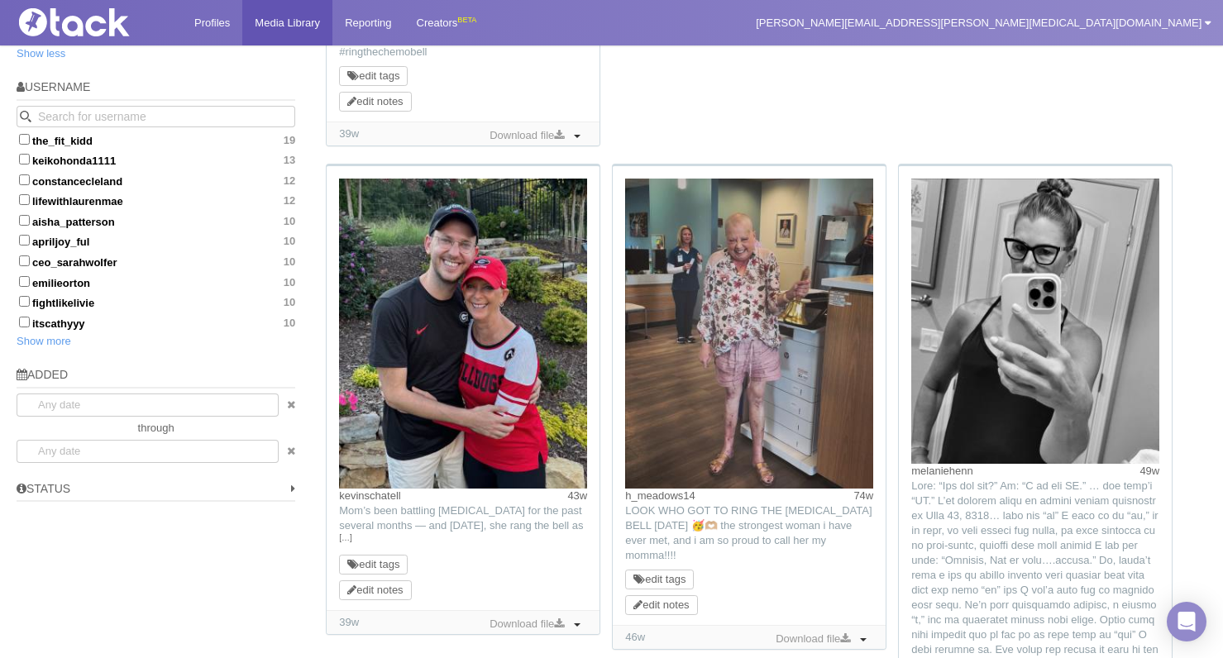
click at [345, 534] on link "[…]" at bounding box center [463, 538] width 248 height 15
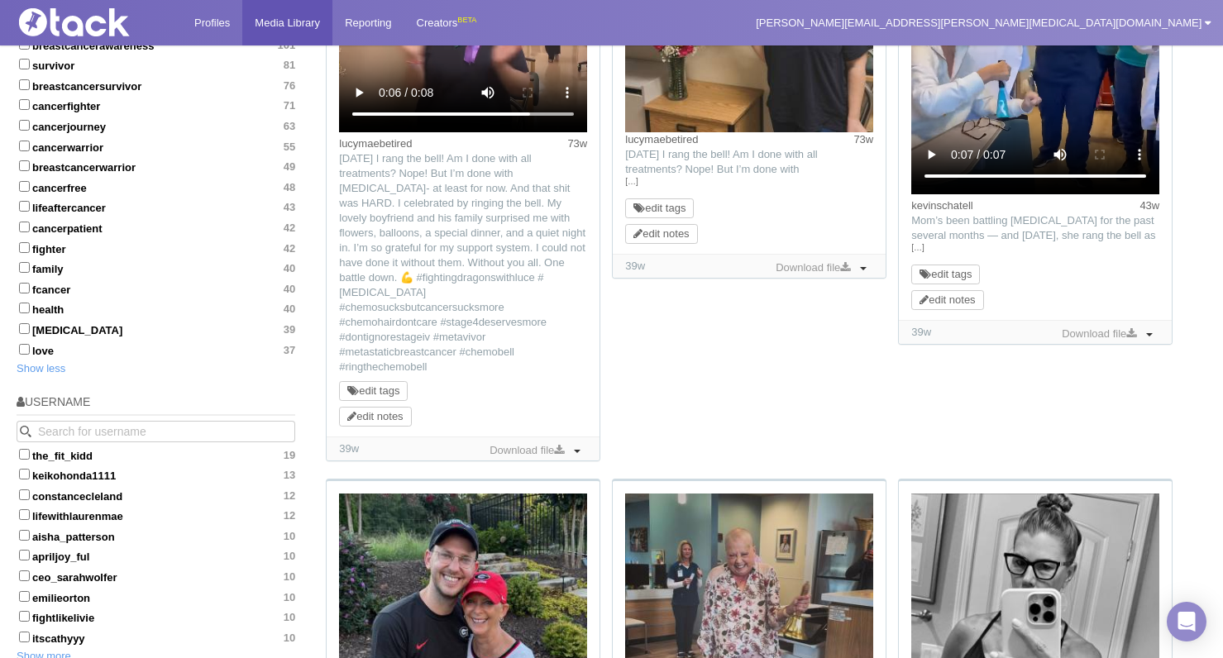
scroll to position [645, 0]
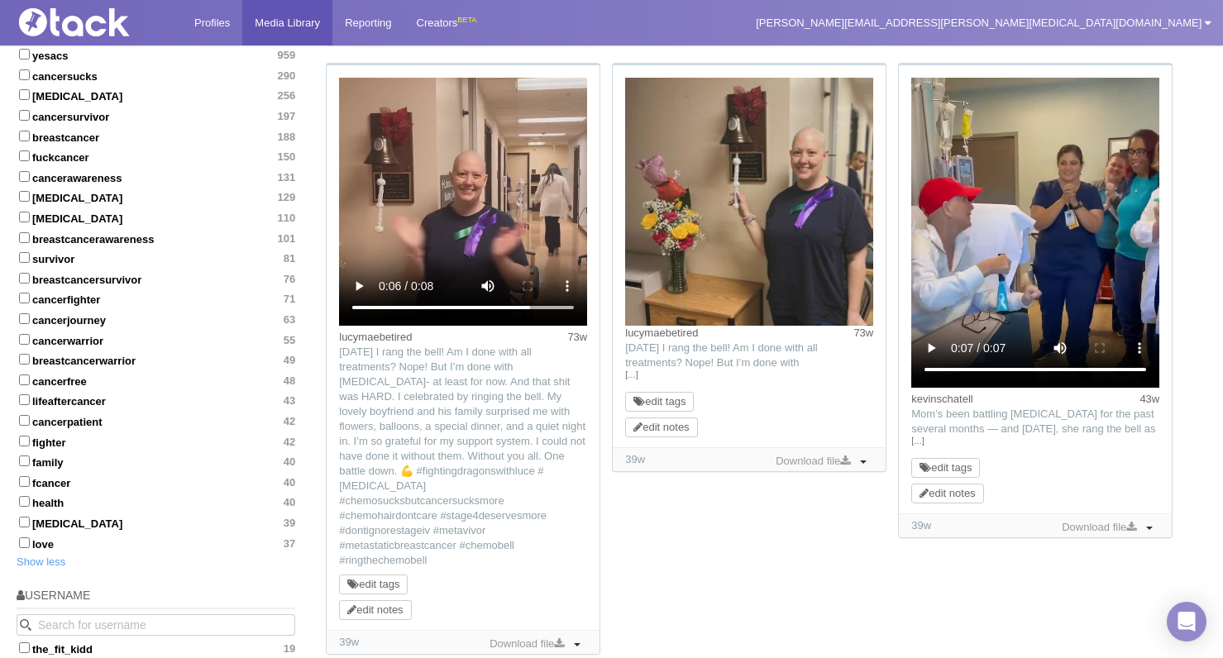
click at [820, 437] on link "[…]" at bounding box center [1035, 441] width 248 height 15
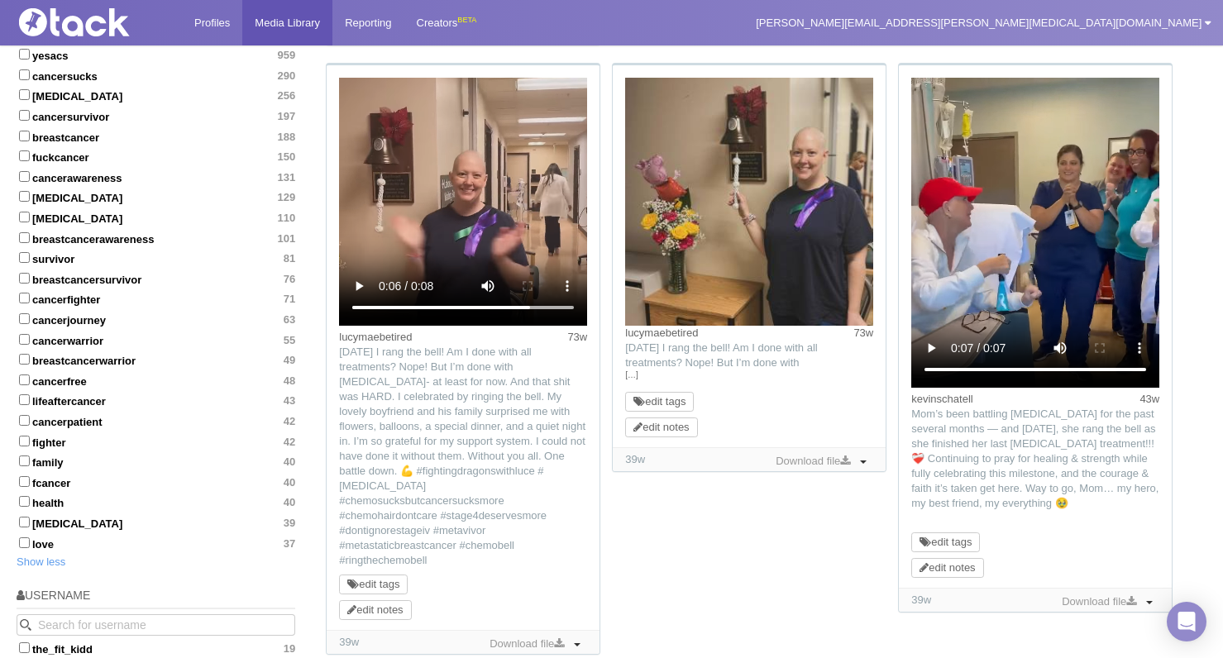
scroll to position [571, 0]
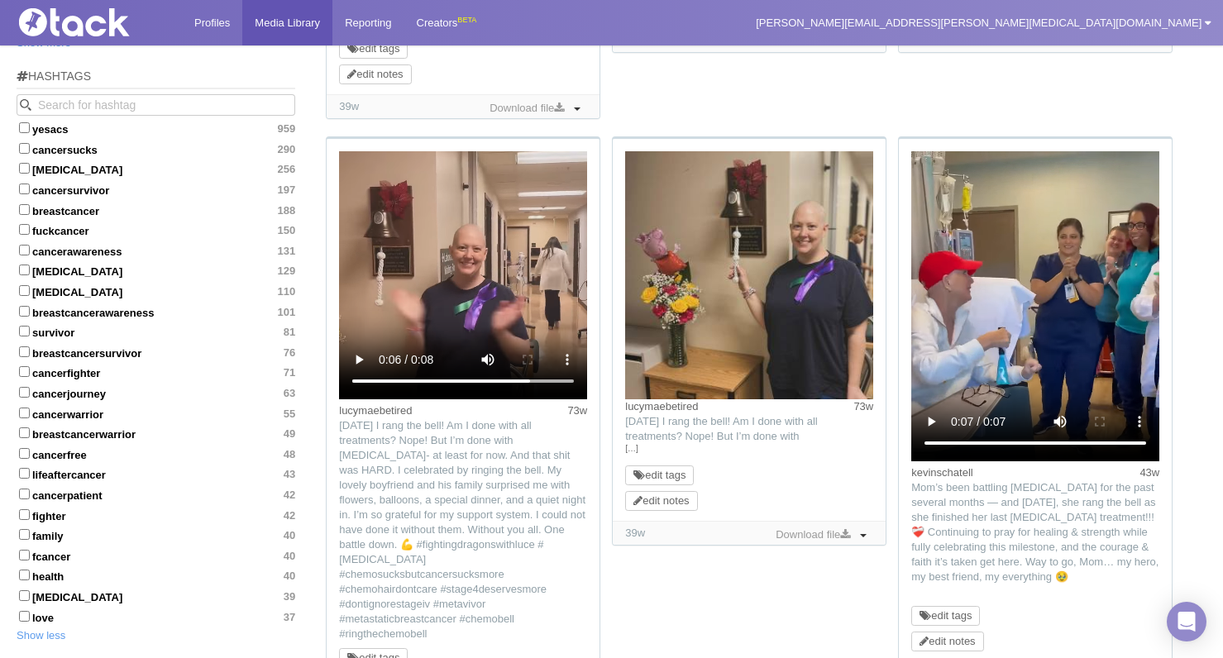
click at [631, 449] on link "[…]" at bounding box center [749, 449] width 248 height 15
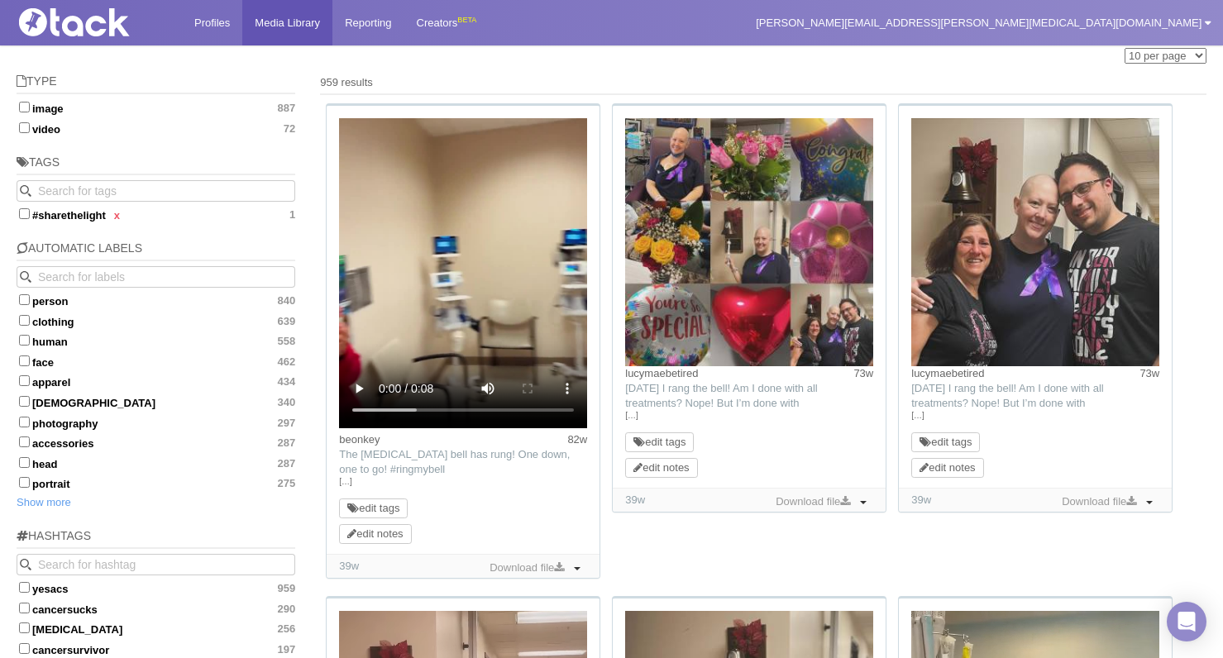
scroll to position [97, 0]
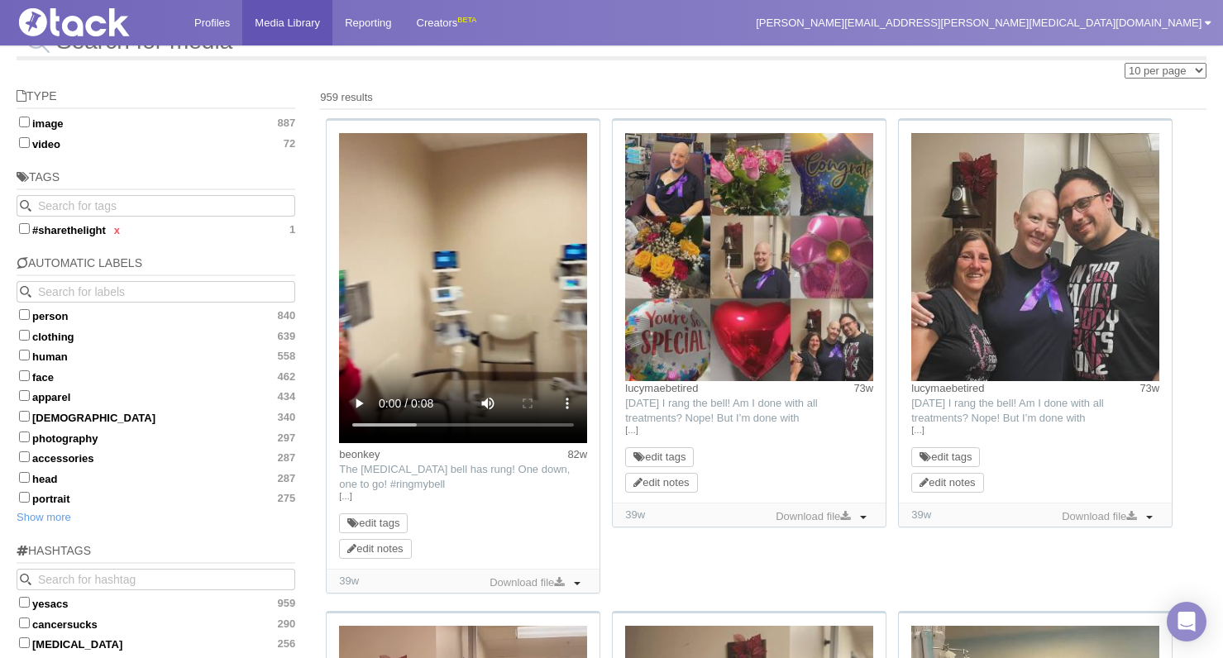
click at [471, 264] on video at bounding box center [463, 288] width 248 height 310
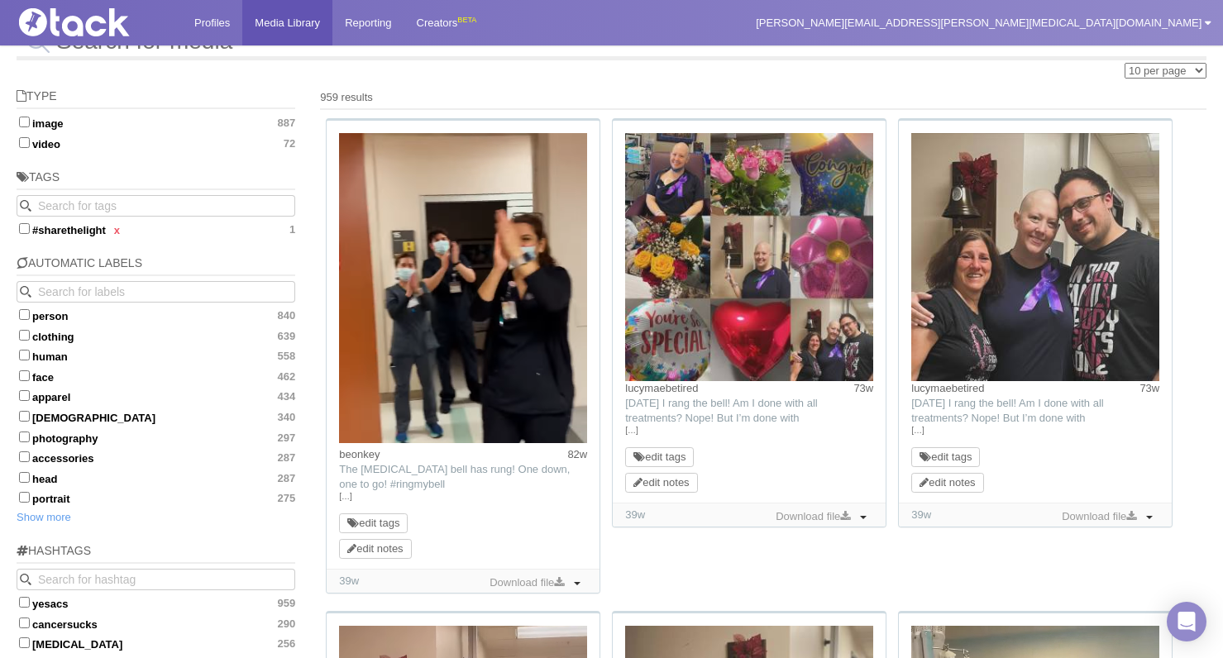
click at [360, 425] on video at bounding box center [463, 288] width 248 height 310
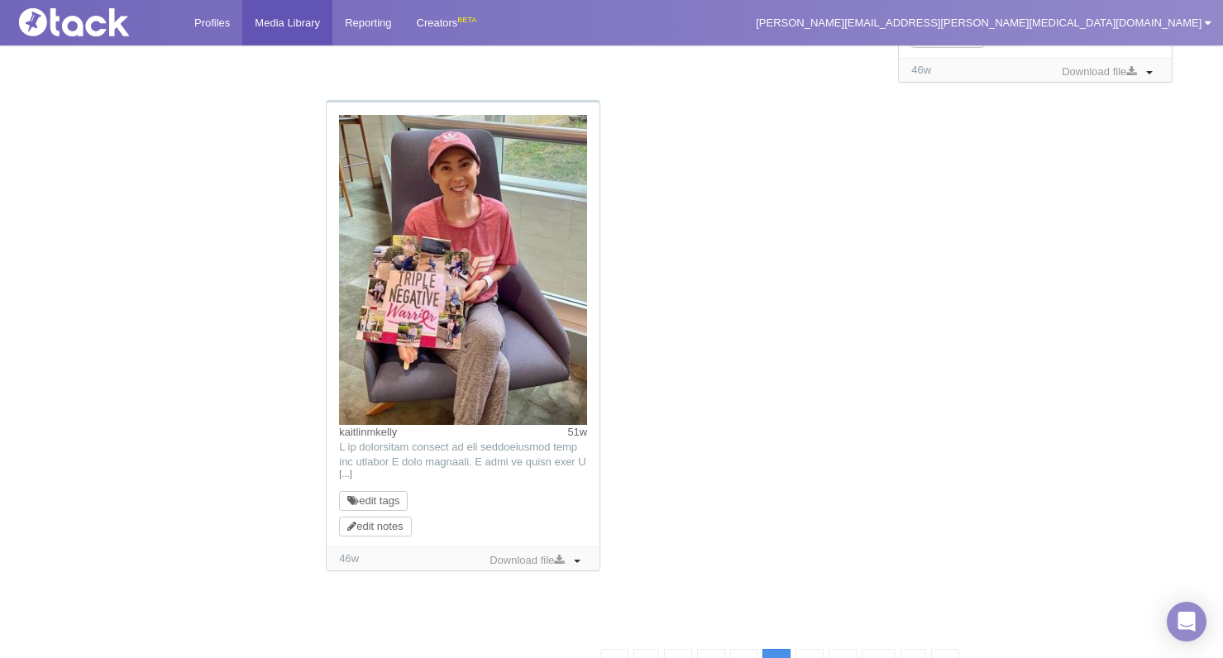
scroll to position [2418, 0]
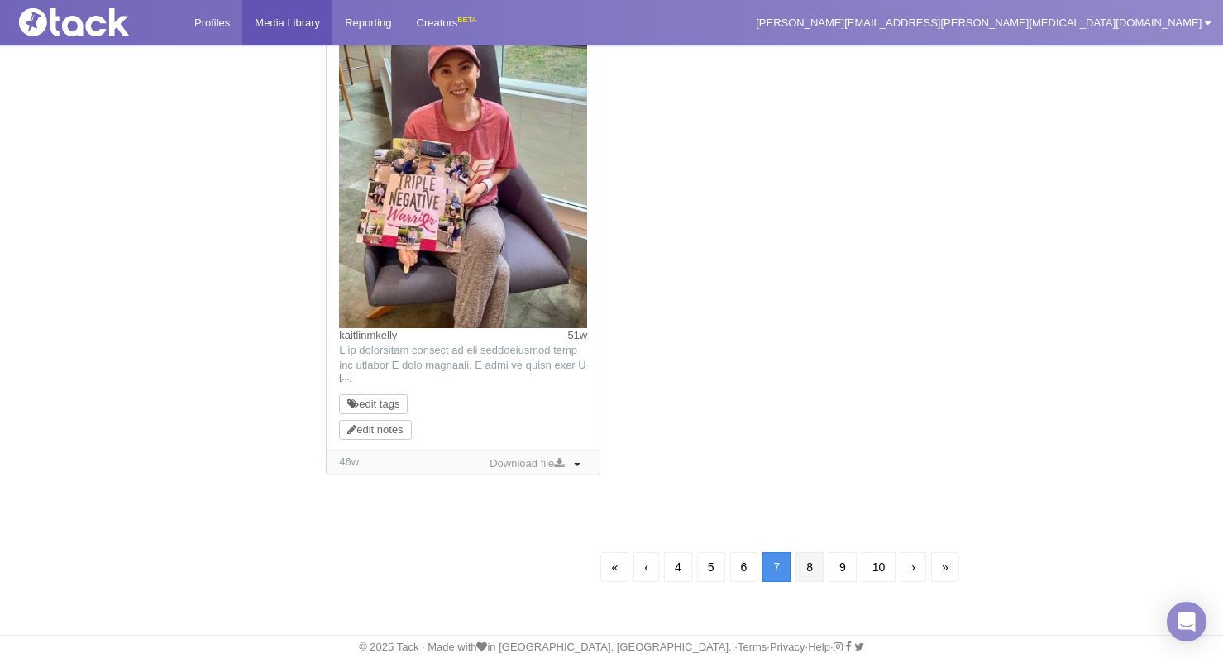
click at [807, 565] on link "8" at bounding box center [809, 567] width 28 height 30
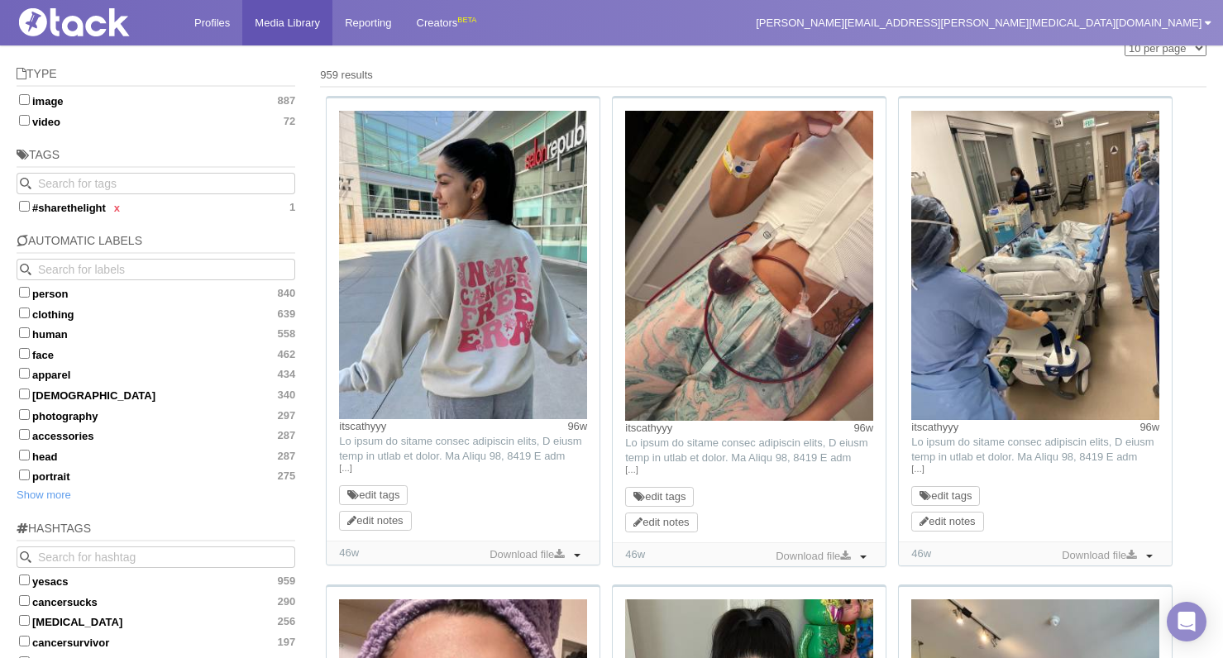
click at [633, 471] on link "[…]" at bounding box center [749, 470] width 248 height 15
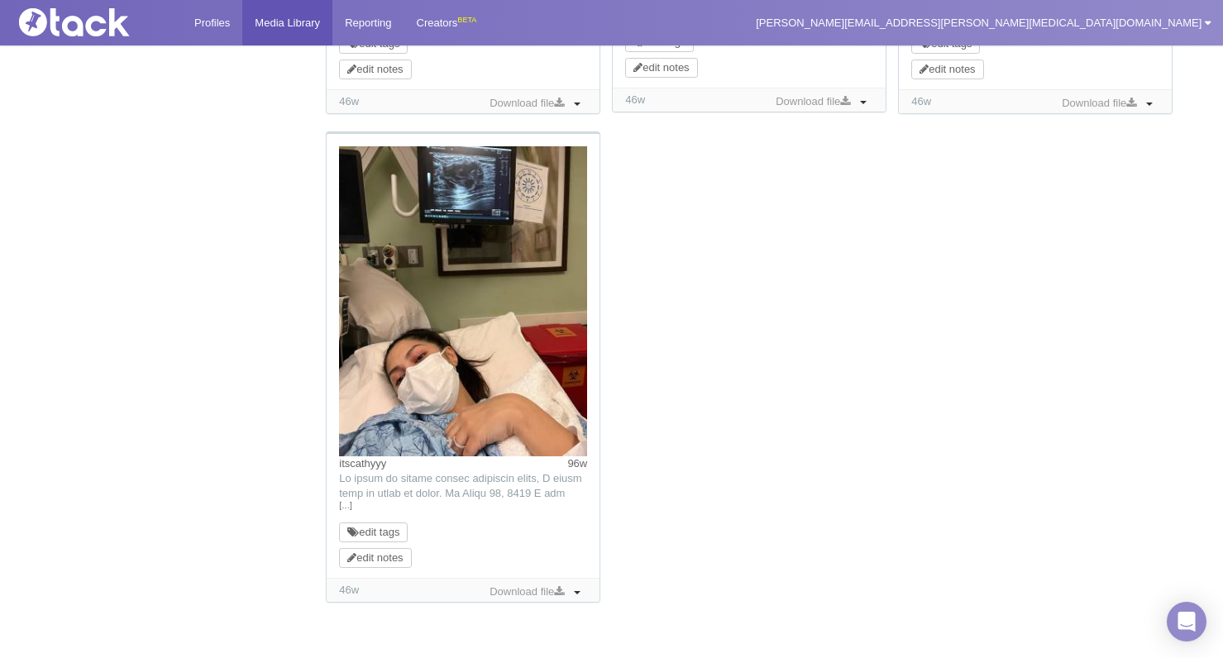
scroll to position [2264, 0]
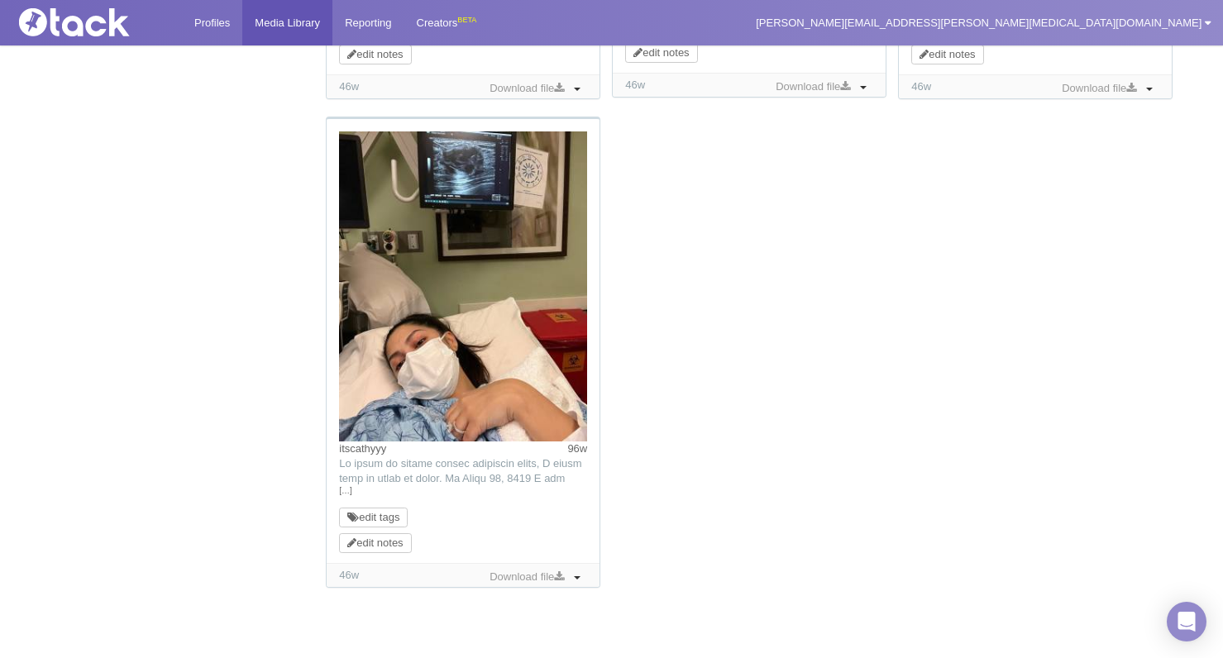
click at [345, 494] on link "[…]" at bounding box center [463, 491] width 248 height 15
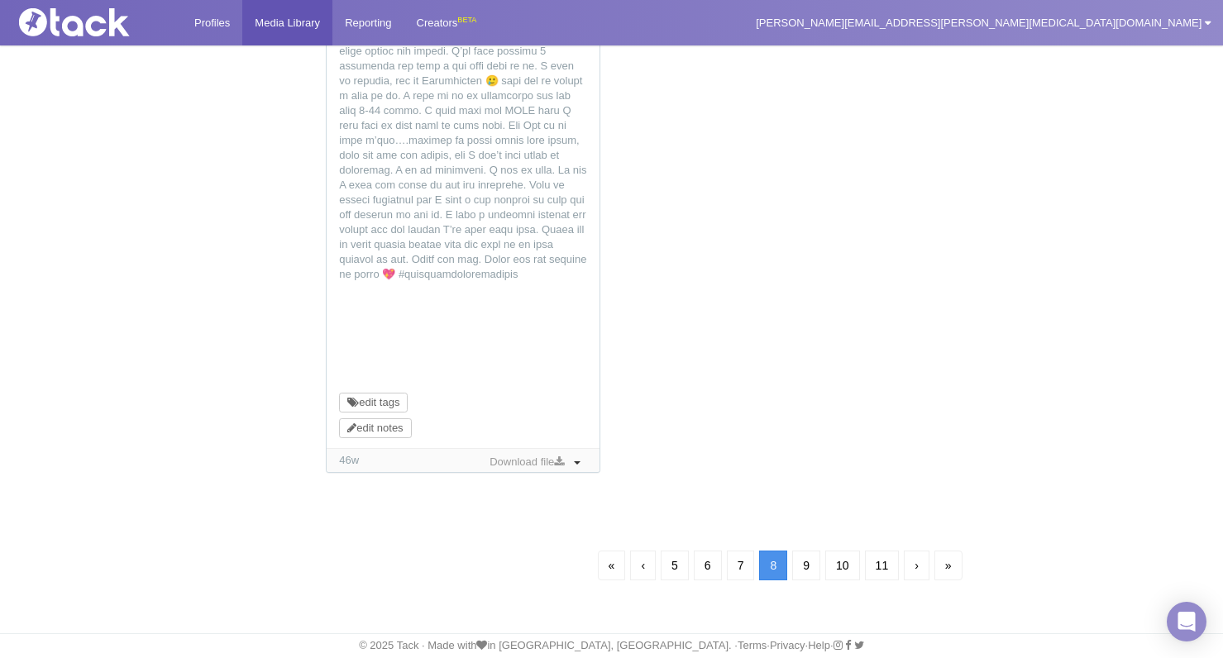
scroll to position [3078, 0]
click at [805, 564] on link "9" at bounding box center [806, 566] width 28 height 30
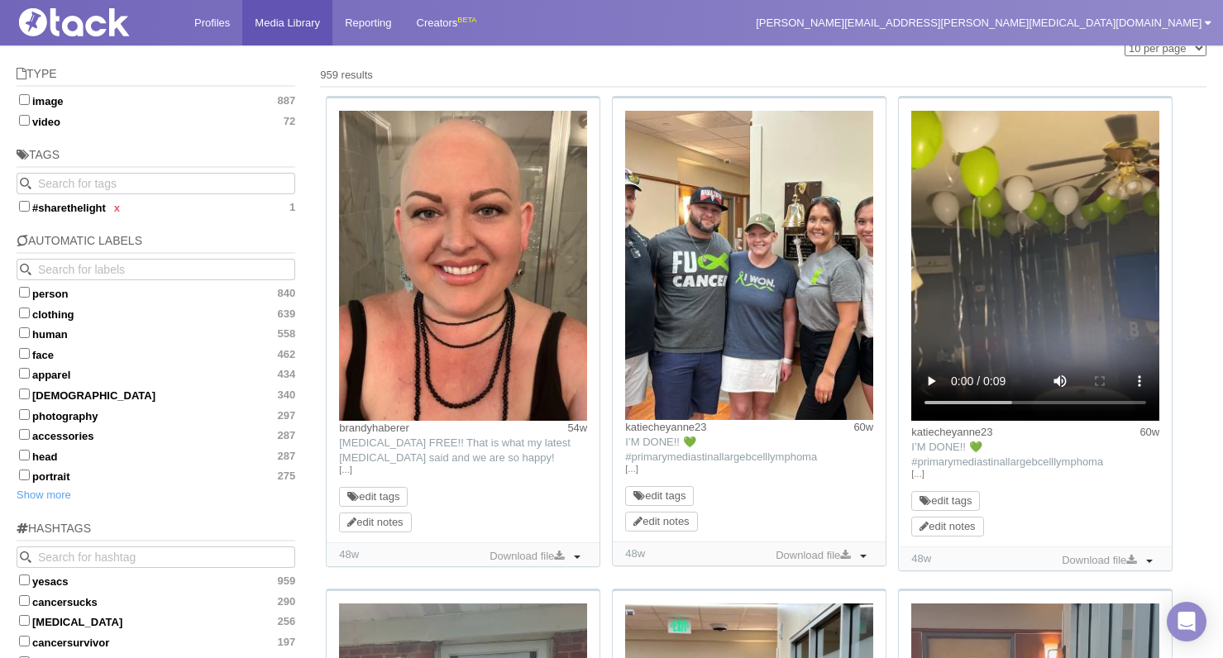
click at [346, 472] on link "[…]" at bounding box center [463, 470] width 248 height 15
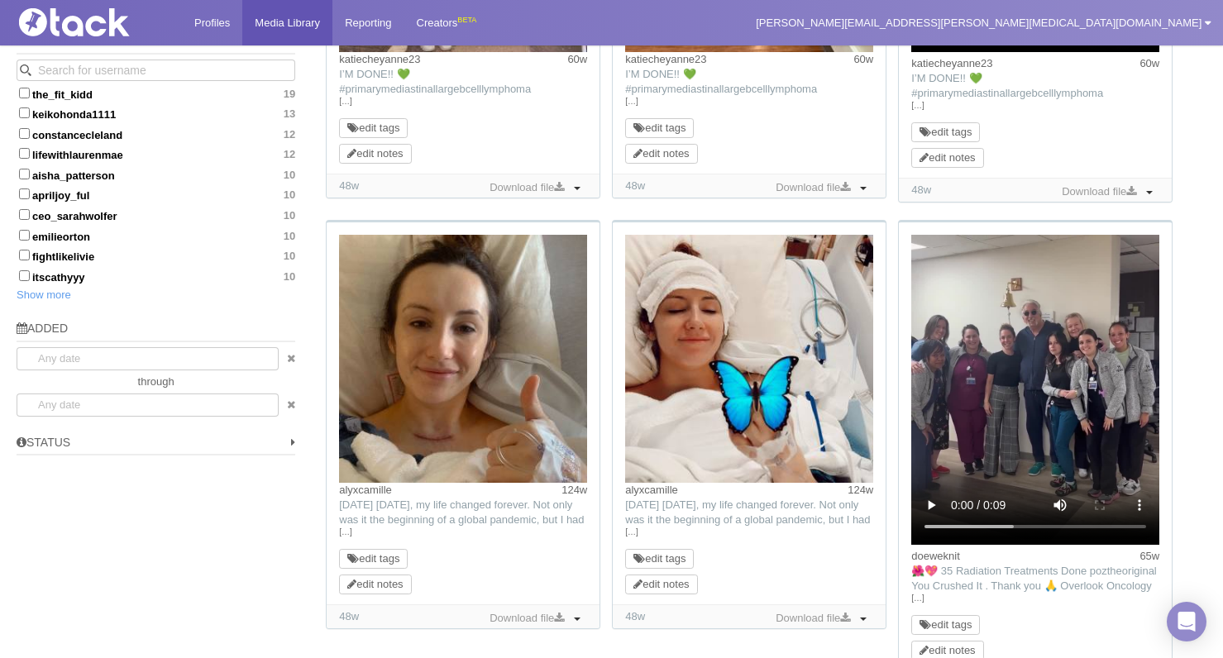
scroll to position [1229, 0]
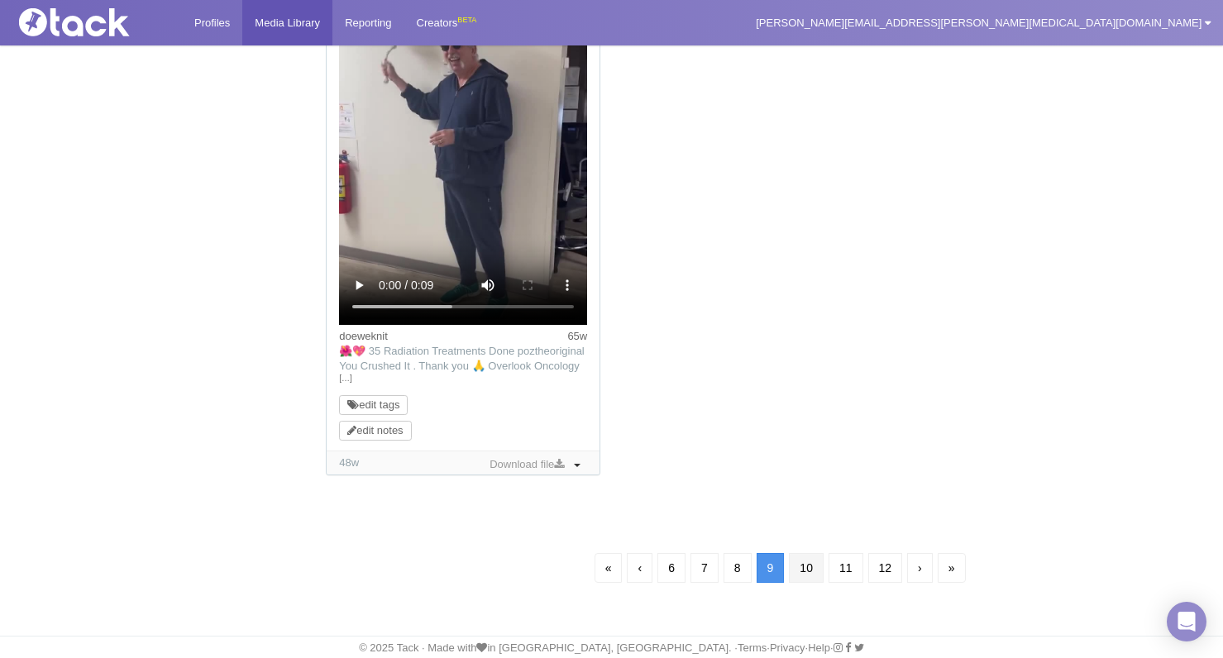
click at [794, 565] on link "10" at bounding box center [806, 568] width 35 height 30
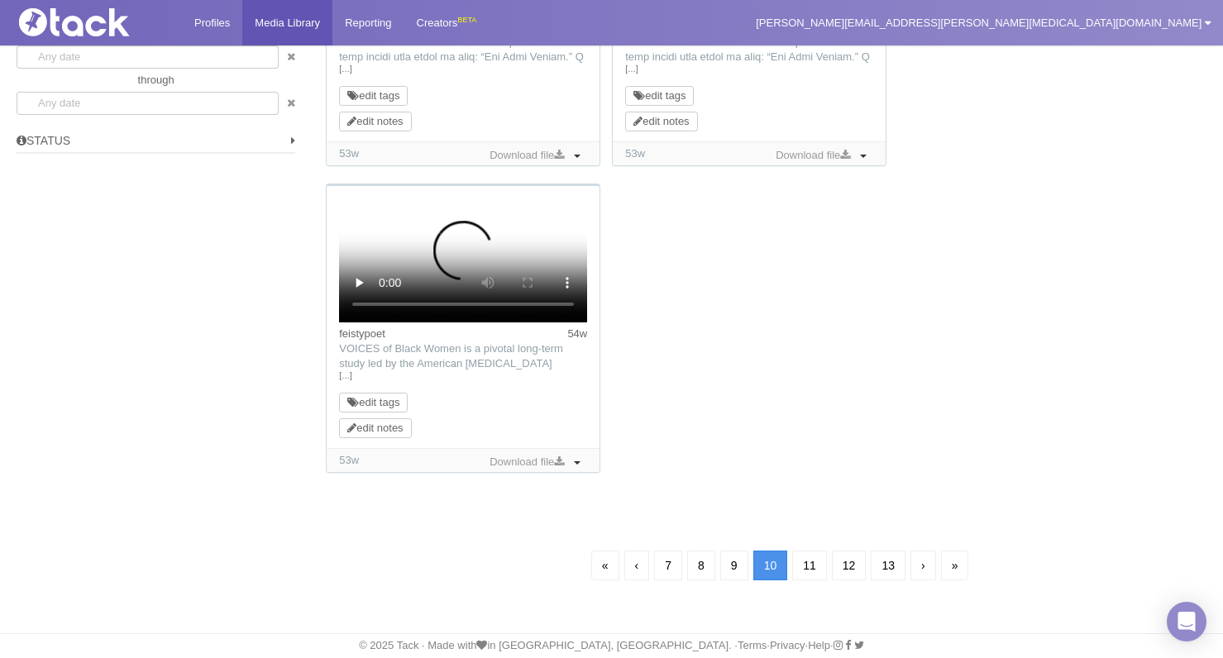
scroll to position [119, 0]
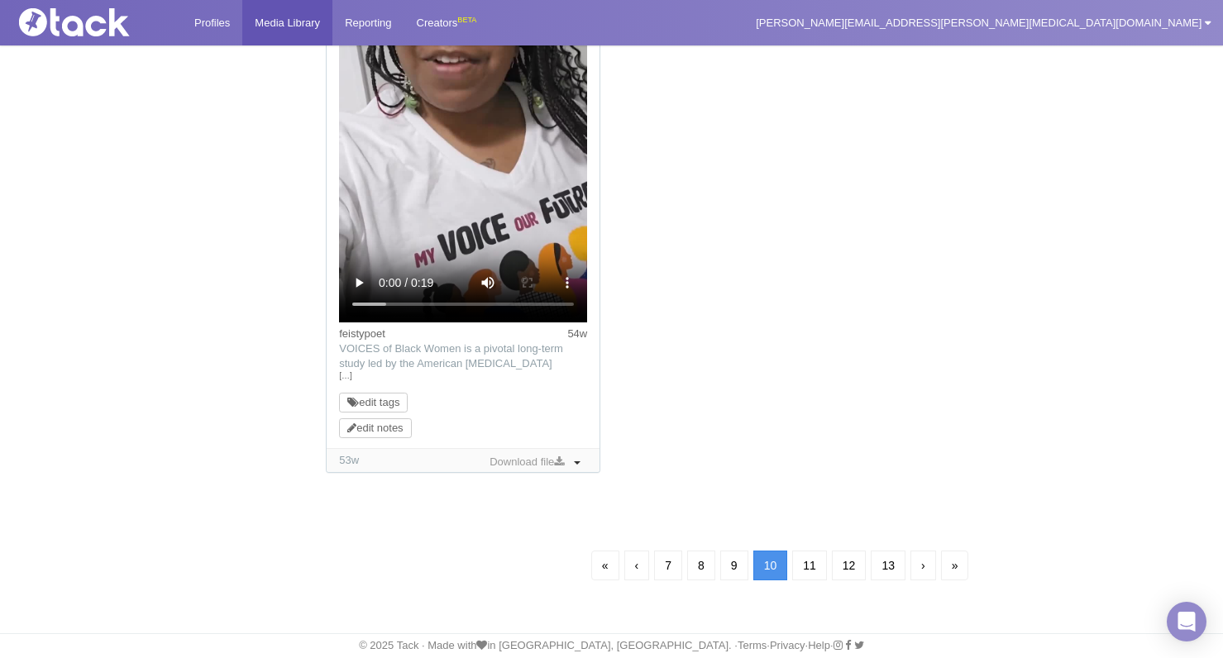
scroll to position [1816, 0]
click at [807, 562] on link "11" at bounding box center [809, 567] width 35 height 30
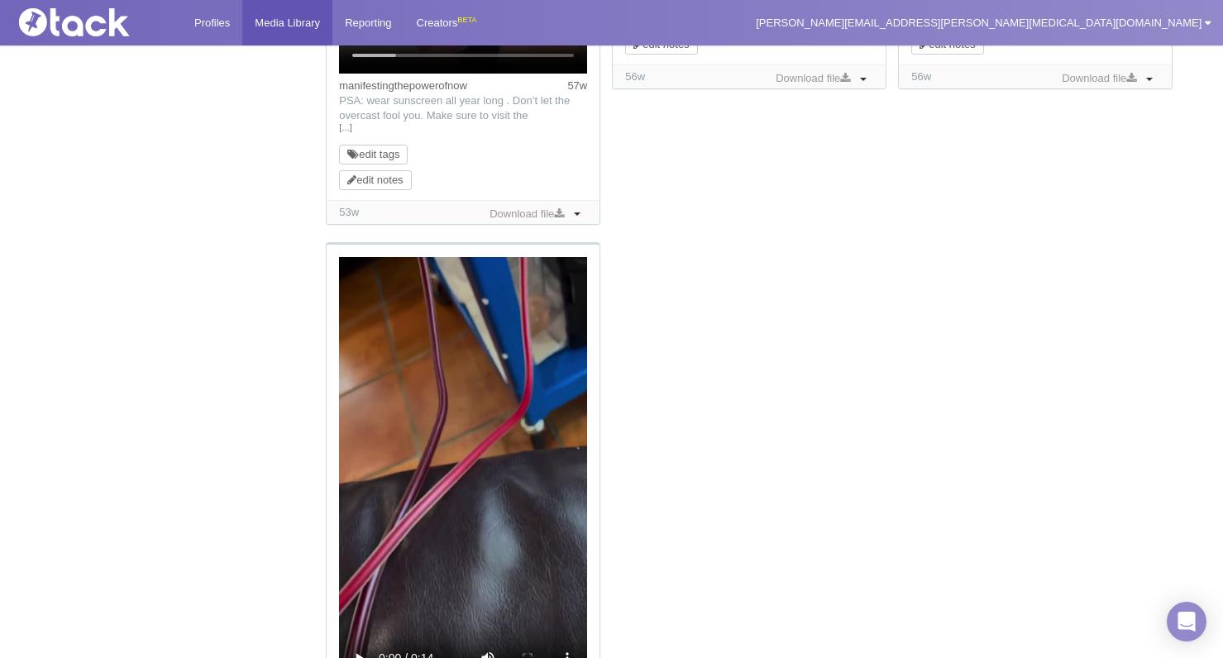
scroll to position [1802, 0]
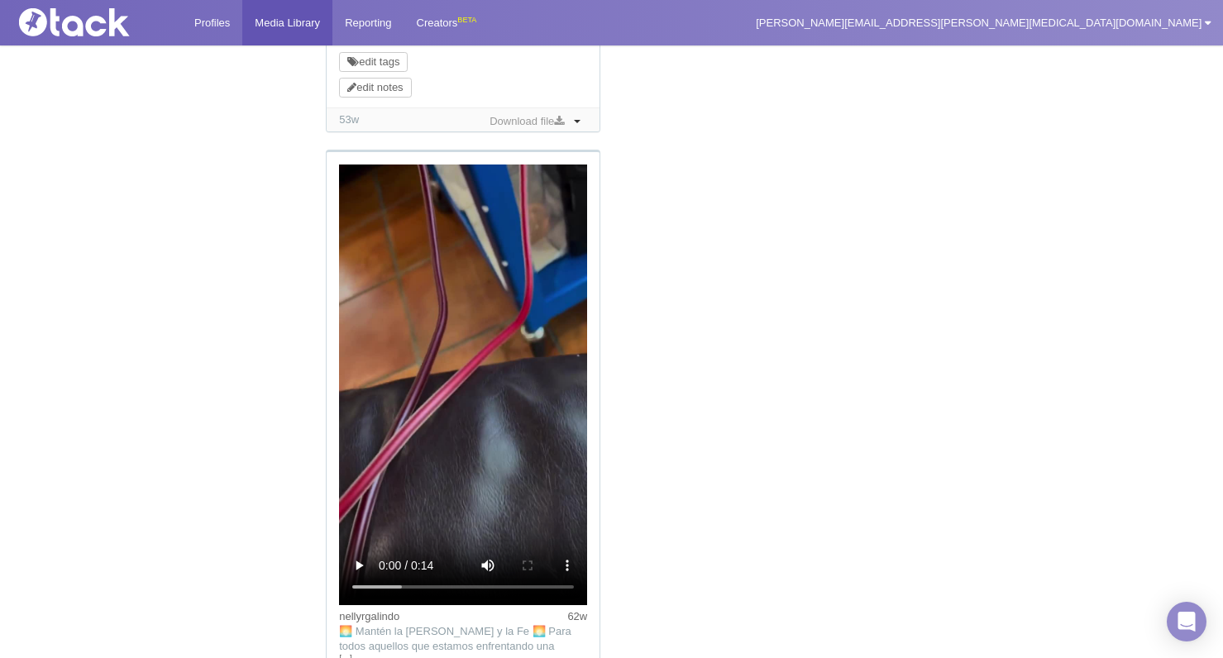
click at [464, 382] on video at bounding box center [463, 385] width 248 height 441
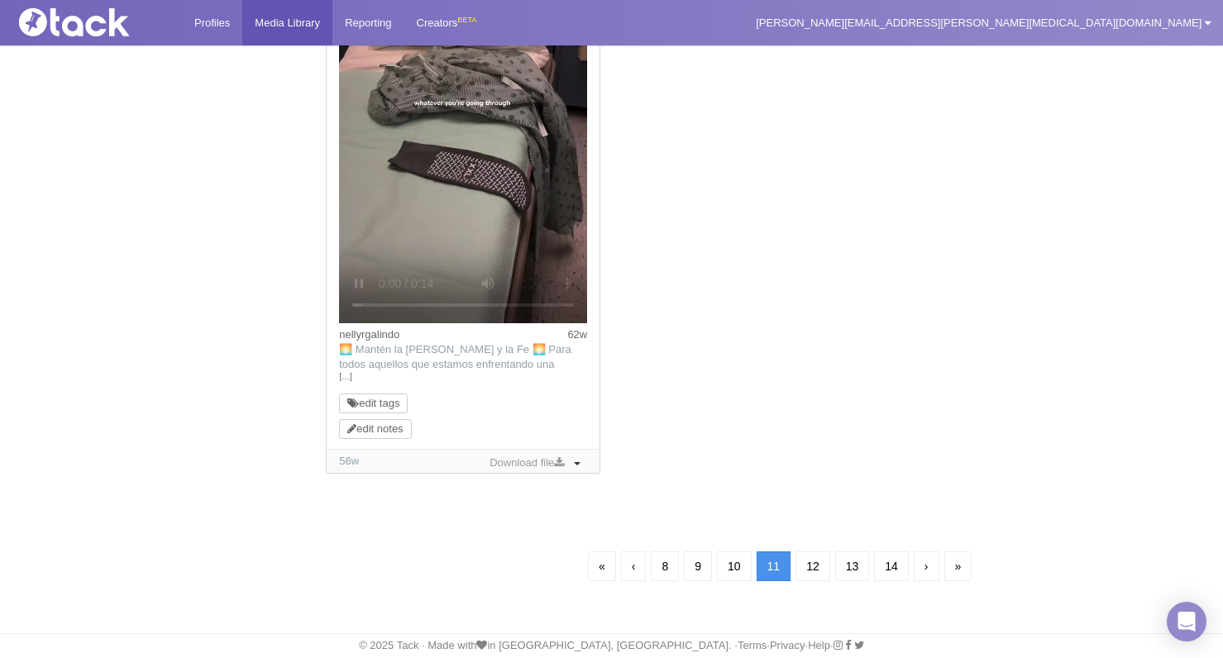
scroll to position [2081, 0]
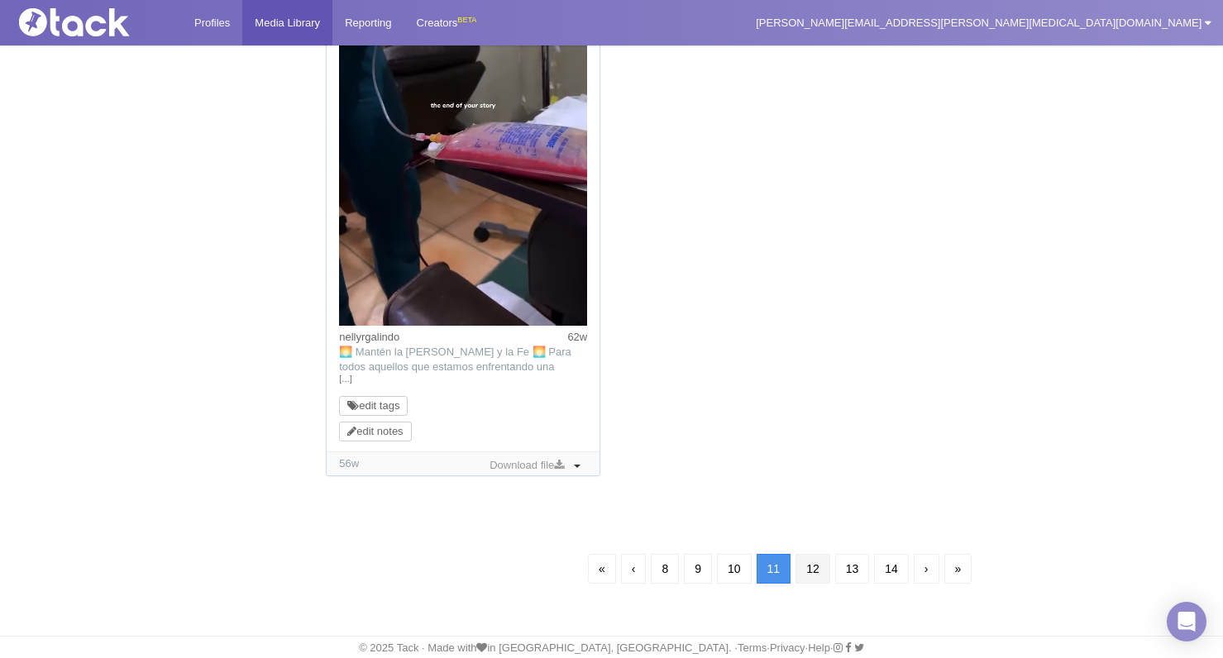
click at [811, 564] on link "12" at bounding box center [812, 569] width 35 height 30
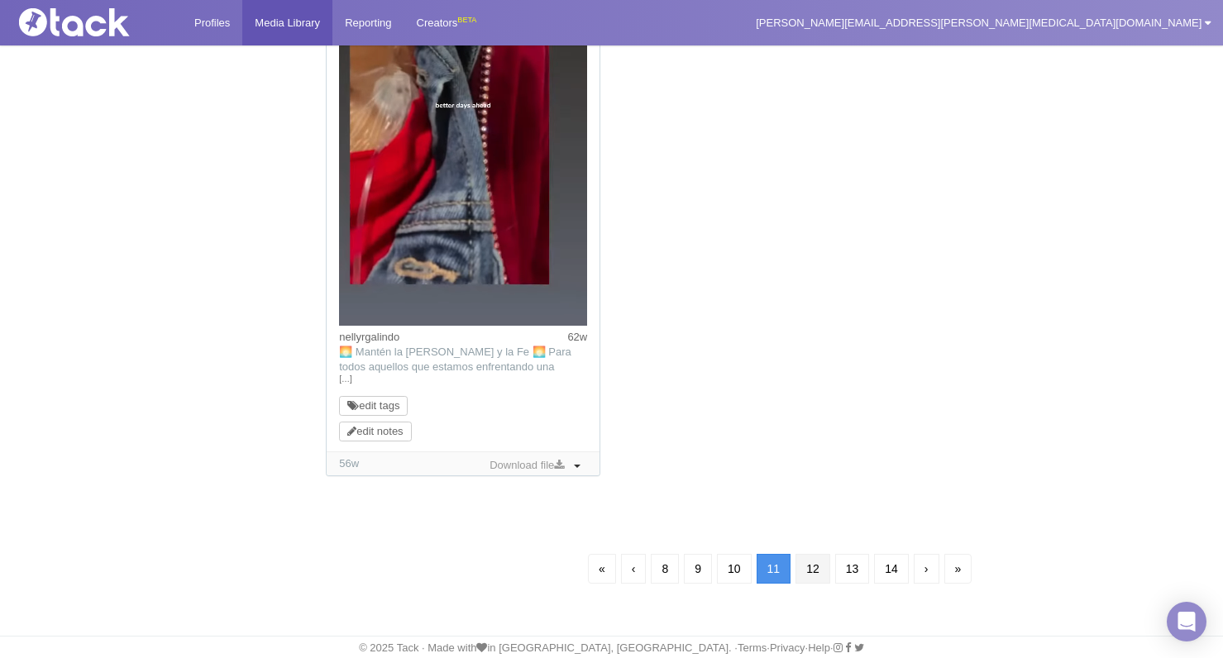
scroll to position [119, 0]
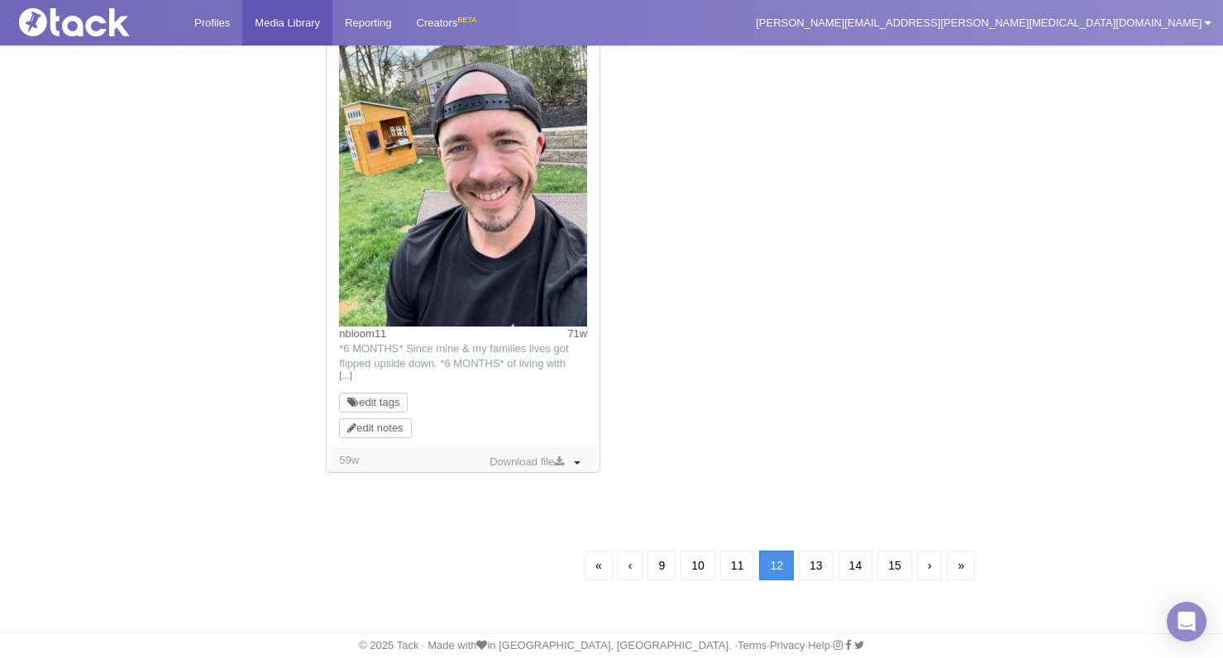
scroll to position [1679, 0]
click at [810, 562] on link "13" at bounding box center [816, 566] width 35 height 30
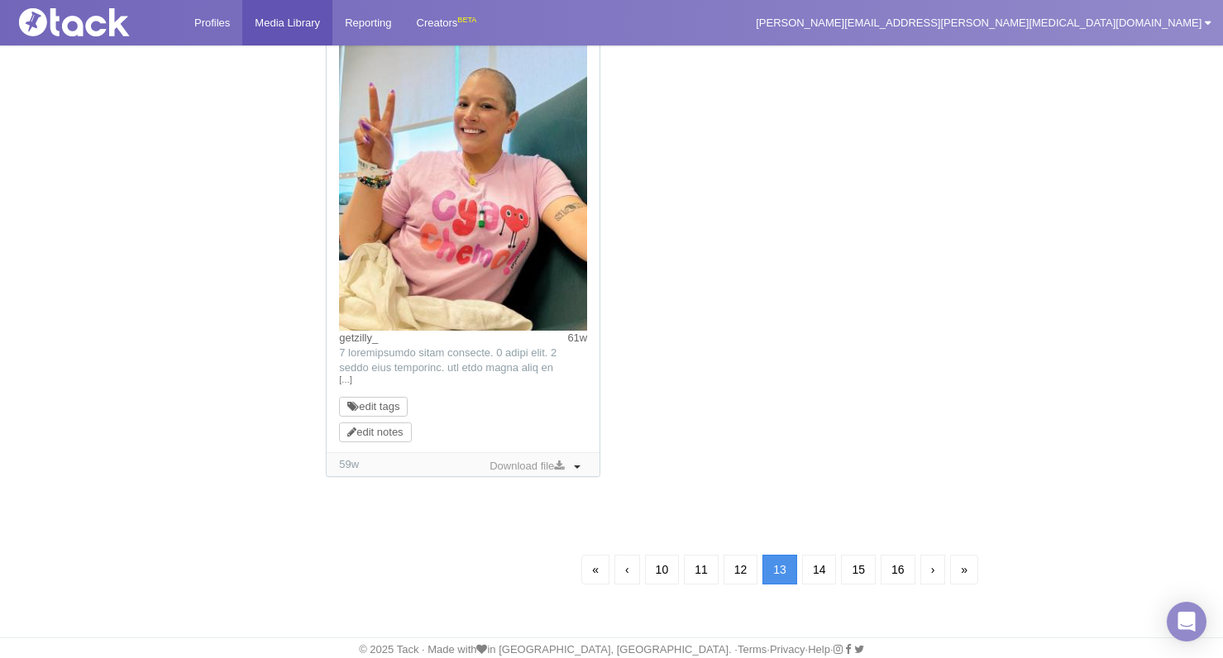
scroll to position [119, 0]
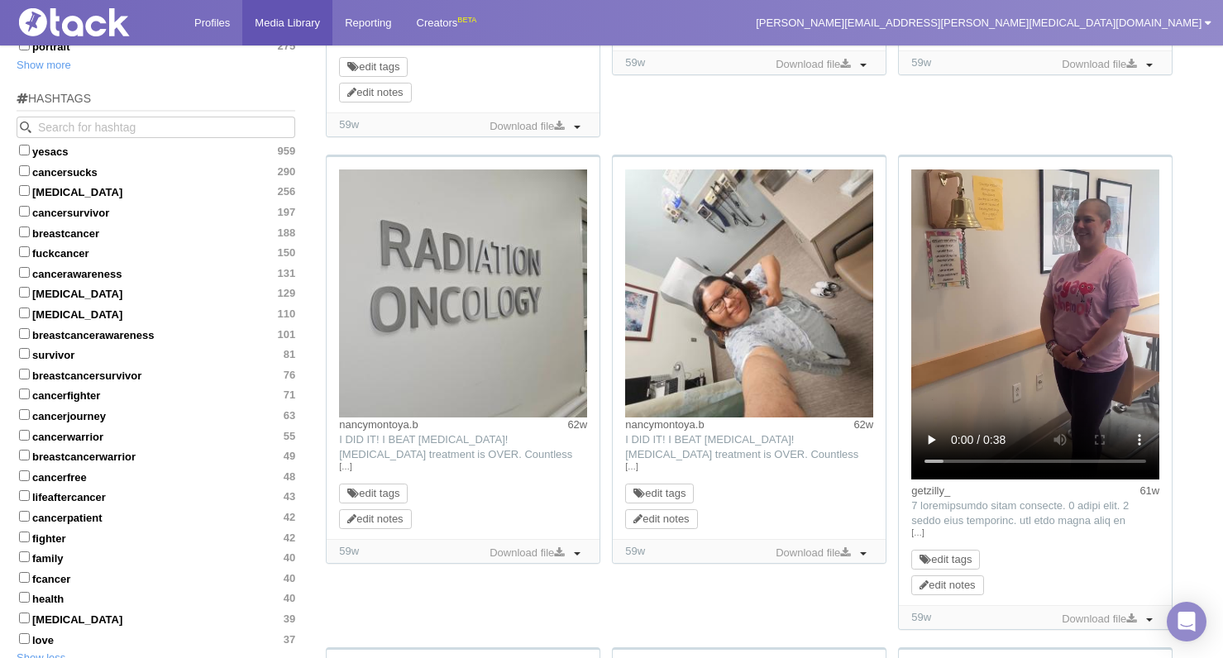
scroll to position [559, 0]
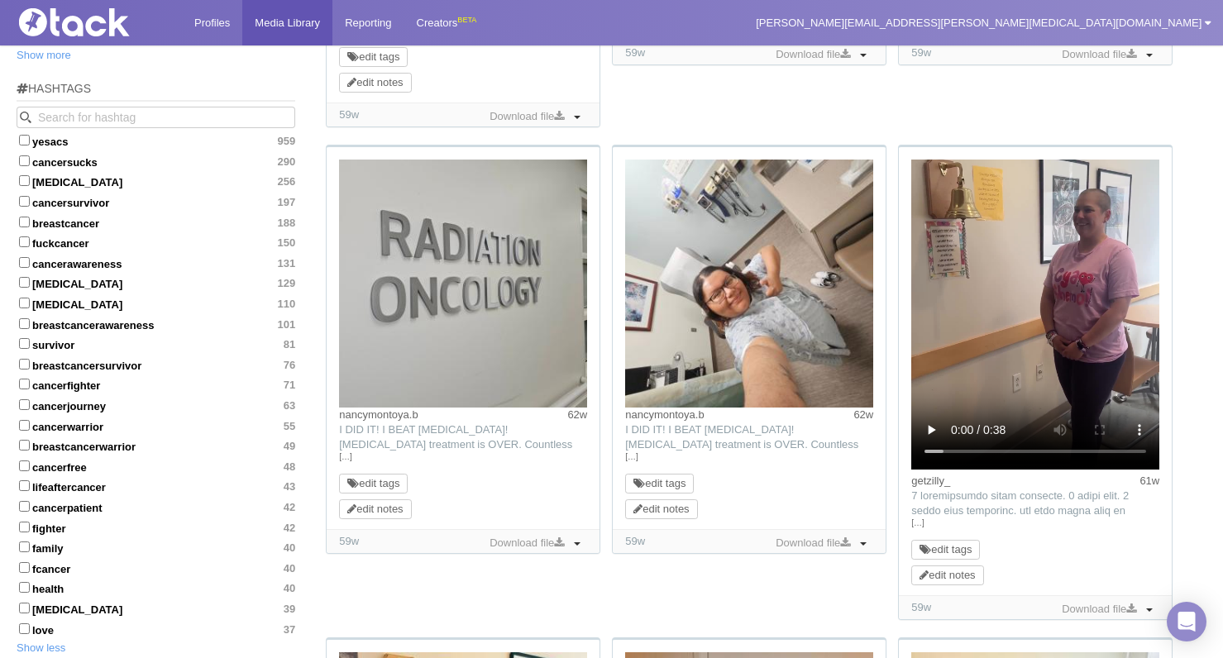
click at [820, 523] on link "[…]" at bounding box center [1035, 523] width 248 height 15
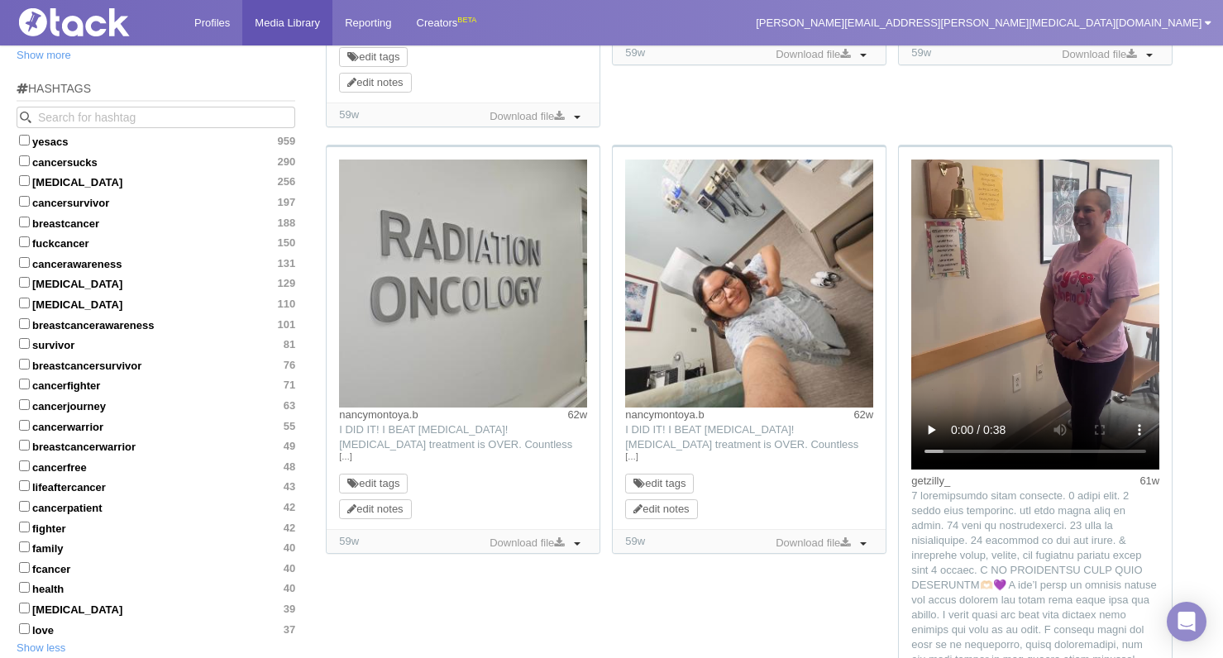
click at [820, 317] on video at bounding box center [1035, 315] width 248 height 310
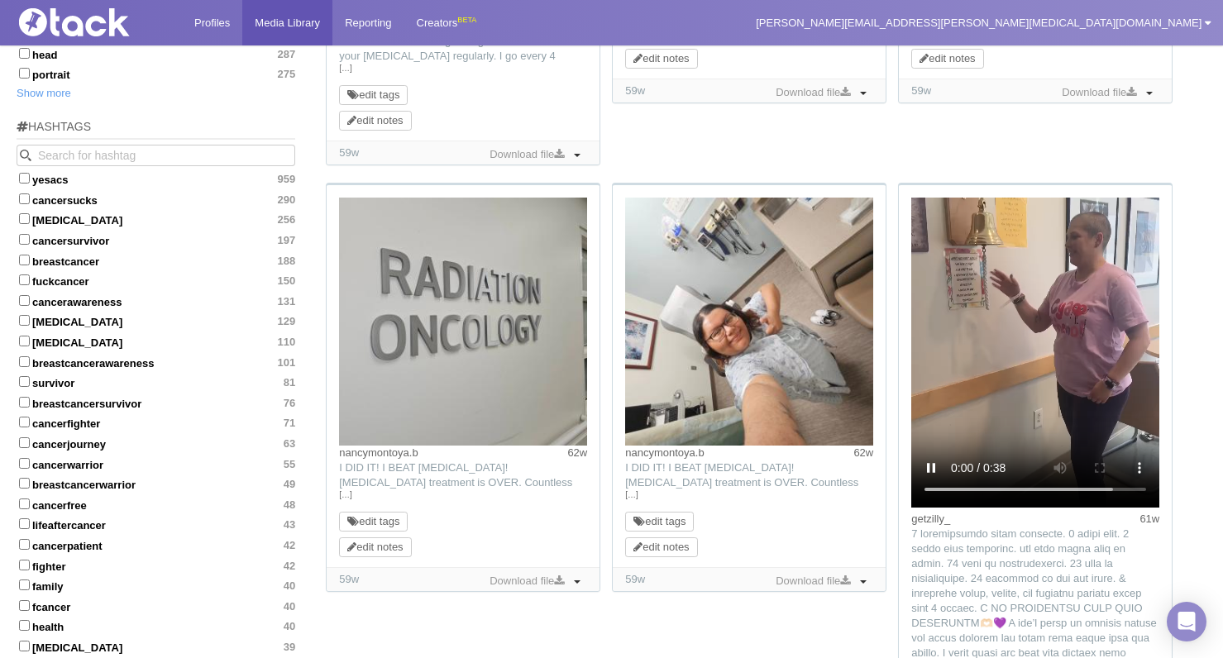
scroll to position [504, 0]
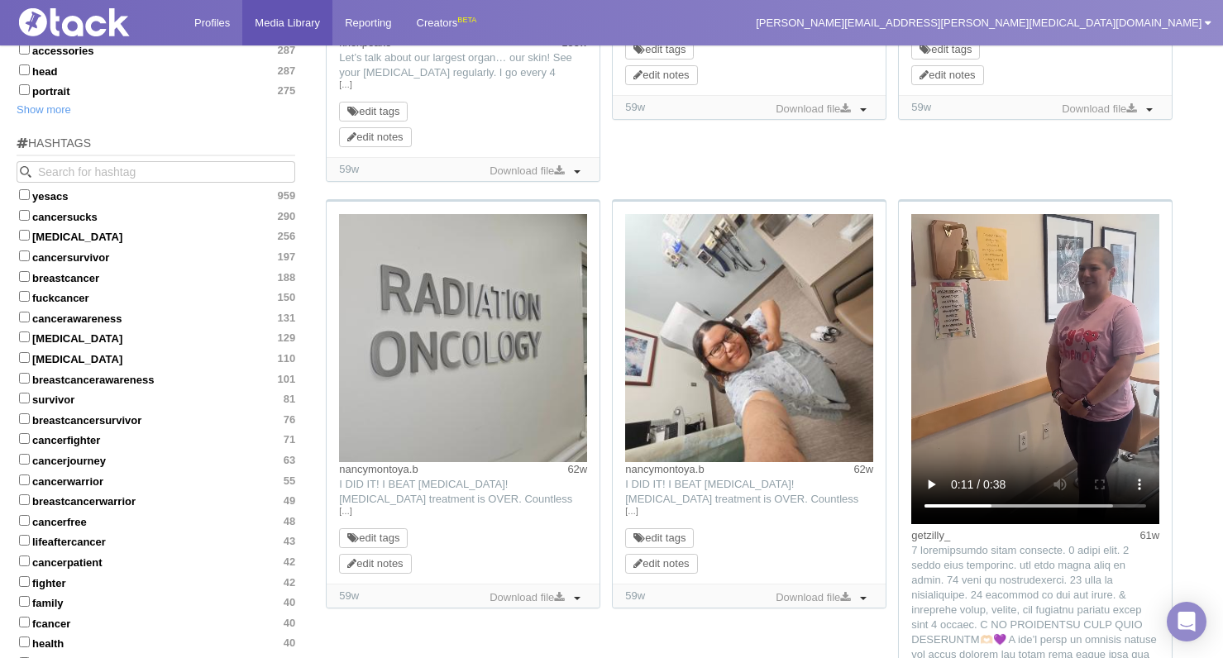
click at [820, 507] on video at bounding box center [1035, 369] width 248 height 310
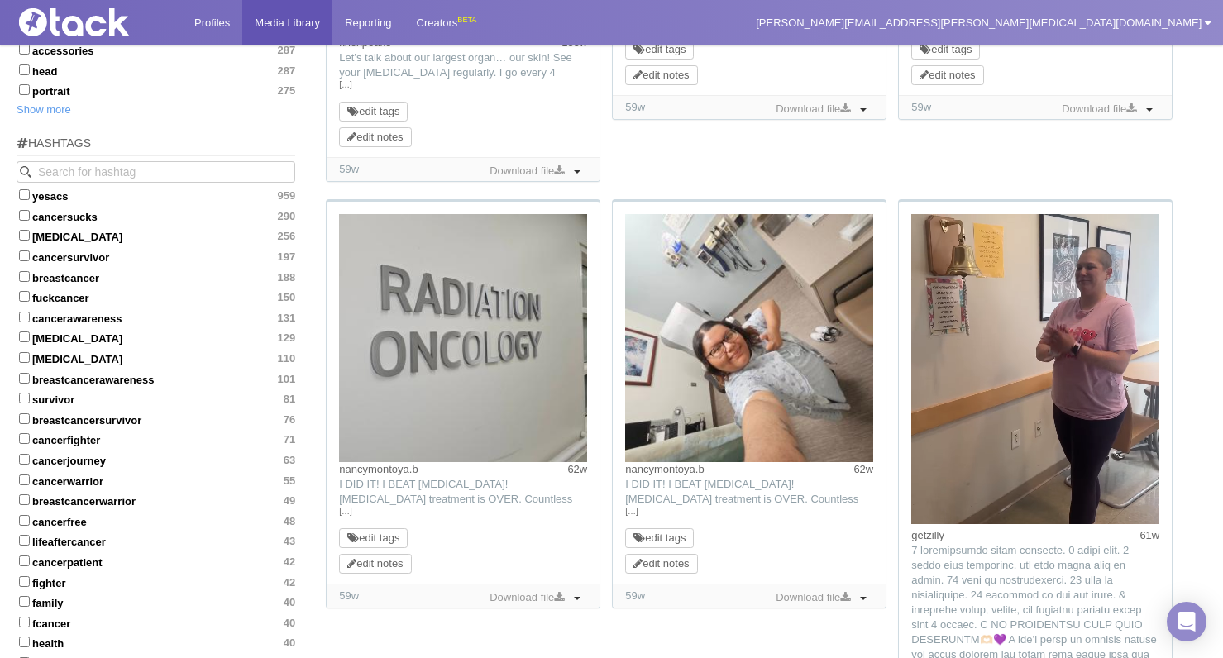
click at [820, 506] on video at bounding box center [1035, 369] width 248 height 310
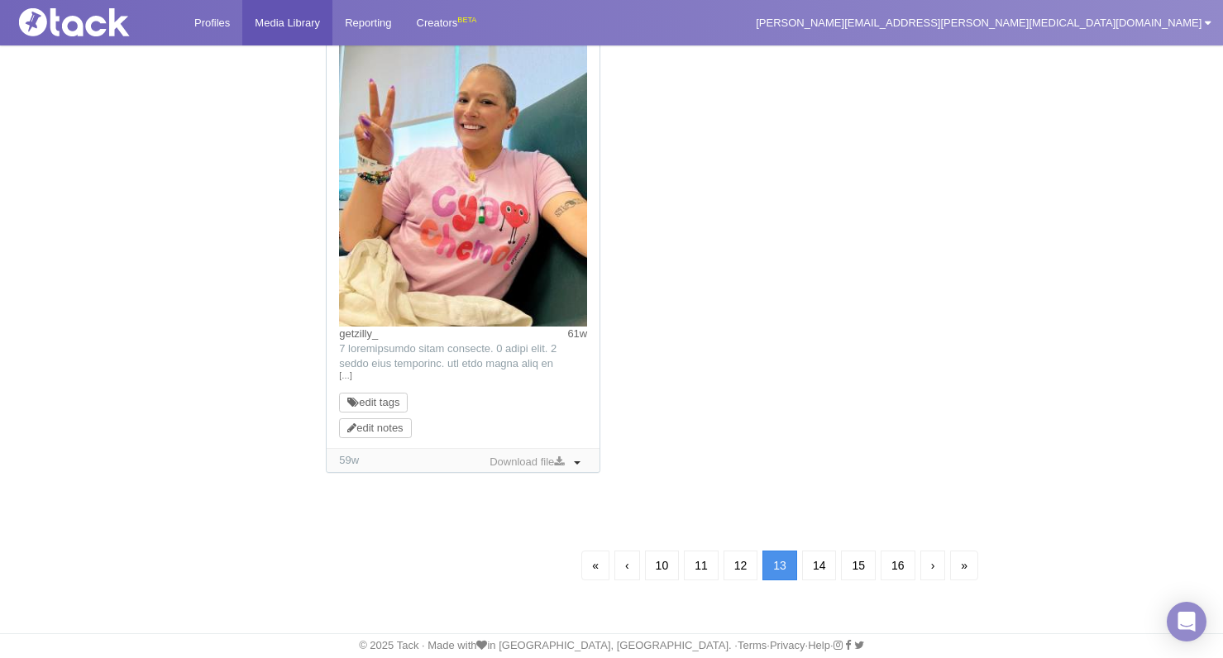
scroll to position [2025, 0]
click at [815, 567] on link "14" at bounding box center [819, 566] width 35 height 30
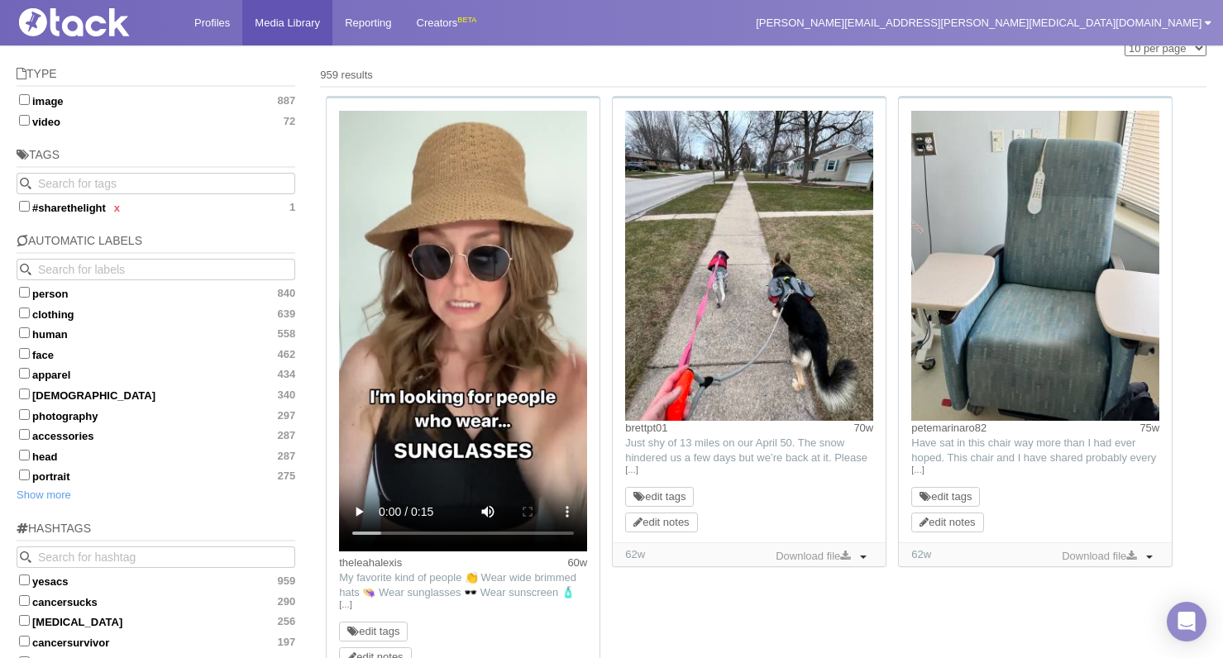
click at [820, 473] on link "[…]" at bounding box center [1035, 470] width 248 height 15
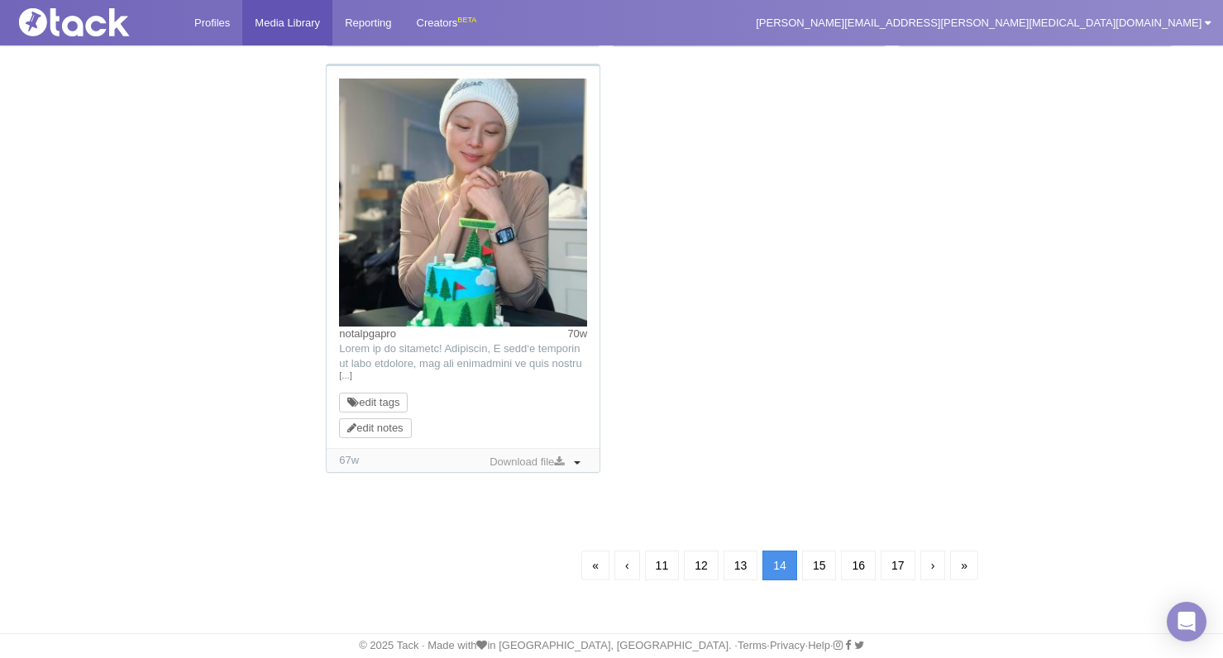
scroll to position [1915, 0]
click at [820, 566] on link "15" at bounding box center [819, 566] width 35 height 30
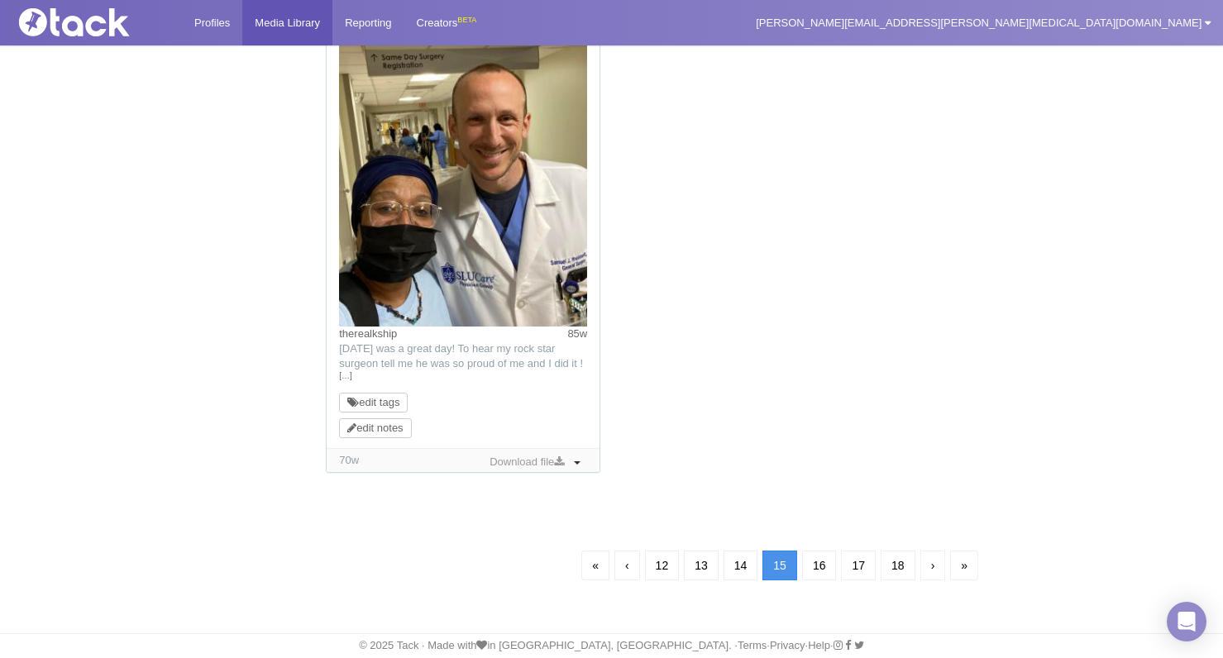
scroll to position [1989, 0]
